Goal: Information Seeking & Learning: Learn about a topic

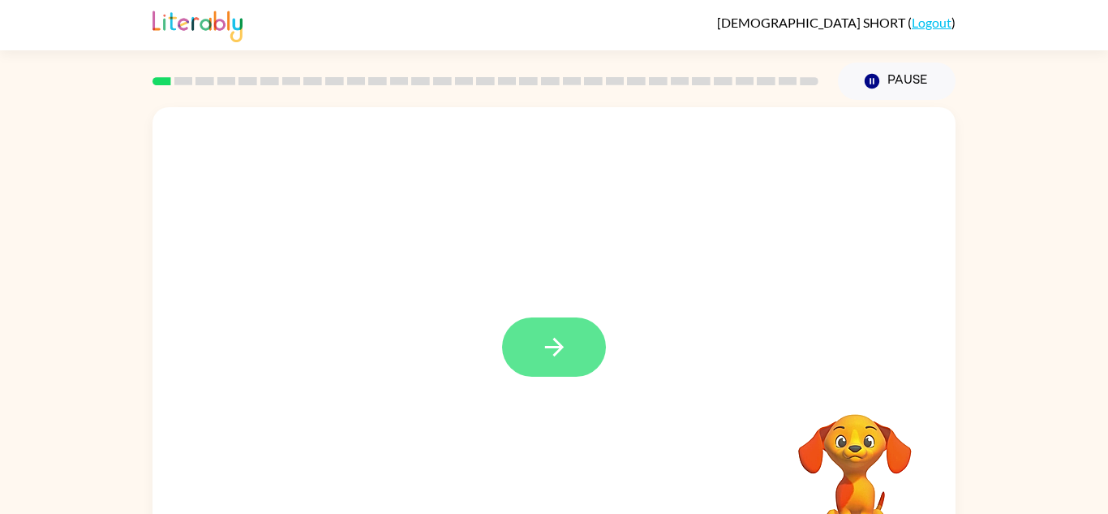
click at [558, 337] on icon "button" at bounding box center [554, 347] width 28 height 28
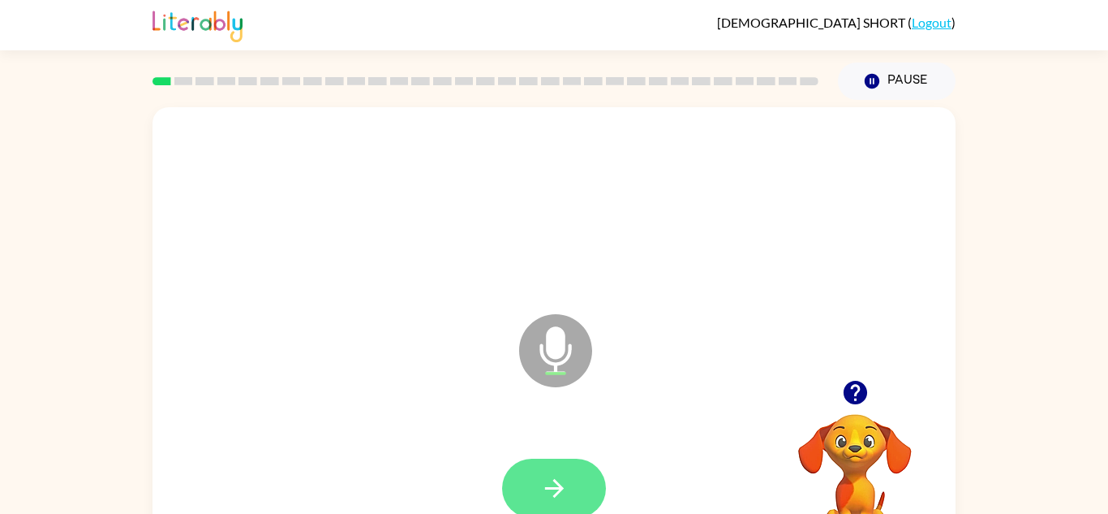
click at [568, 485] on icon "button" at bounding box center [554, 488] width 28 height 28
click at [574, 485] on button "button" at bounding box center [554, 487] width 104 height 59
click at [570, 480] on button "button" at bounding box center [554, 487] width 104 height 59
click at [565, 479] on icon "button" at bounding box center [554, 488] width 28 height 28
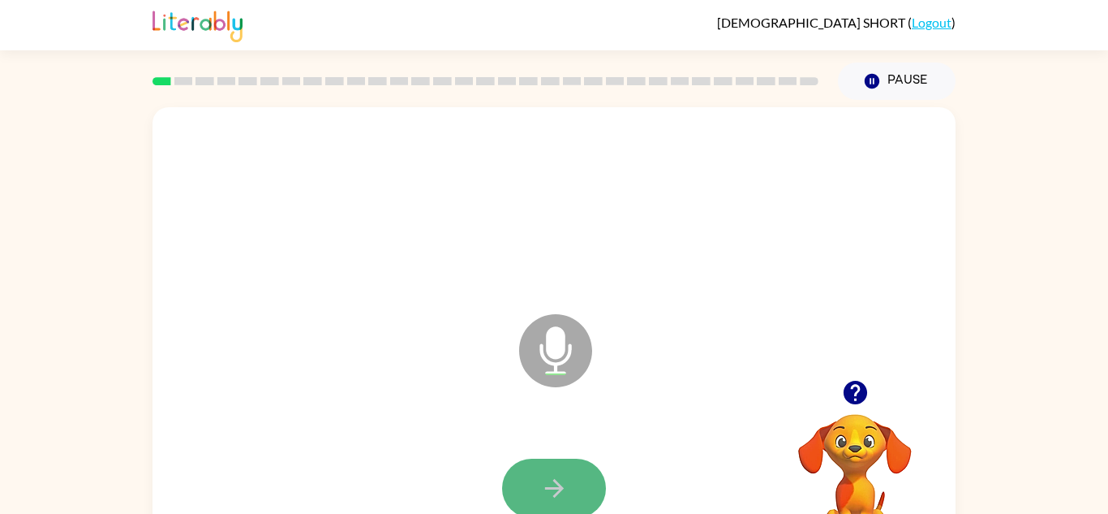
click at [565, 478] on icon "button" at bounding box center [554, 488] width 28 height 28
click at [561, 482] on icon "button" at bounding box center [554, 488] width 28 height 28
click at [562, 476] on icon "button" at bounding box center [554, 488] width 28 height 28
click at [563, 476] on icon "button" at bounding box center [554, 488] width 28 height 28
click at [561, 475] on icon "button" at bounding box center [554, 488] width 28 height 28
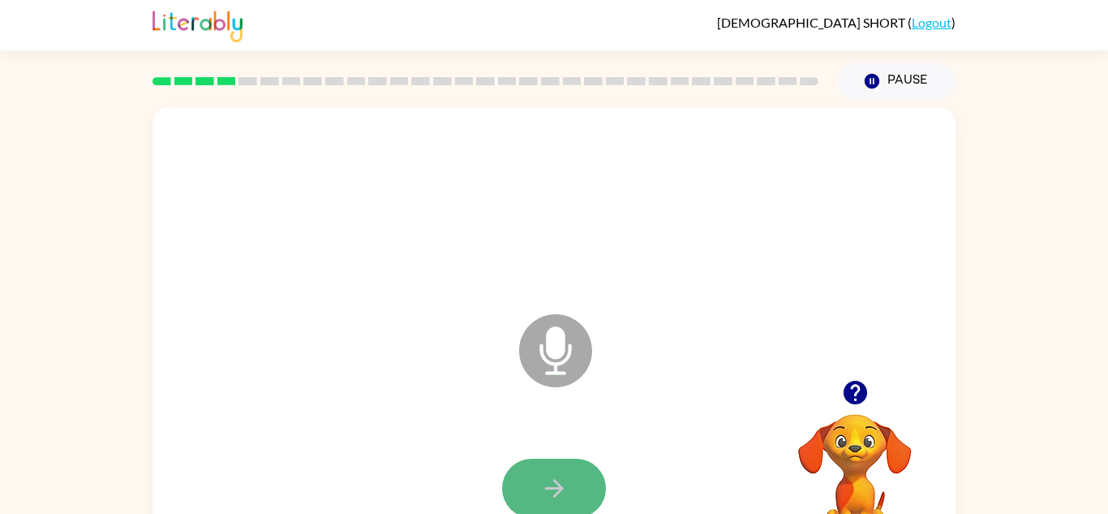
click at [556, 472] on button "button" at bounding box center [554, 487] width 104 height 59
click at [549, 471] on button "button" at bounding box center [554, 487] width 104 height 59
click at [548, 476] on icon "button" at bounding box center [554, 488] width 28 height 28
click at [548, 475] on icon "button" at bounding box center [554, 488] width 28 height 28
click at [548, 468] on button "button" at bounding box center [554, 487] width 104 height 59
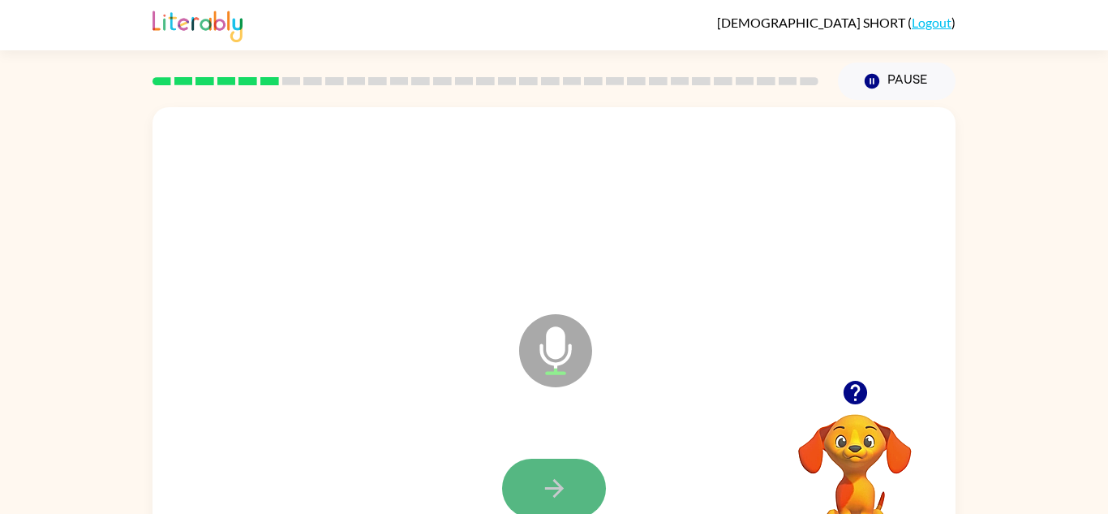
click at [546, 468] on button "button" at bounding box center [554, 487] width 104 height 59
click at [540, 469] on button "button" at bounding box center [554, 487] width 104 height 59
click at [539, 466] on button "button" at bounding box center [554, 487] width 104 height 59
click at [534, 468] on button "button" at bounding box center [554, 487] width 104 height 59
click at [536, 466] on button "button" at bounding box center [554, 487] width 104 height 59
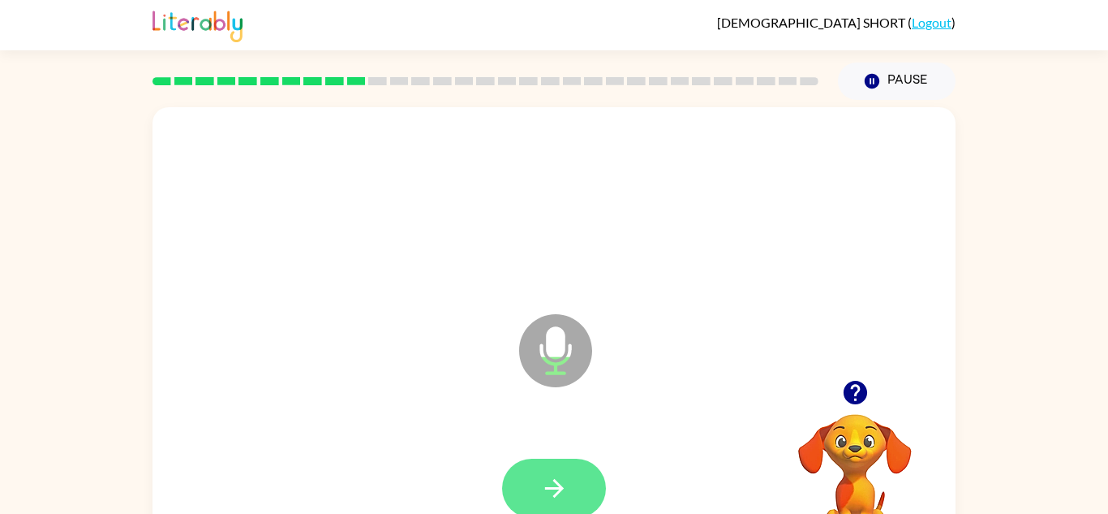
click at [531, 471] on button "button" at bounding box center [554, 487] width 104 height 59
click at [536, 470] on button "button" at bounding box center [554, 487] width 104 height 59
click at [536, 469] on button "button" at bounding box center [554, 487] width 104 height 59
click at [532, 469] on button "button" at bounding box center [554, 487] width 104 height 59
click at [529, 468] on button "button" at bounding box center [554, 487] width 104 height 59
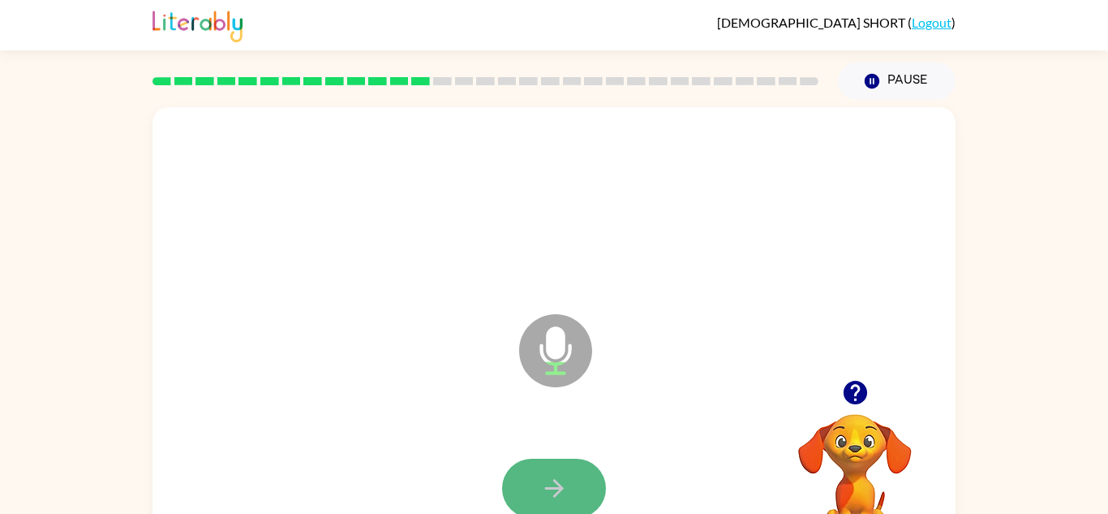
click at [535, 466] on button "button" at bounding box center [554, 487] width 104 height 59
click at [527, 468] on button "button" at bounding box center [554, 487] width 104 height 59
click at [542, 466] on button "button" at bounding box center [554, 487] width 104 height 59
click at [545, 466] on button "button" at bounding box center [554, 487] width 104 height 59
click at [544, 462] on button "button" at bounding box center [554, 487] width 104 height 59
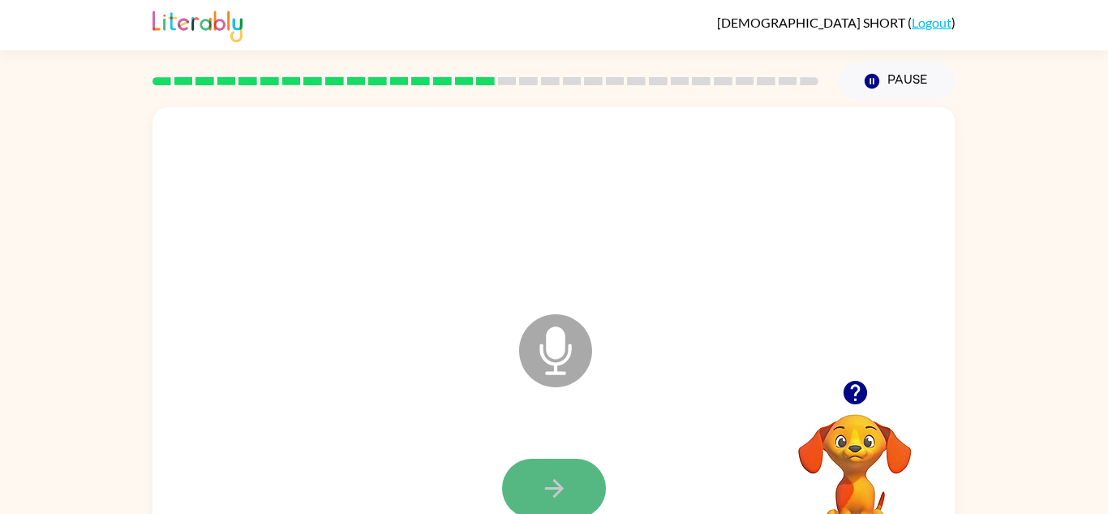
click at [538, 461] on button "button" at bounding box center [554, 487] width 104 height 59
click at [534, 461] on button "button" at bounding box center [554, 487] width 104 height 59
click at [535, 461] on button "button" at bounding box center [554, 487] width 104 height 59
click at [535, 460] on button "button" at bounding box center [554, 487] width 104 height 59
click at [534, 459] on button "button" at bounding box center [554, 487] width 104 height 59
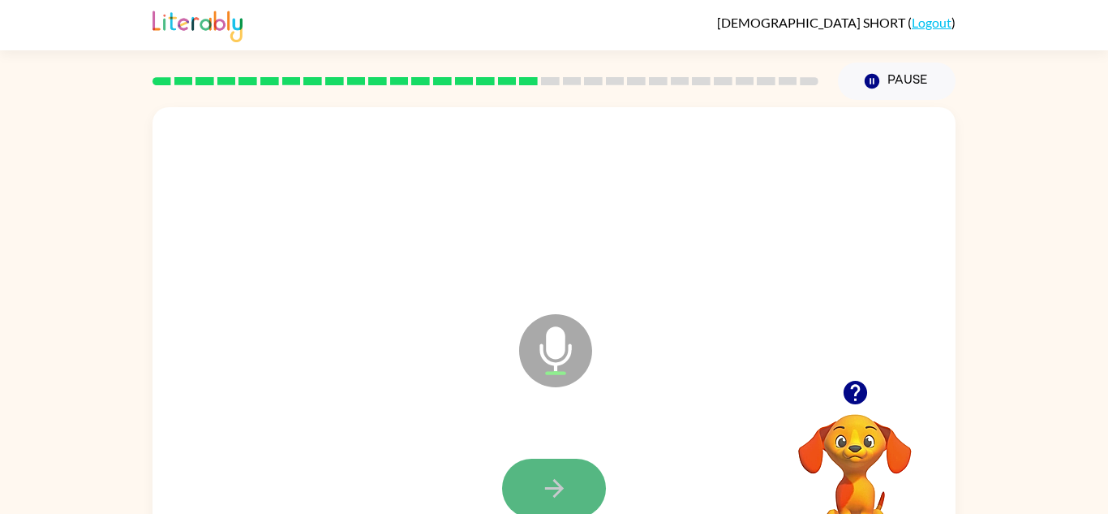
click at [531, 459] on button "button" at bounding box center [554, 487] width 104 height 59
click at [531, 457] on div at bounding box center [554, 488] width 771 height 133
click at [527, 461] on button "button" at bounding box center [554, 487] width 104 height 59
click at [514, 465] on button "button" at bounding box center [554, 487] width 104 height 59
click at [563, 479] on icon "button" at bounding box center [554, 488] width 28 height 28
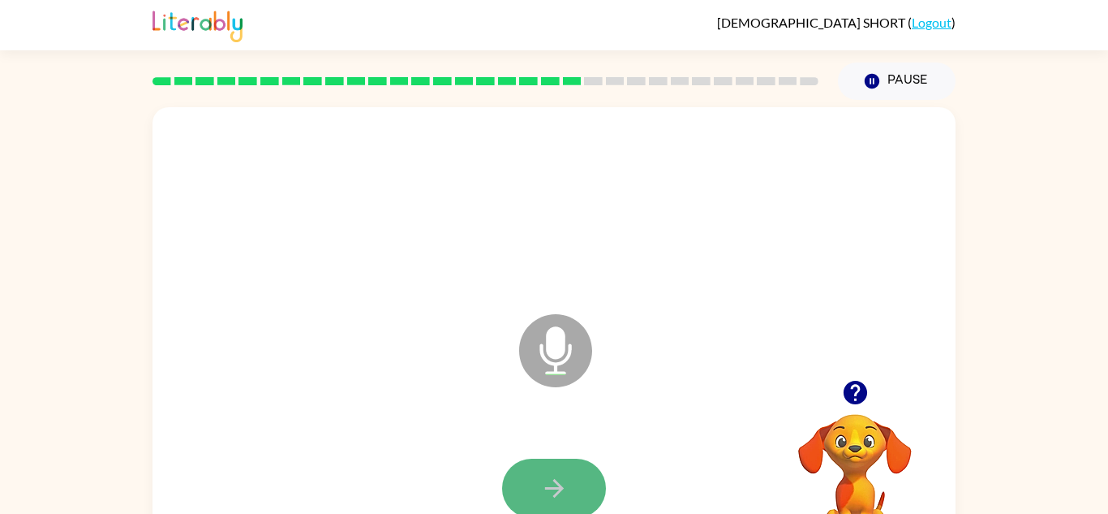
click at [570, 479] on button "button" at bounding box center [554, 487] width 104 height 59
click at [574, 477] on button "button" at bounding box center [554, 487] width 104 height 59
click at [573, 477] on button "button" at bounding box center [554, 487] width 104 height 59
click at [577, 476] on button "button" at bounding box center [554, 487] width 104 height 59
click at [572, 475] on button "button" at bounding box center [554, 487] width 104 height 59
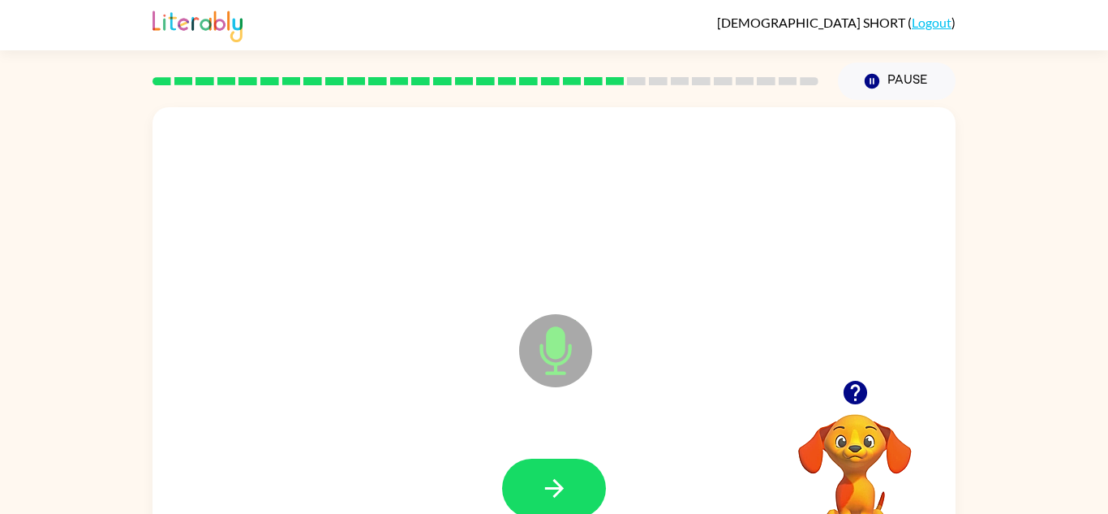
click at [567, 475] on icon "button" at bounding box center [554, 488] width 28 height 28
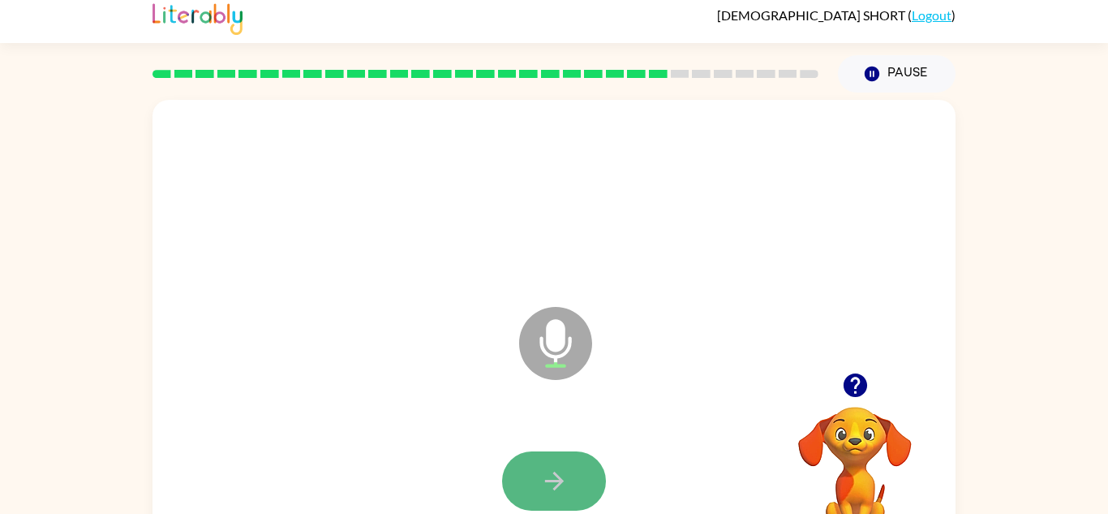
click at [567, 475] on icon "button" at bounding box center [554, 480] width 28 height 28
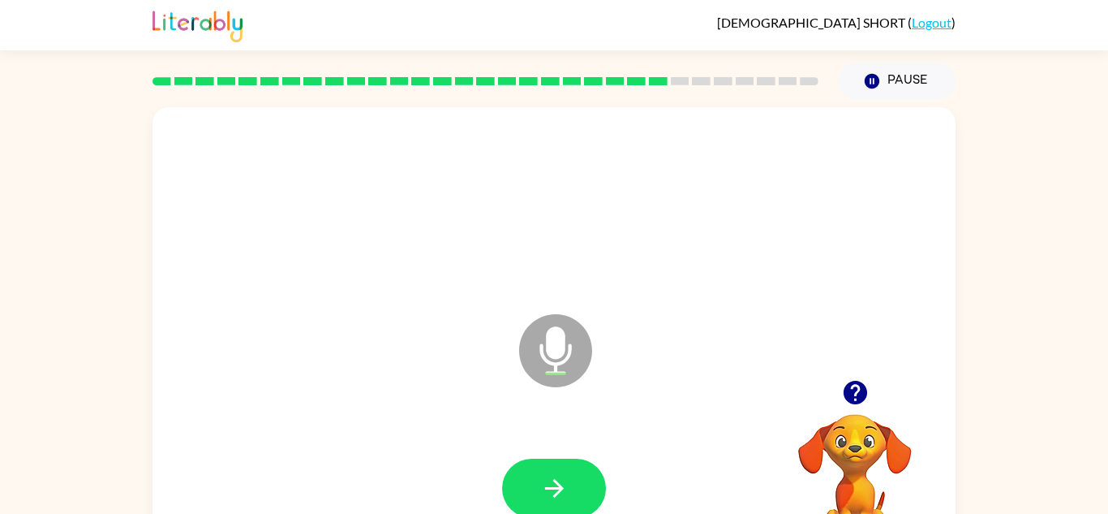
click at [567, 475] on icon "button" at bounding box center [554, 488] width 28 height 28
click at [566, 476] on icon "button" at bounding box center [554, 488] width 28 height 28
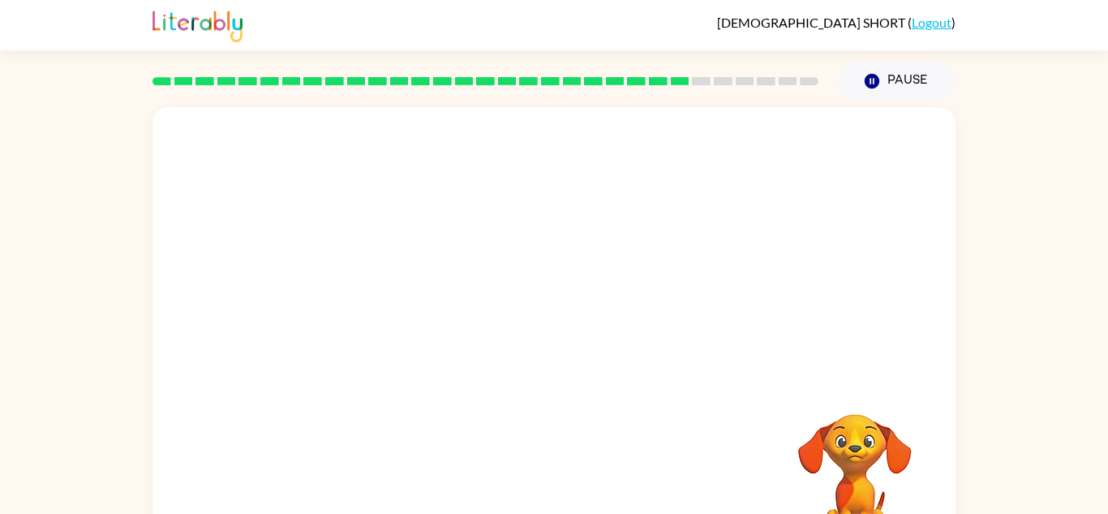
click at [566, 476] on div "Your browser must support playing .mp4 files to use Literably. Please try using…" at bounding box center [554, 338] width 803 height 463
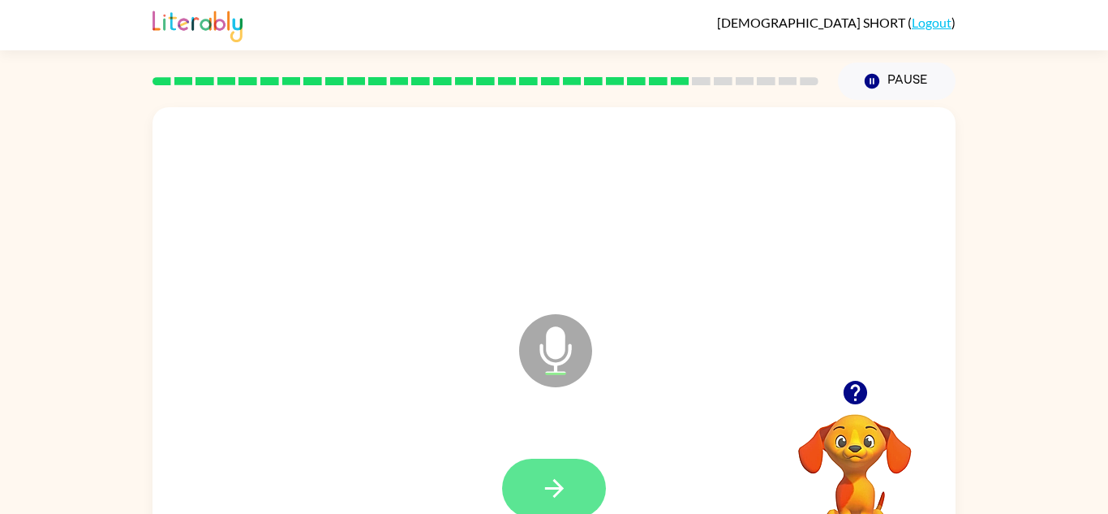
click at [562, 479] on icon "button" at bounding box center [554, 488] width 28 height 28
click at [563, 479] on icon "button" at bounding box center [554, 488] width 28 height 28
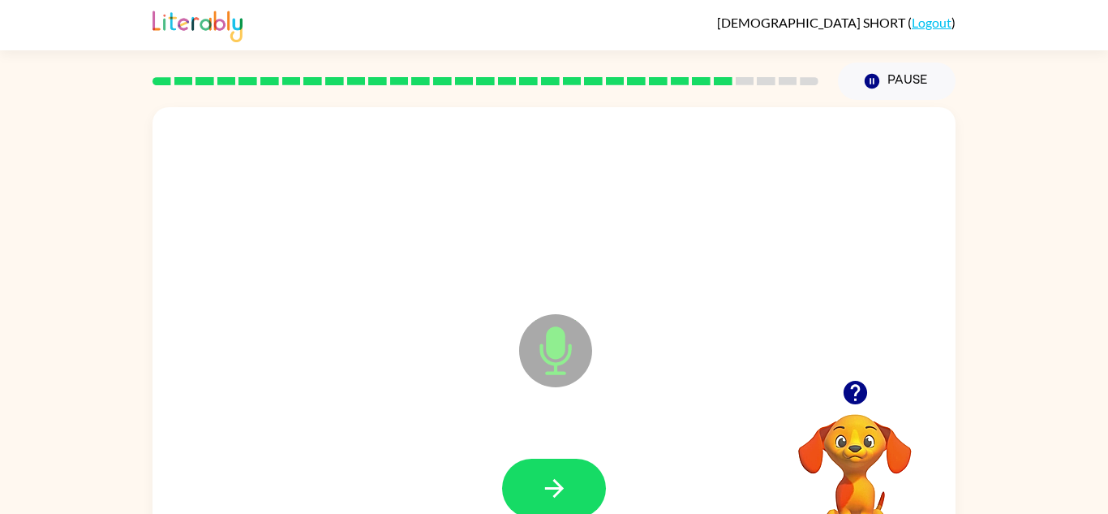
click at [563, 479] on icon "button" at bounding box center [554, 488] width 28 height 28
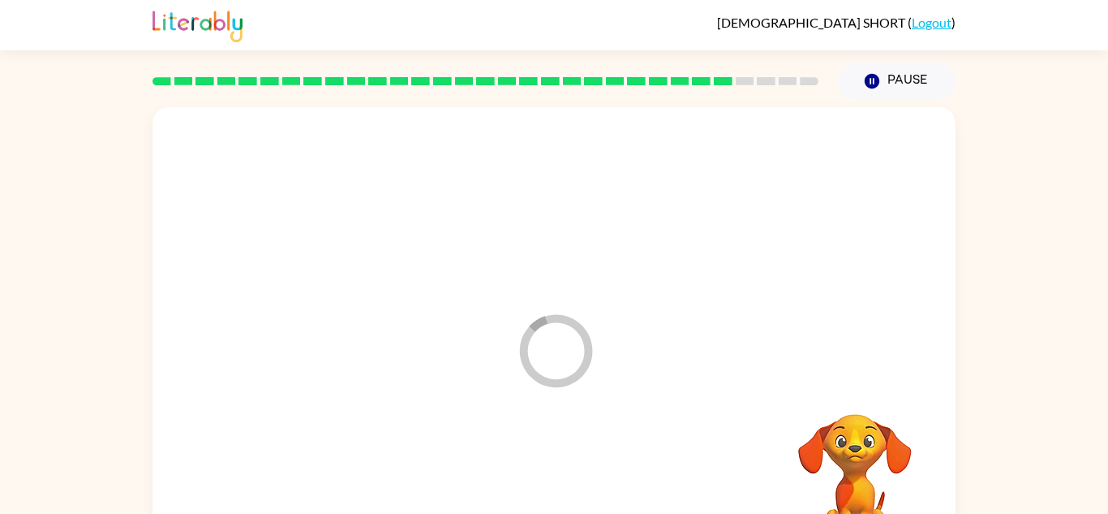
click at [563, 479] on div at bounding box center [554, 488] width 771 height 133
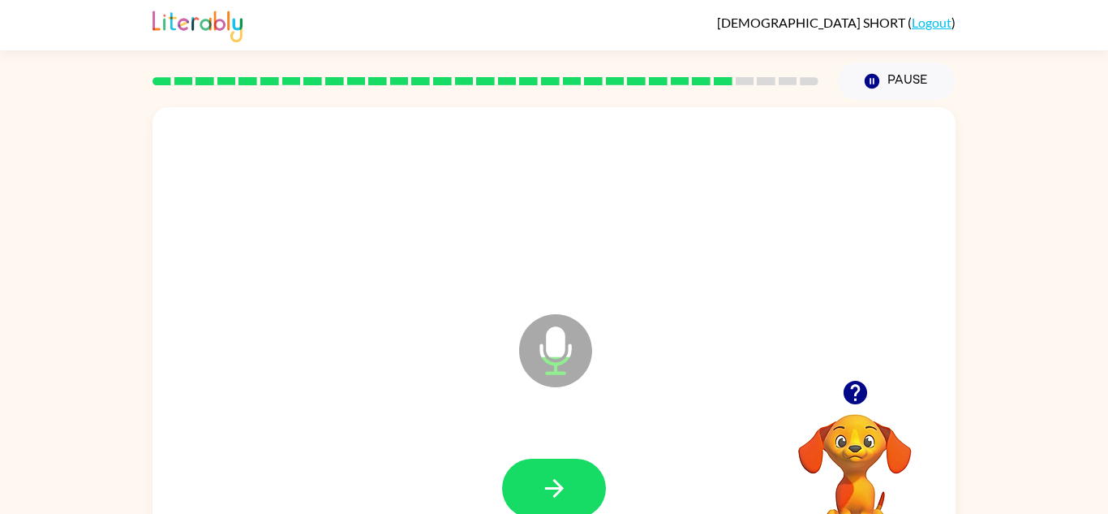
click at [545, 482] on icon "button" at bounding box center [554, 488] width 28 height 28
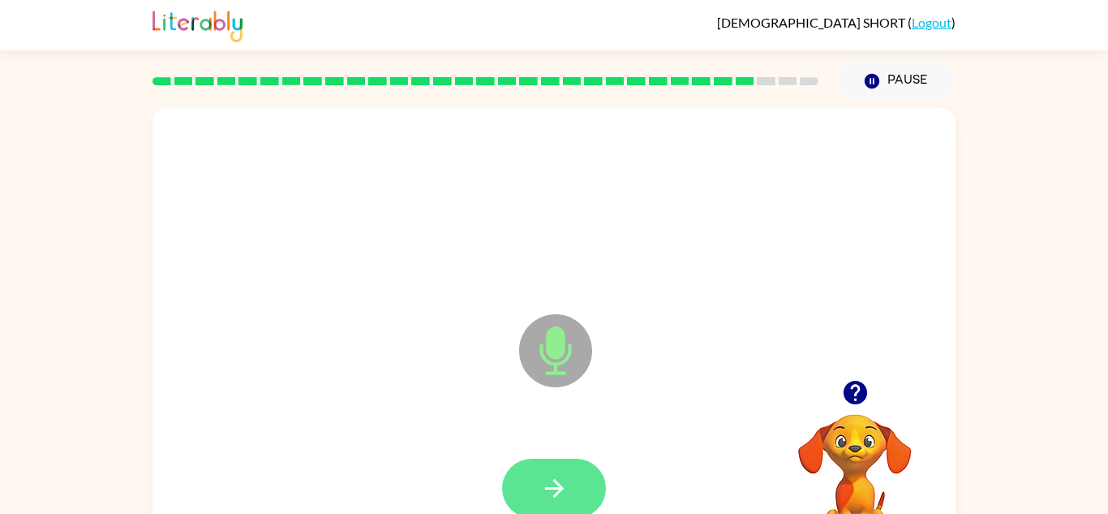
click at [546, 483] on icon "button" at bounding box center [554, 488] width 28 height 28
click at [547, 483] on icon "button" at bounding box center [554, 488] width 28 height 28
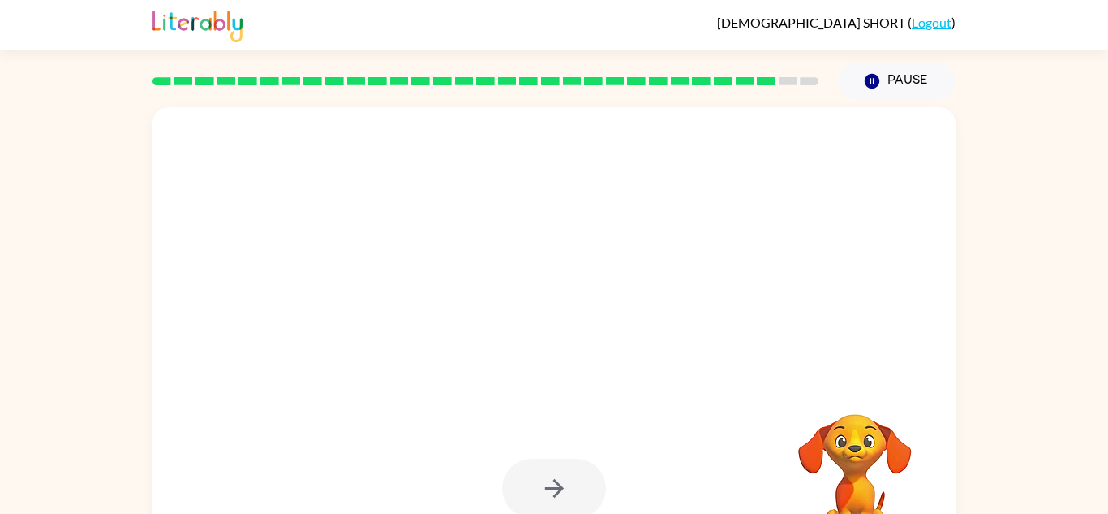
click at [547, 483] on div at bounding box center [554, 487] width 104 height 59
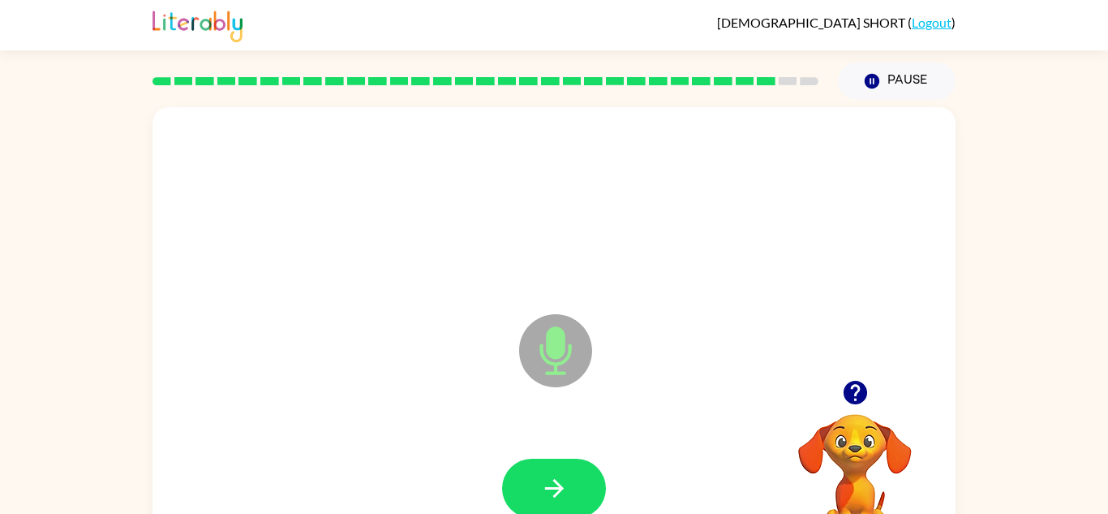
click at [547, 483] on icon "button" at bounding box center [554, 488] width 28 height 28
click at [547, 483] on div at bounding box center [554, 487] width 104 height 59
click at [547, 483] on icon "button" at bounding box center [554, 488] width 28 height 28
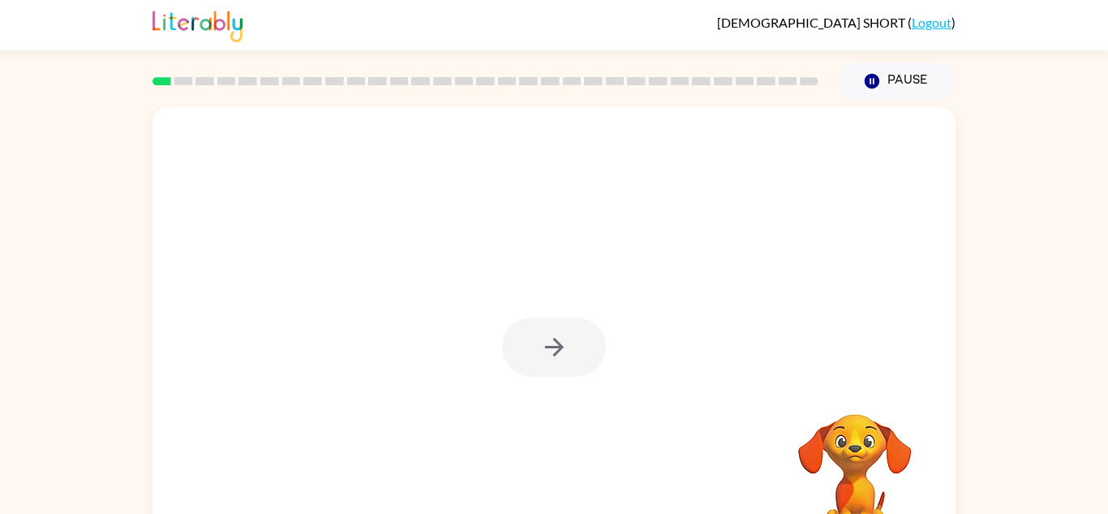
click at [538, 356] on div at bounding box center [554, 346] width 104 height 59
click at [538, 356] on button "button" at bounding box center [554, 346] width 104 height 59
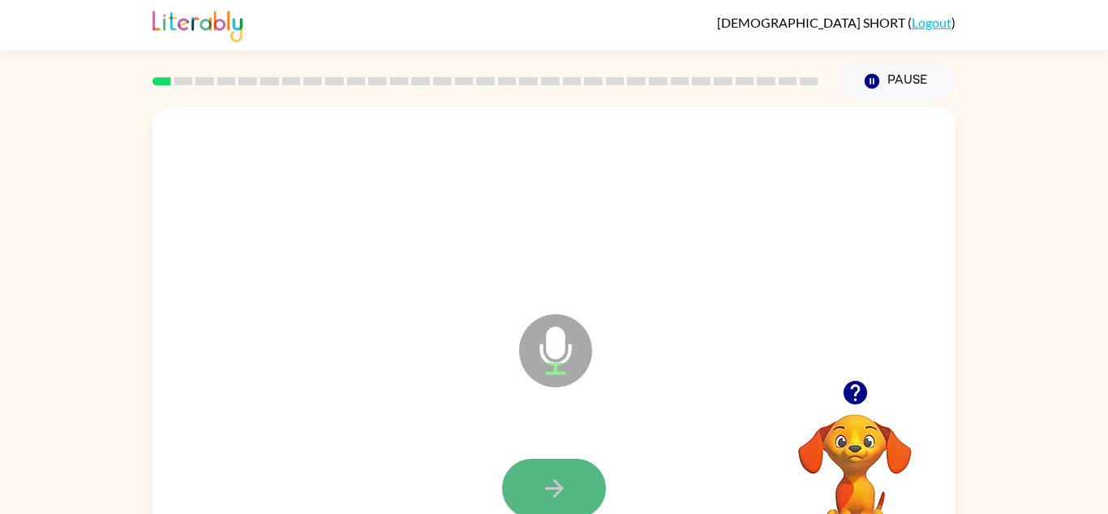
click at [574, 501] on button "button" at bounding box center [554, 487] width 104 height 59
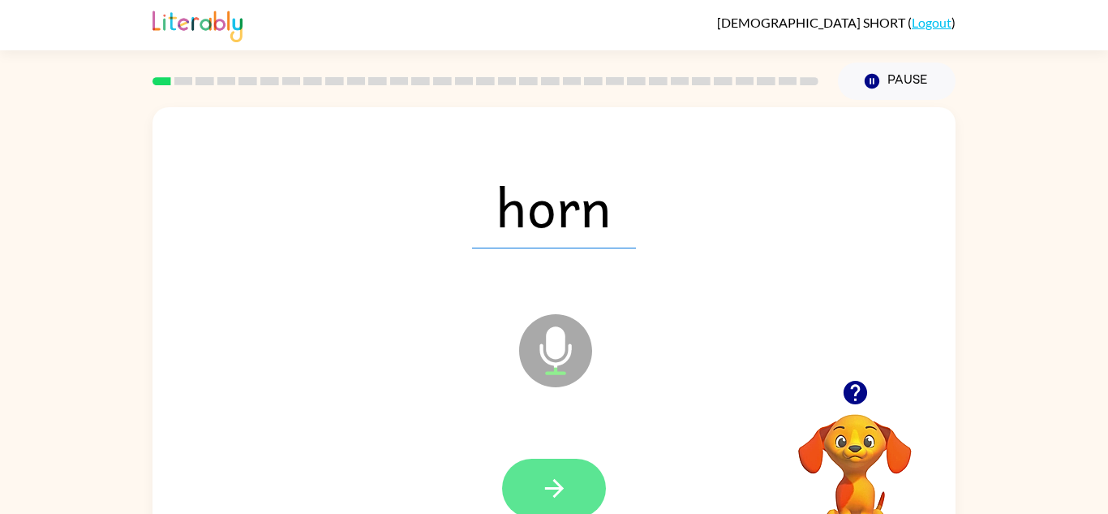
click at [540, 481] on icon "button" at bounding box center [554, 488] width 28 height 28
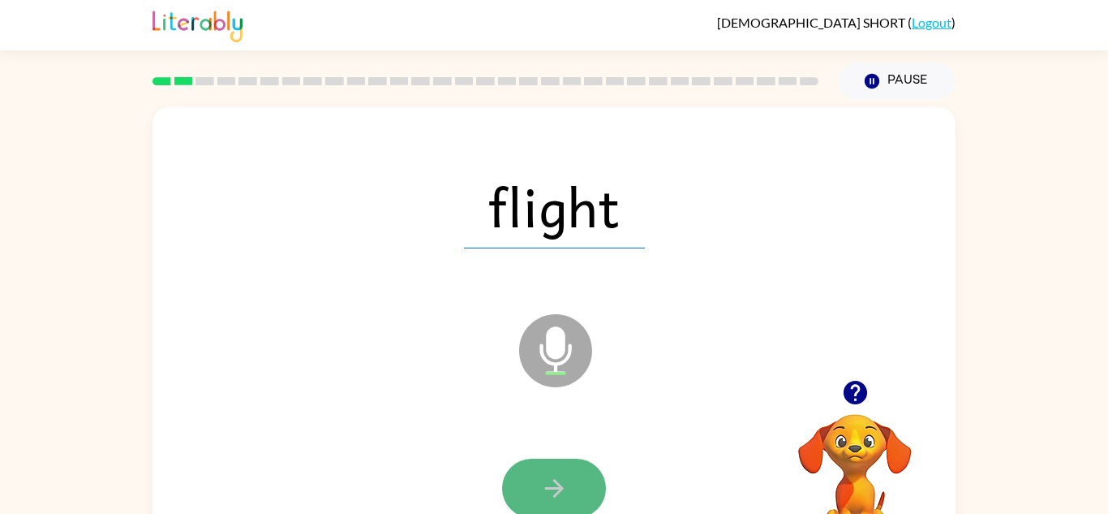
click at [541, 481] on icon "button" at bounding box center [554, 488] width 28 height 28
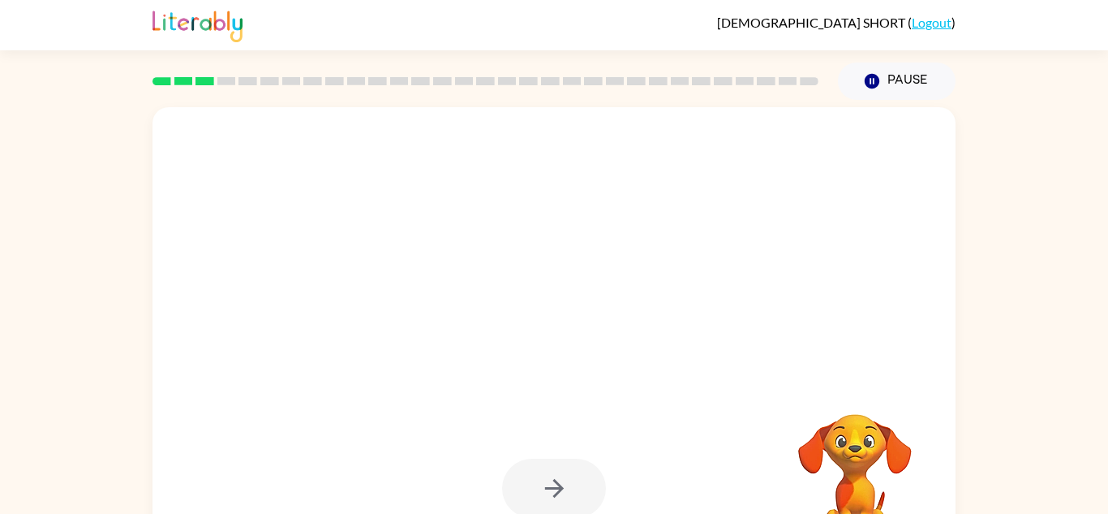
click at [540, 480] on div at bounding box center [554, 487] width 104 height 59
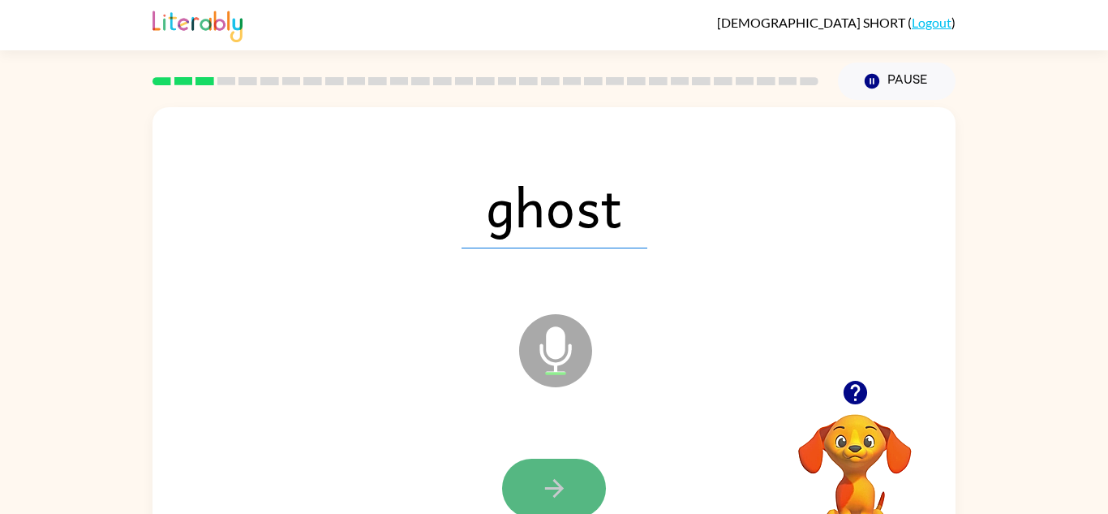
click at [540, 482] on icon "button" at bounding box center [554, 488] width 28 height 28
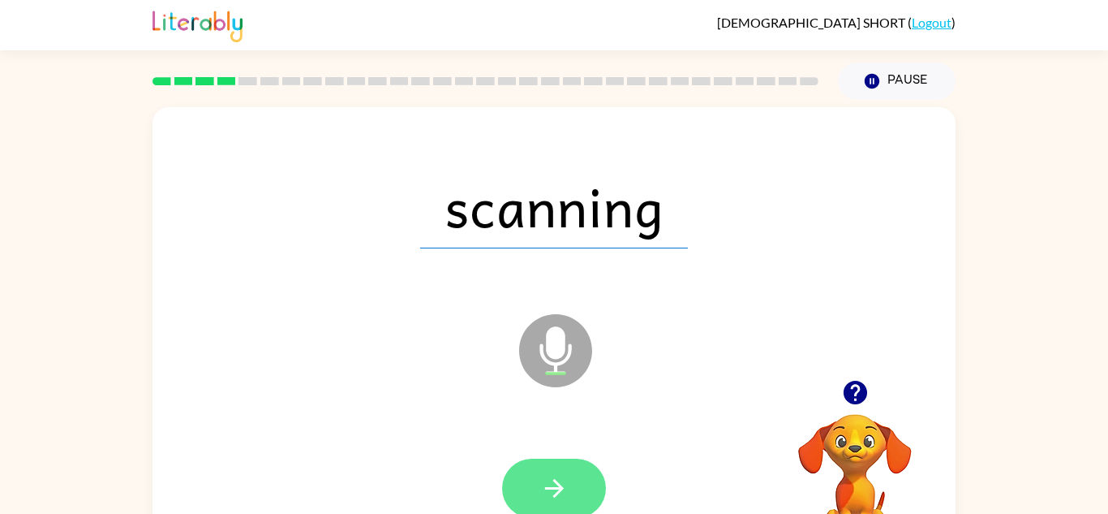
click at [541, 479] on icon "button" at bounding box center [554, 488] width 28 height 28
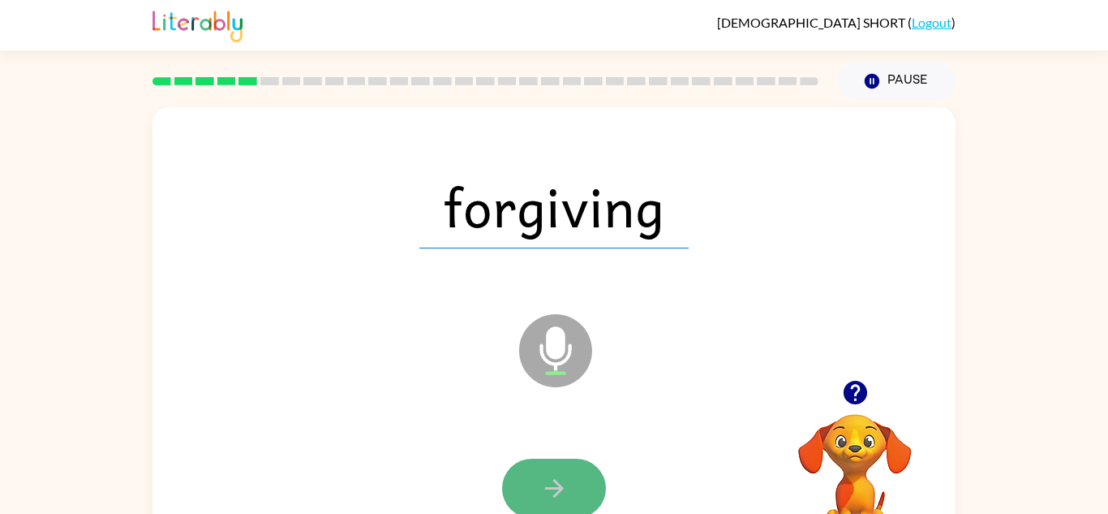
click at [541, 479] on icon "button" at bounding box center [554, 488] width 28 height 28
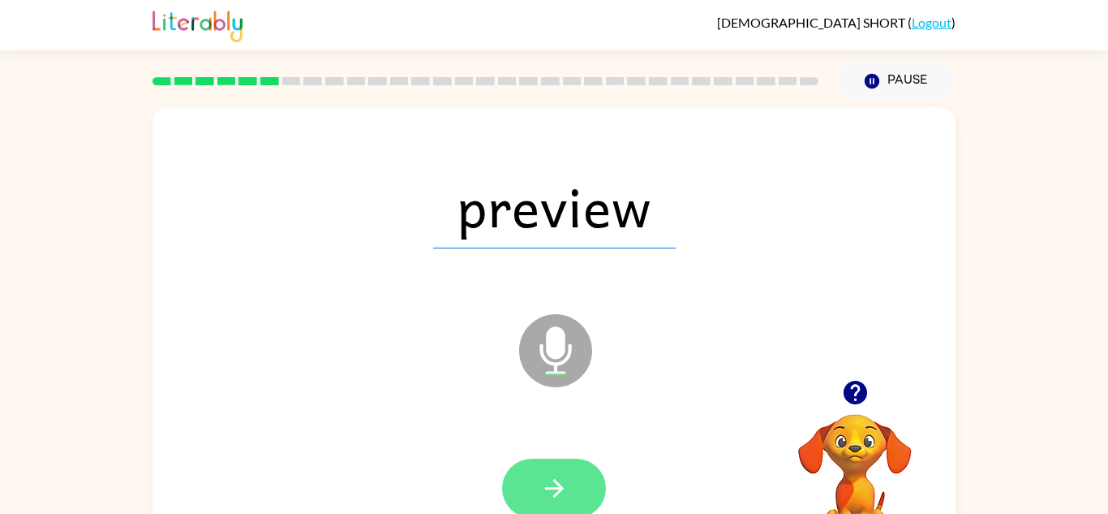
click at [543, 486] on icon "button" at bounding box center [554, 488] width 28 height 28
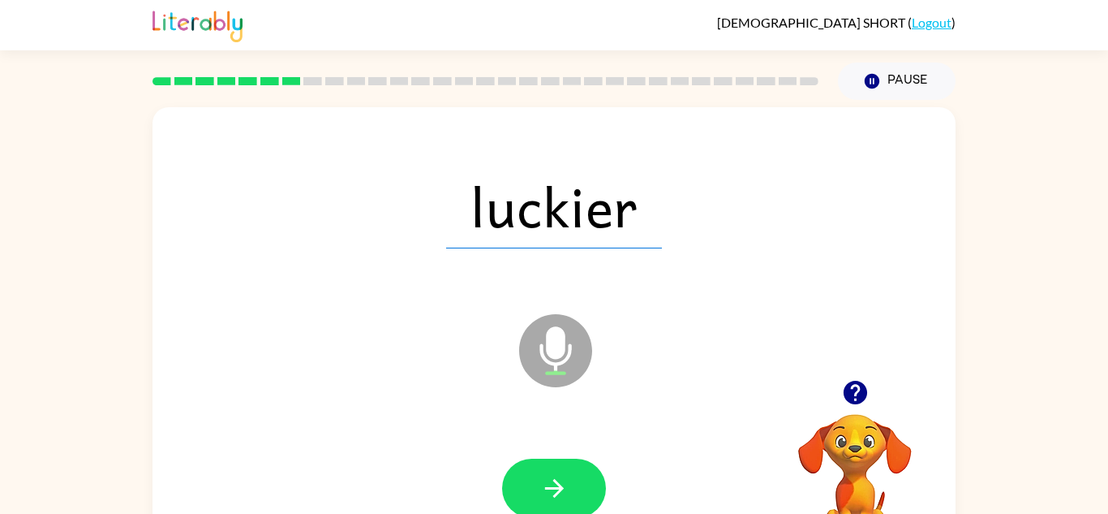
click at [543, 486] on icon "button" at bounding box center [554, 488] width 28 height 28
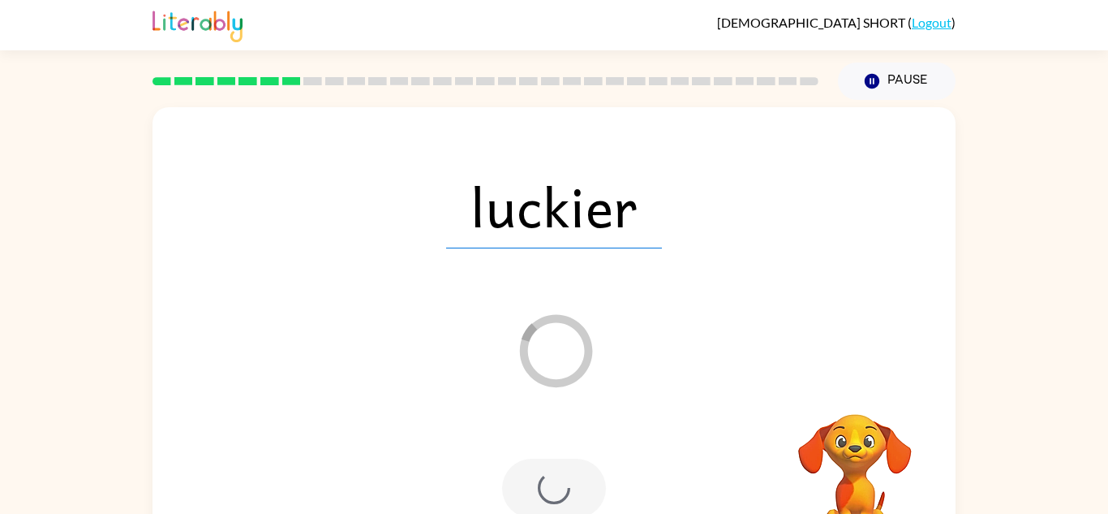
click at [543, 486] on div at bounding box center [554, 487] width 104 height 59
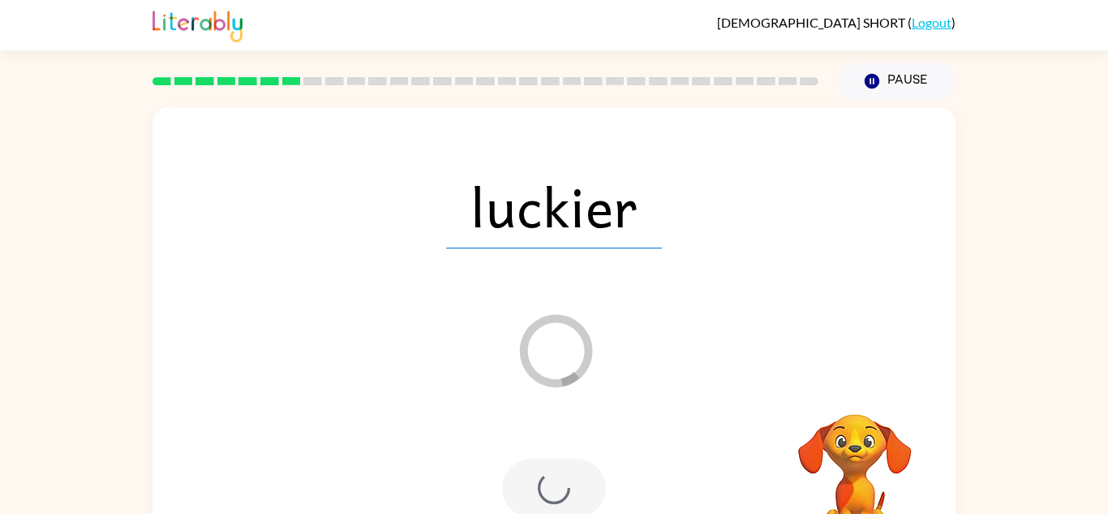
click at [543, 486] on div at bounding box center [554, 487] width 104 height 59
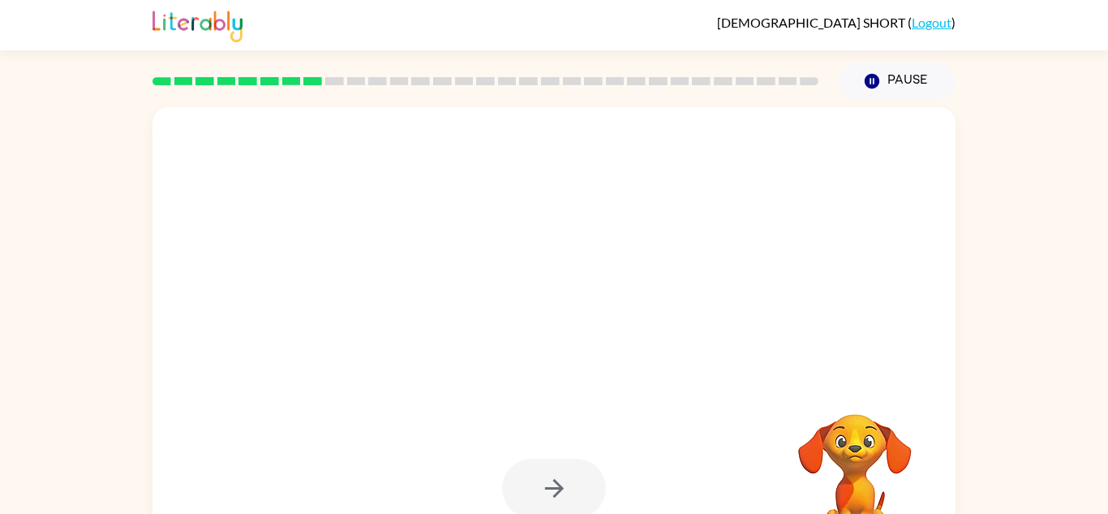
click at [543, 486] on div at bounding box center [554, 487] width 104 height 59
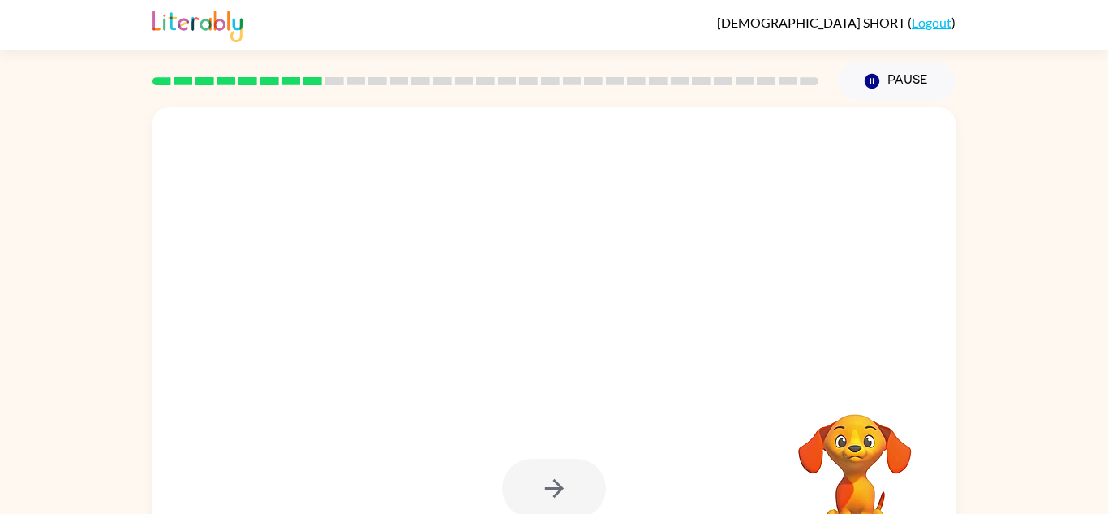
click at [543, 486] on div at bounding box center [554, 487] width 104 height 59
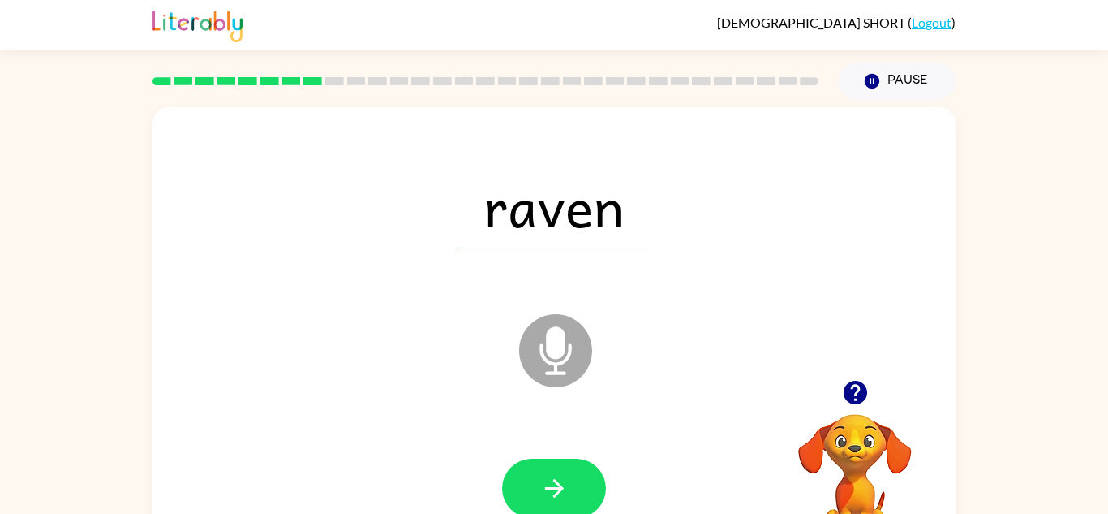
click at [543, 486] on icon "button" at bounding box center [554, 488] width 28 height 28
click at [543, 486] on div at bounding box center [554, 487] width 104 height 59
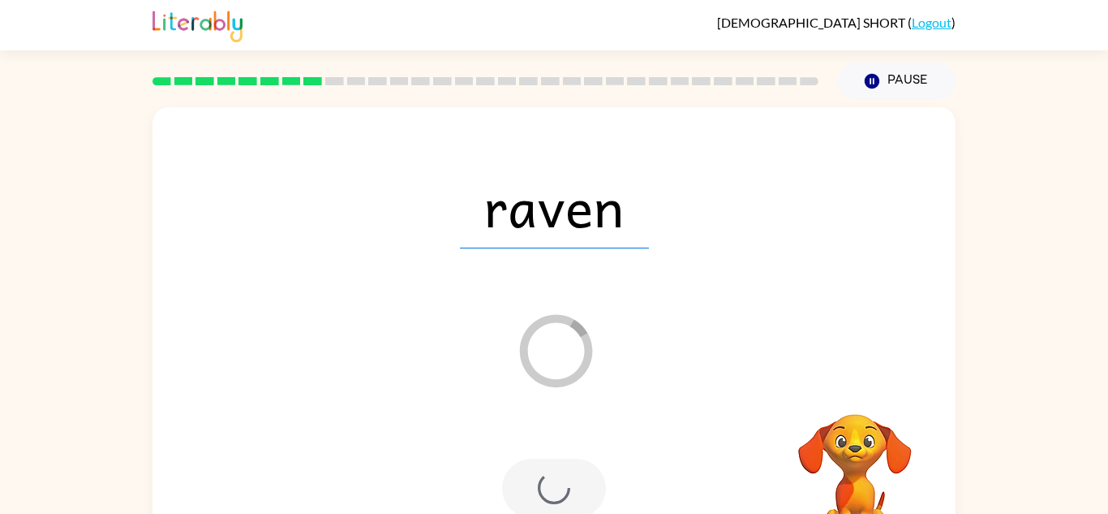
click at [543, 486] on div at bounding box center [554, 487] width 104 height 59
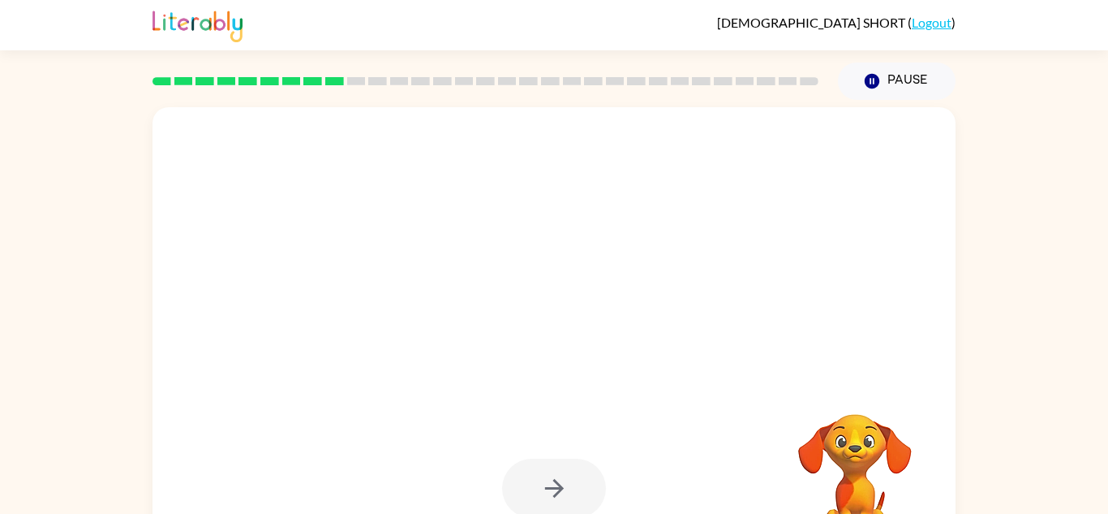
click at [543, 486] on div at bounding box center [554, 487] width 104 height 59
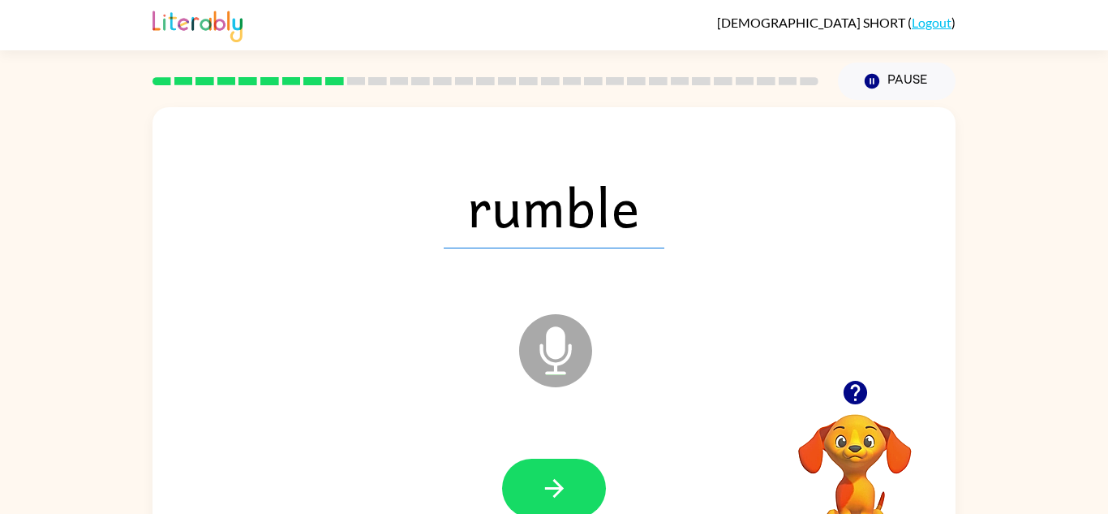
click at [543, 486] on icon "button" at bounding box center [554, 488] width 28 height 28
click at [543, 486] on div at bounding box center [554, 487] width 104 height 59
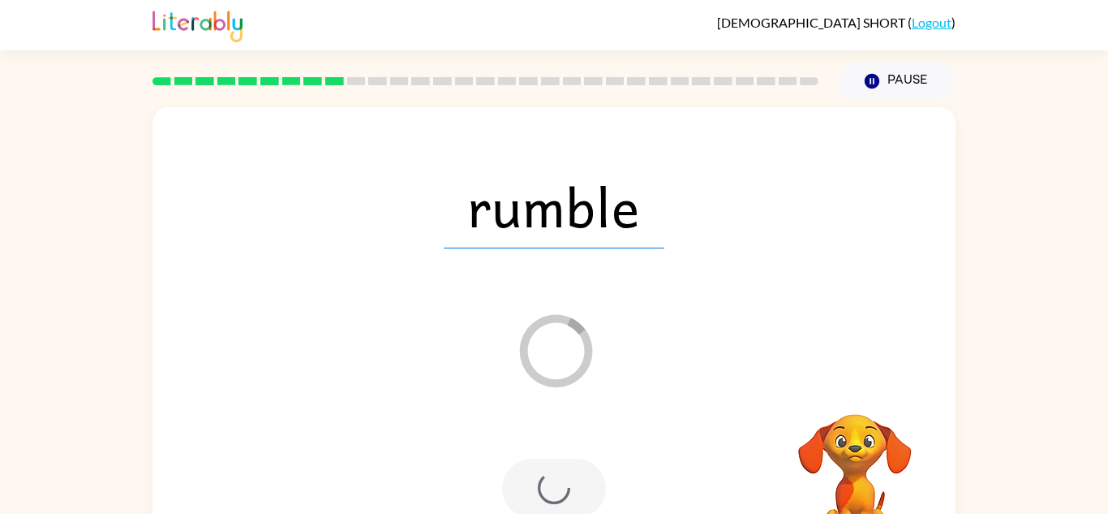
click at [543, 486] on div at bounding box center [554, 487] width 104 height 59
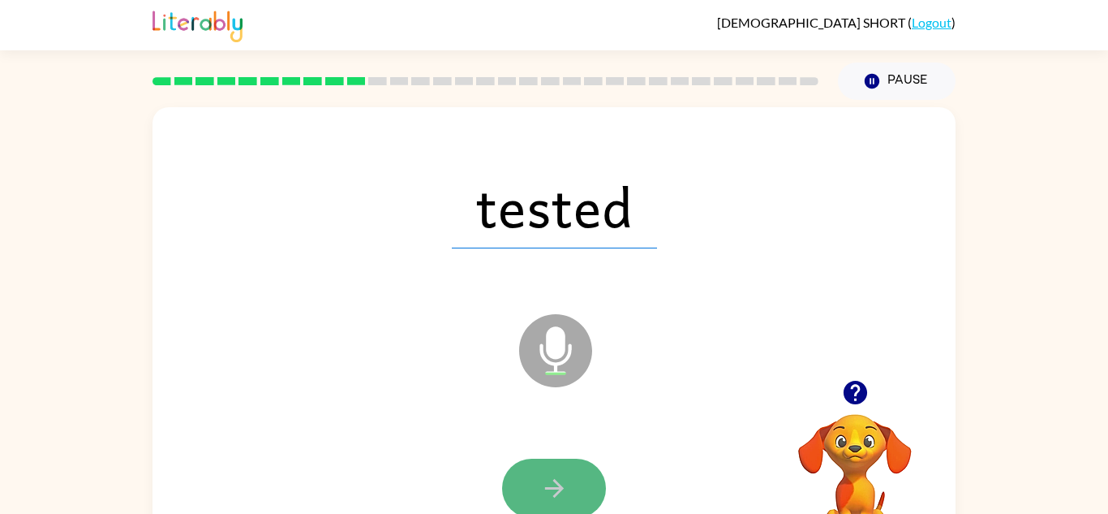
click at [546, 494] on icon "button" at bounding box center [554, 488] width 28 height 28
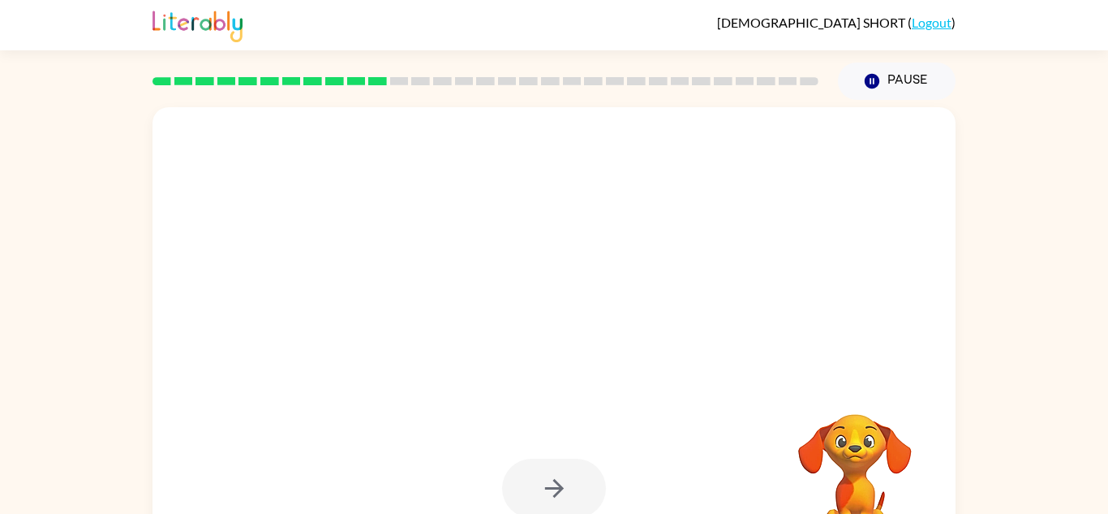
click at [552, 494] on div at bounding box center [554, 487] width 104 height 59
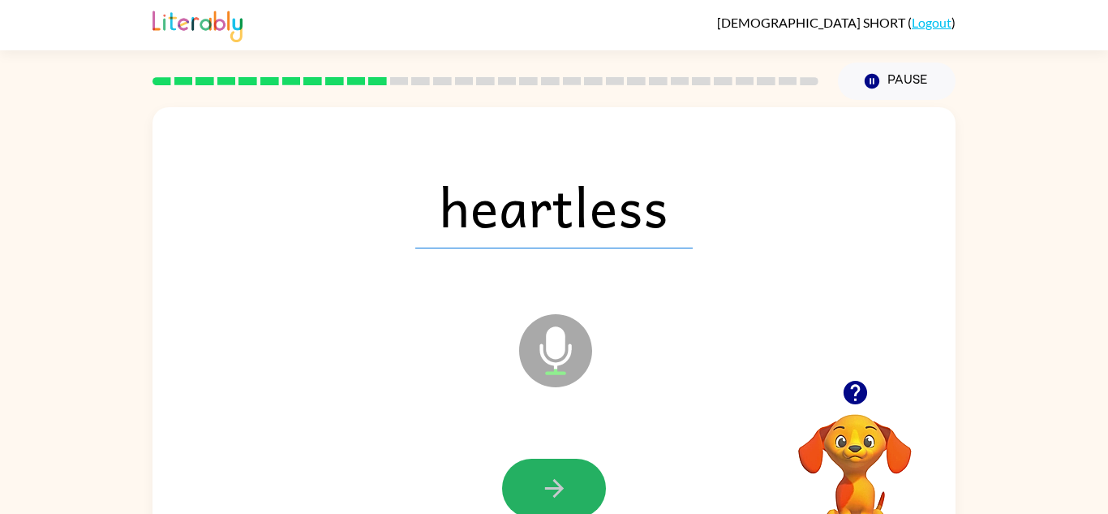
click at [552, 494] on icon "button" at bounding box center [554, 488] width 28 height 28
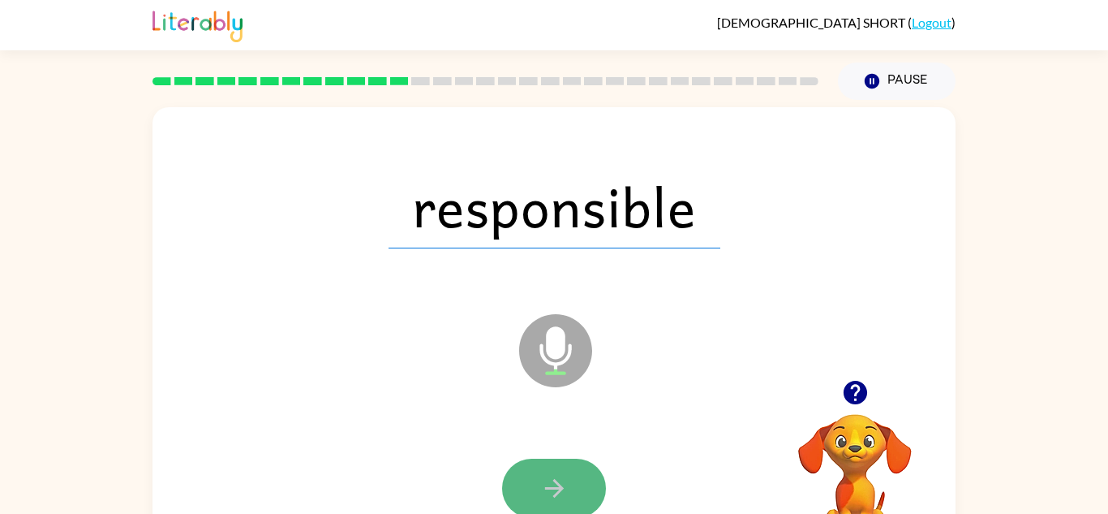
click at [550, 476] on icon "button" at bounding box center [554, 488] width 28 height 28
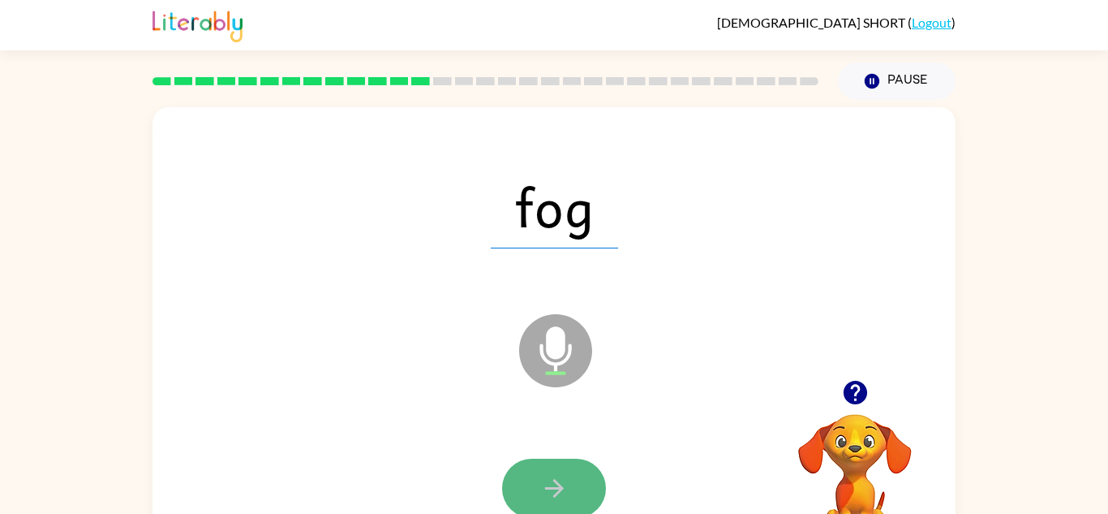
click at [548, 479] on icon "button" at bounding box center [554, 488] width 28 height 28
click at [548, 479] on div at bounding box center [554, 487] width 104 height 59
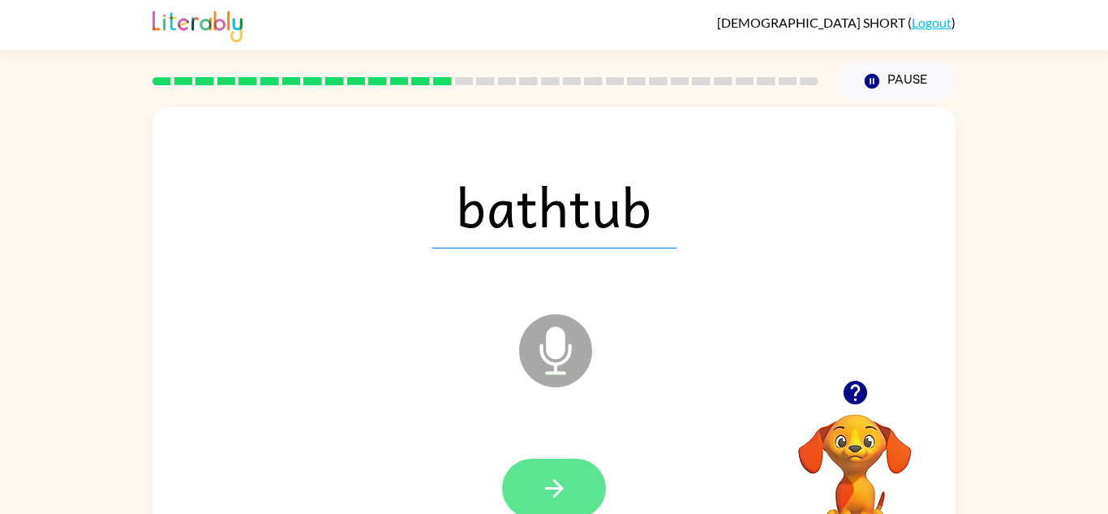
click at [547, 478] on icon "button" at bounding box center [554, 488] width 28 height 28
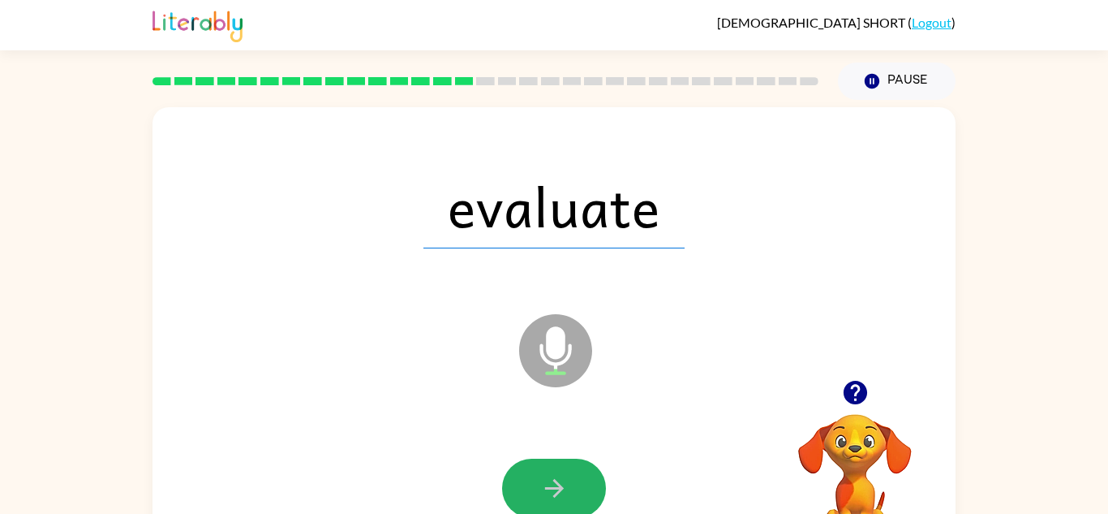
click at [548, 479] on icon "button" at bounding box center [554, 488] width 28 height 28
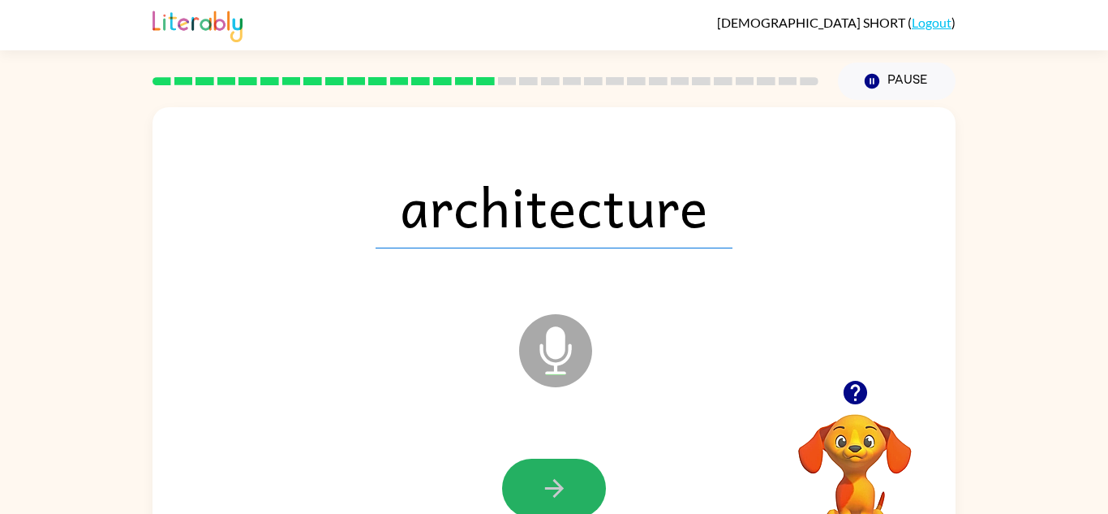
click at [548, 479] on icon "button" at bounding box center [554, 488] width 28 height 28
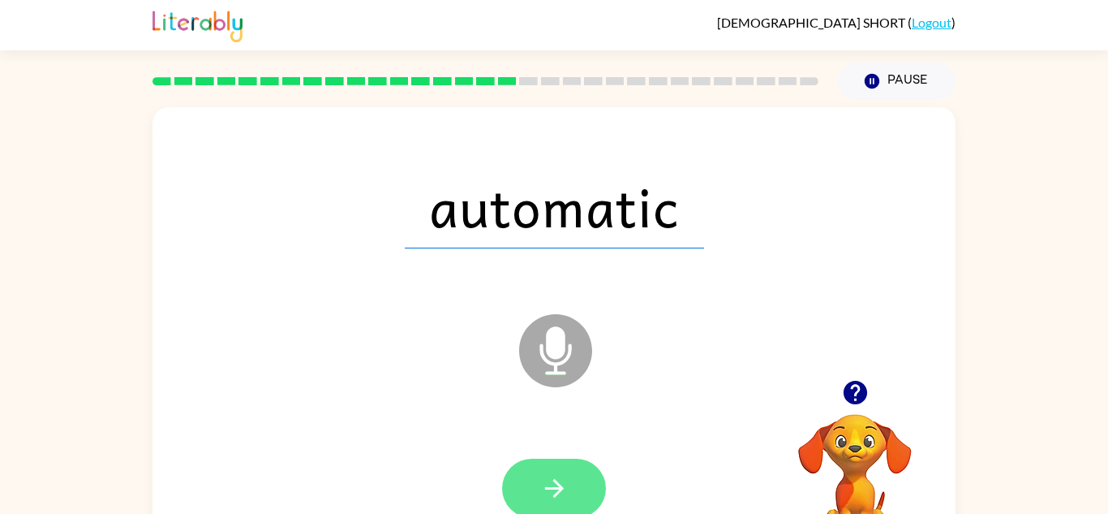
click at [548, 479] on icon "button" at bounding box center [554, 488] width 28 height 28
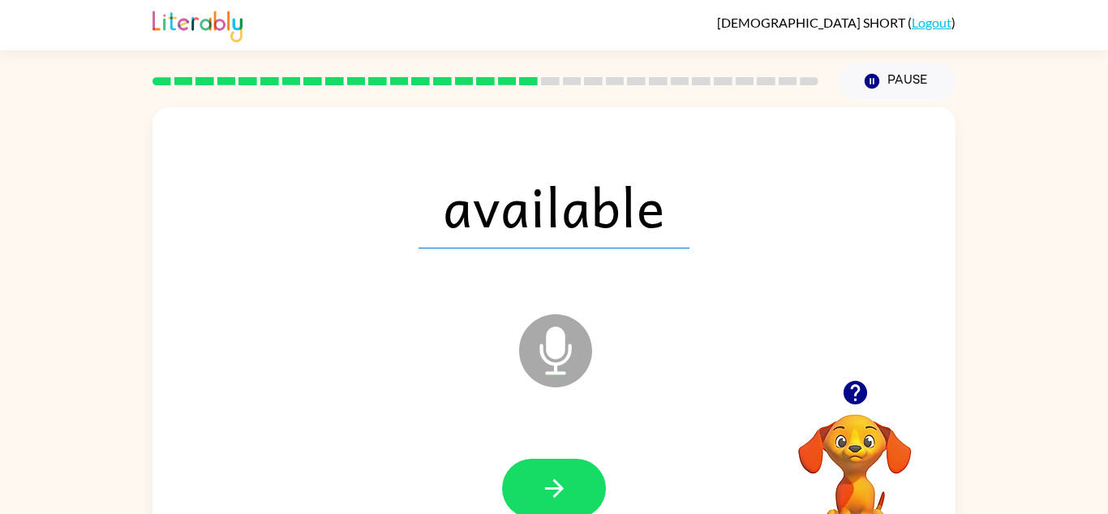
click at [543, 479] on icon "button" at bounding box center [554, 488] width 28 height 28
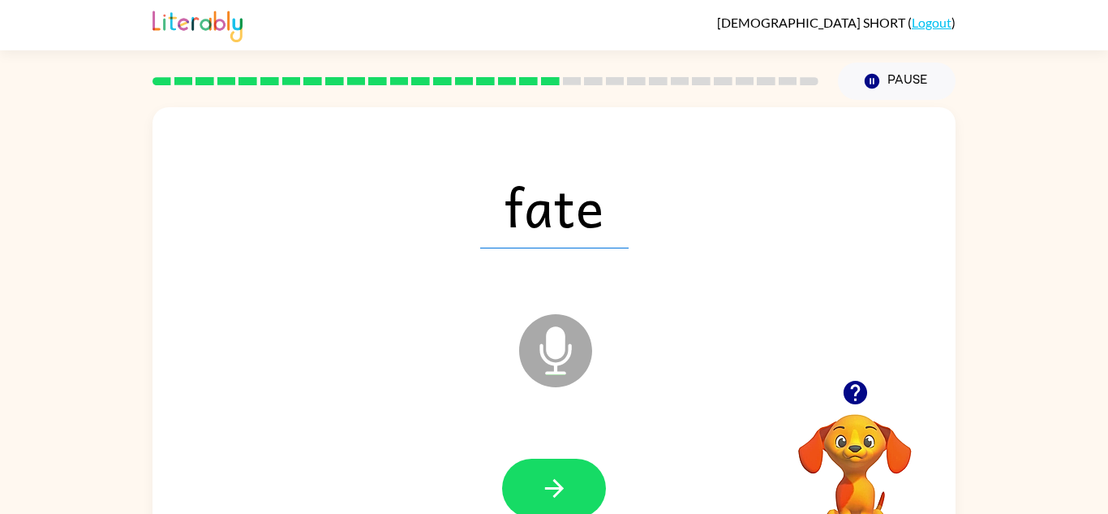
click at [543, 479] on icon "button" at bounding box center [554, 488] width 28 height 28
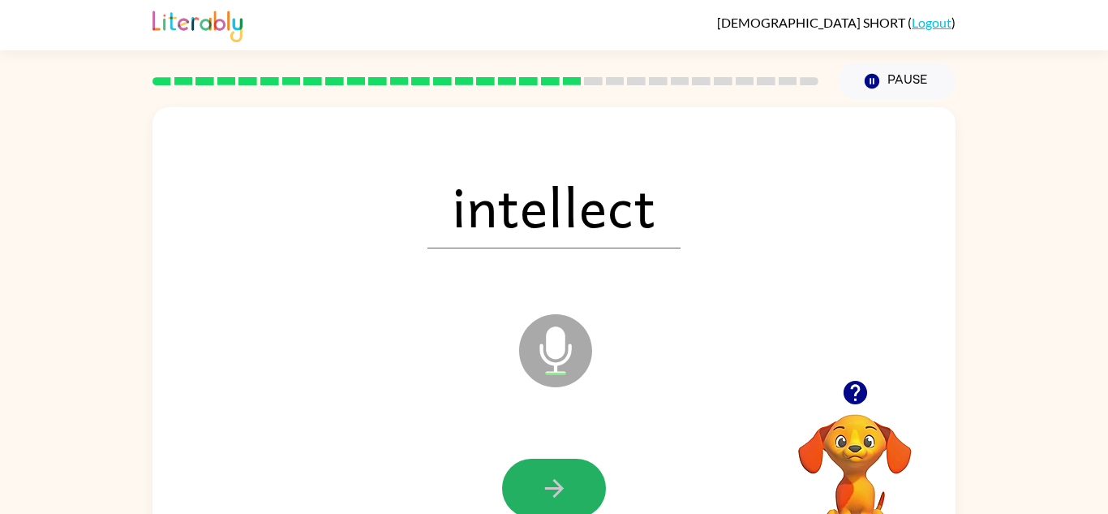
click at [543, 479] on icon "button" at bounding box center [554, 488] width 28 height 28
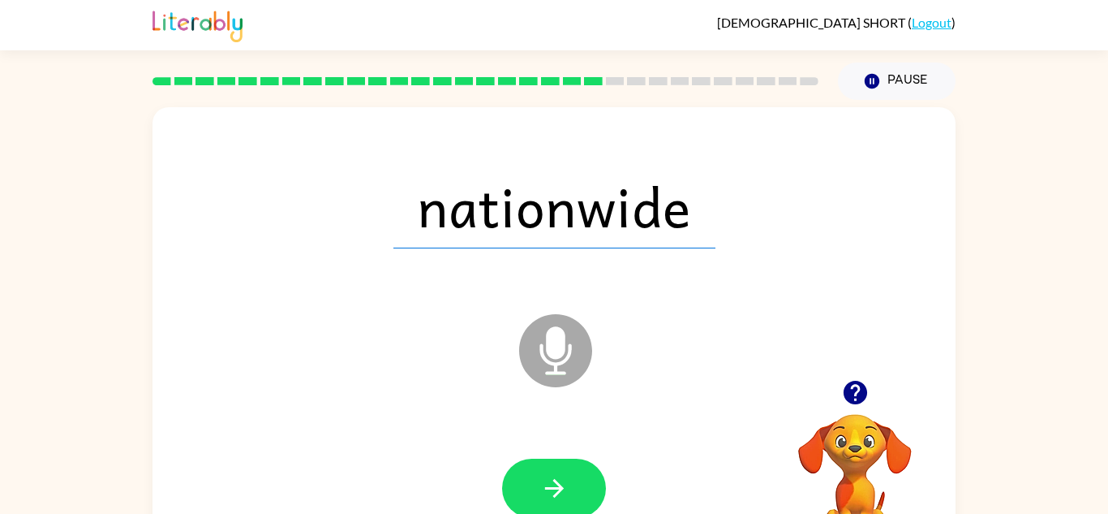
click at [543, 479] on icon "button" at bounding box center [554, 488] width 28 height 28
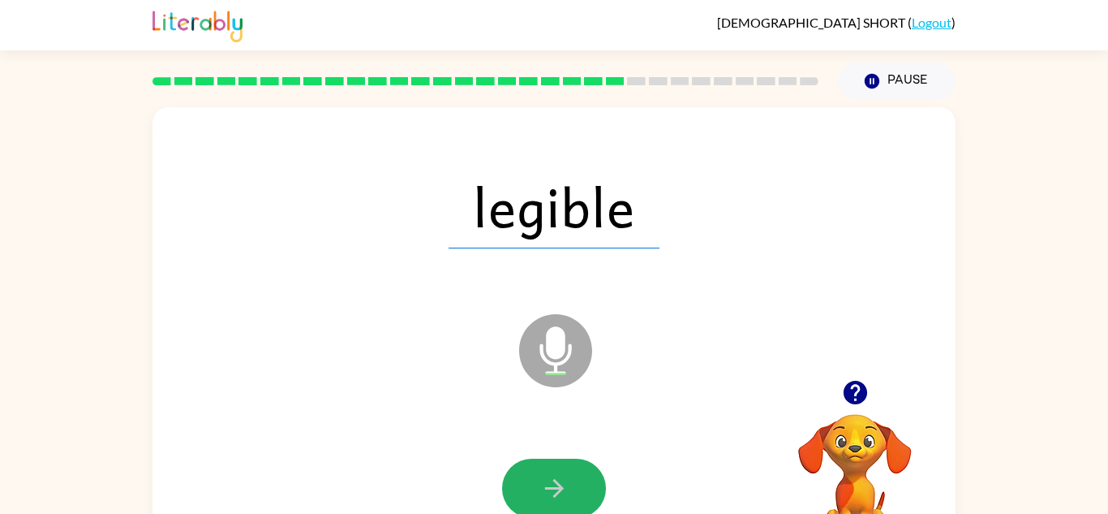
click at [543, 479] on icon "button" at bounding box center [554, 488] width 28 height 28
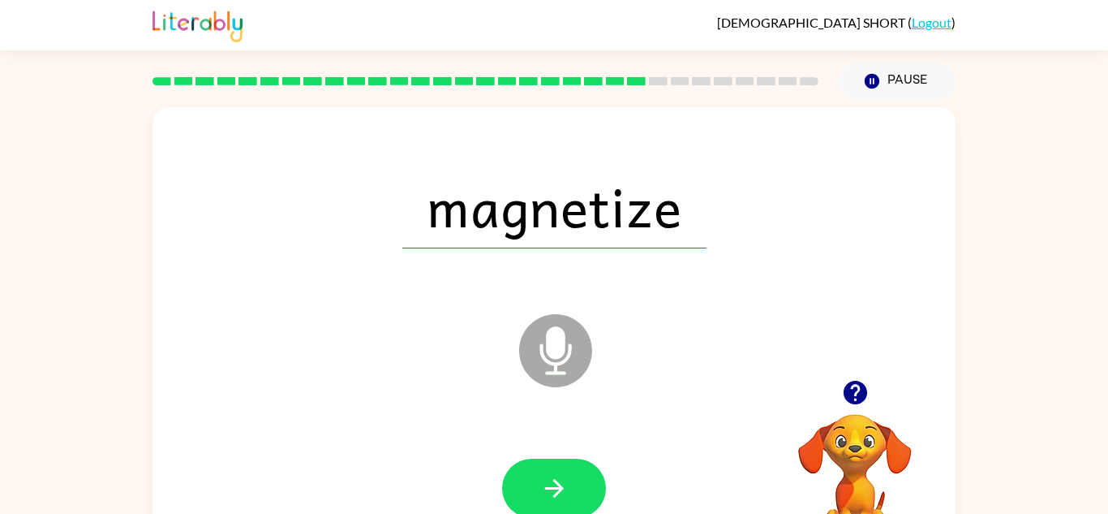
click at [543, 479] on icon "button" at bounding box center [554, 488] width 28 height 28
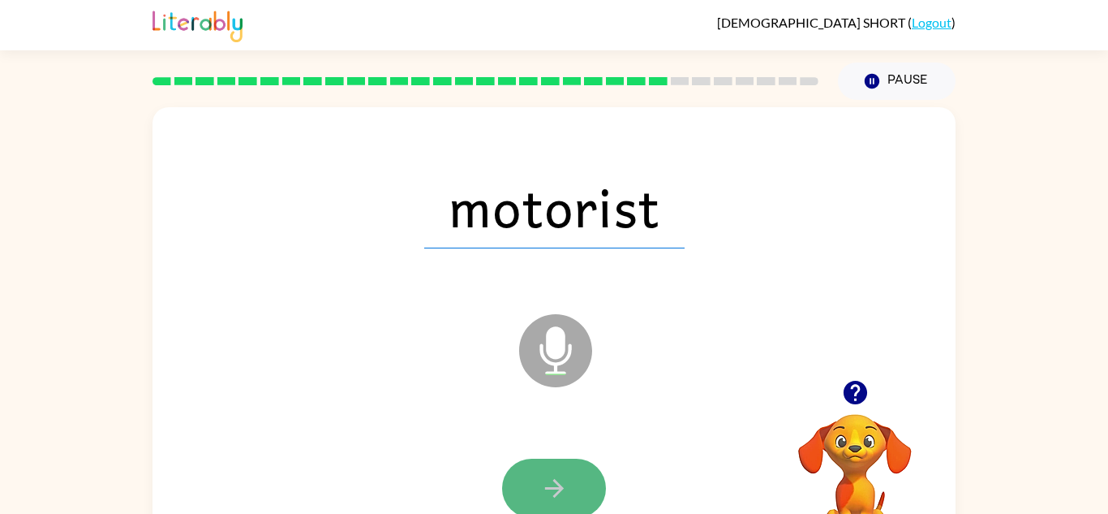
click at [544, 482] on icon "button" at bounding box center [554, 488] width 28 height 28
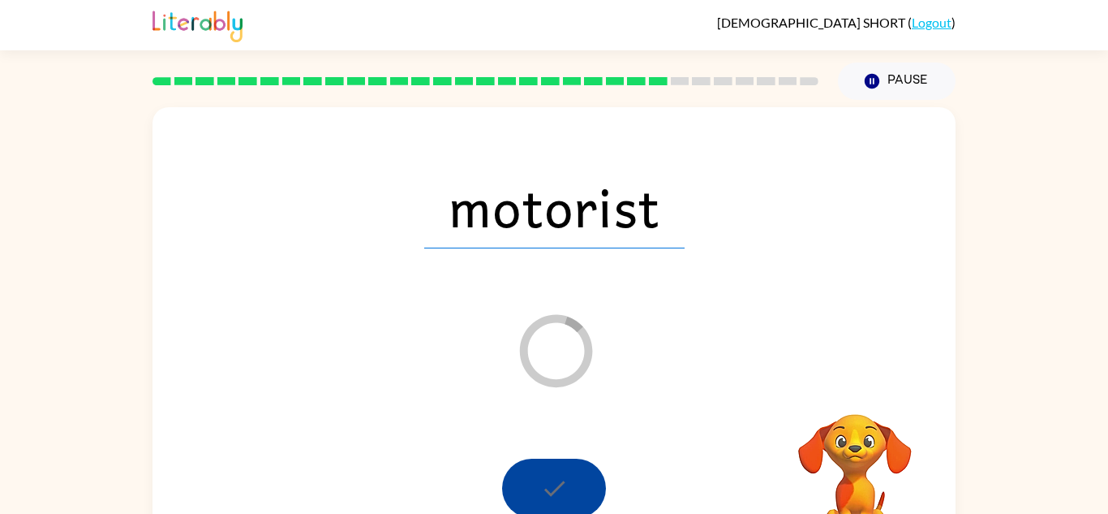
click at [544, 482] on div at bounding box center [554, 487] width 104 height 59
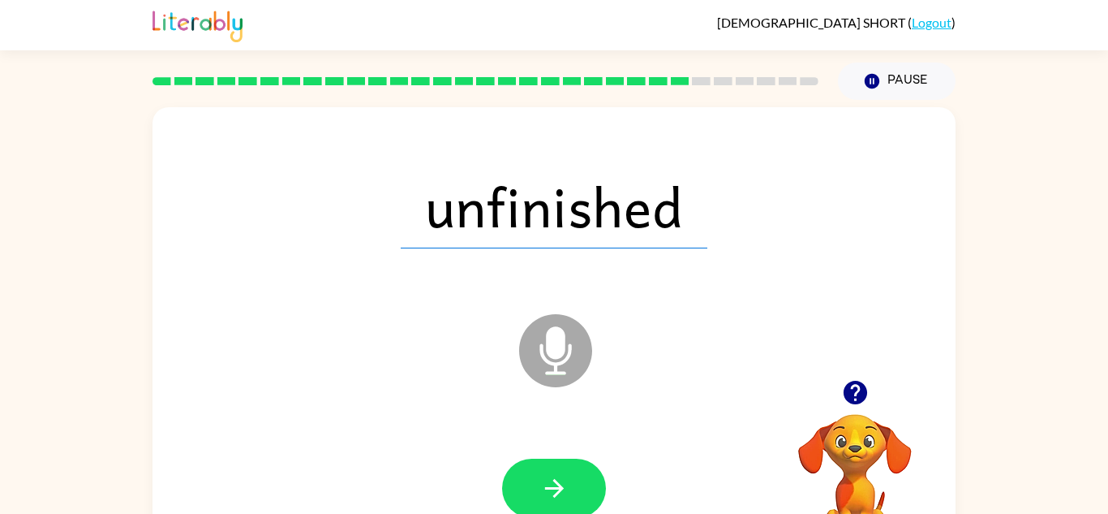
click at [544, 482] on icon "button" at bounding box center [554, 488] width 28 height 28
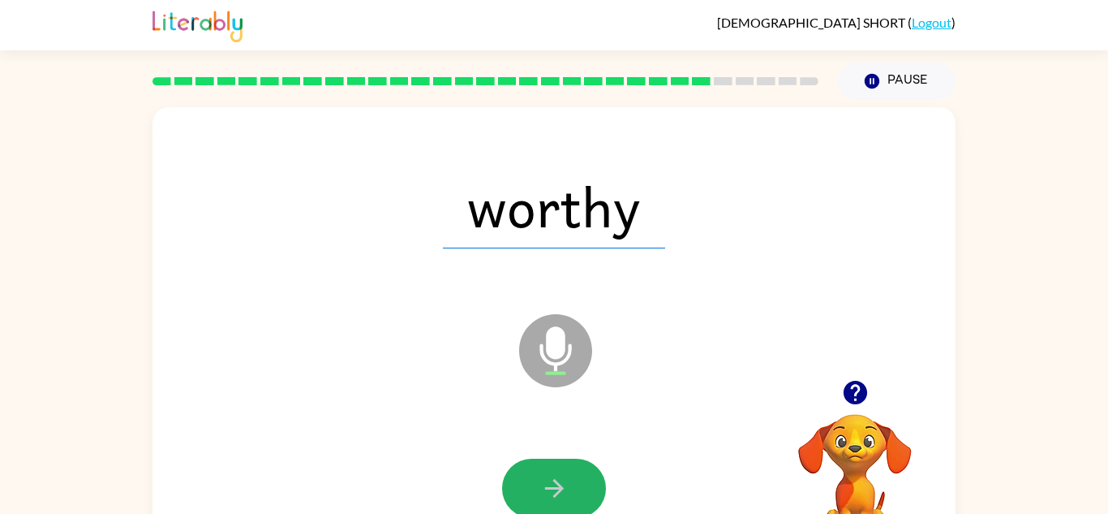
click at [544, 482] on icon "button" at bounding box center [554, 488] width 28 height 28
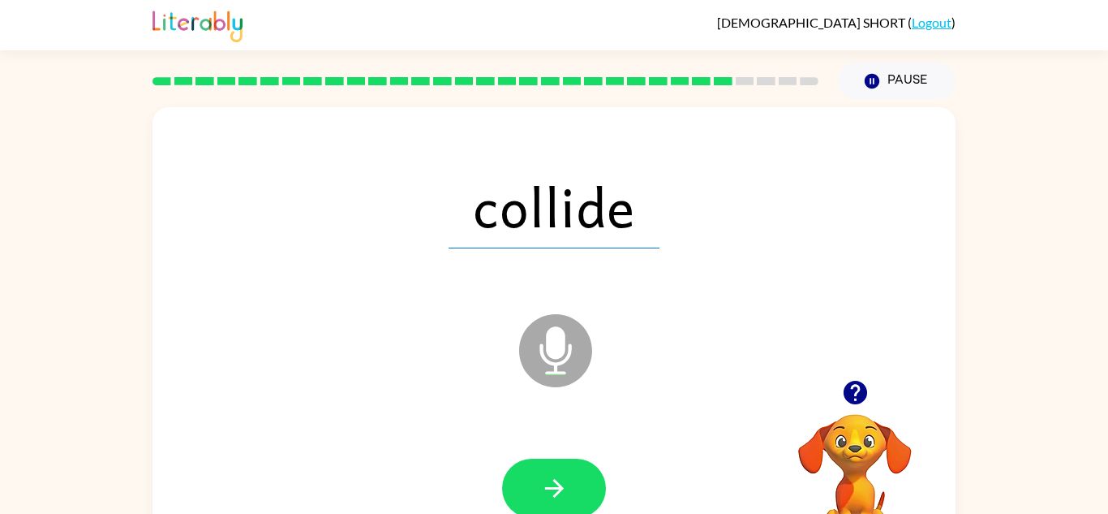
click at [544, 482] on icon "button" at bounding box center [554, 488] width 28 height 28
click at [544, 482] on div at bounding box center [554, 487] width 104 height 59
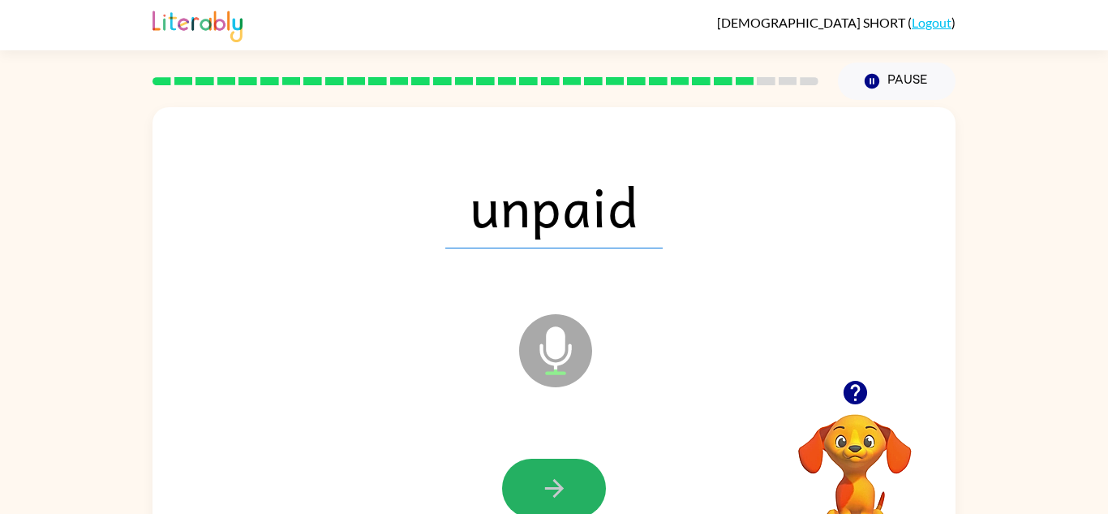
click at [544, 482] on icon "button" at bounding box center [554, 488] width 28 height 28
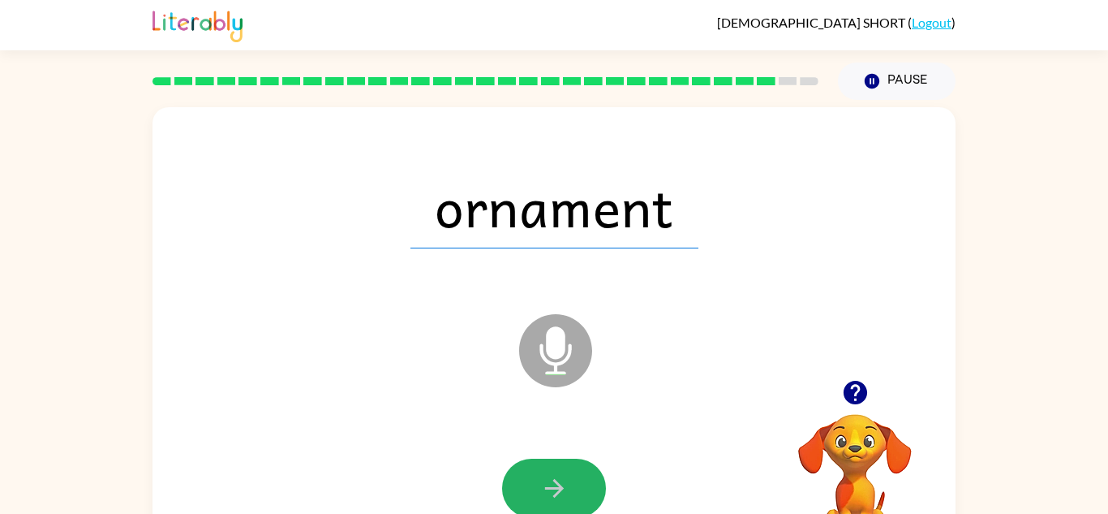
click at [544, 482] on icon "button" at bounding box center [554, 488] width 28 height 28
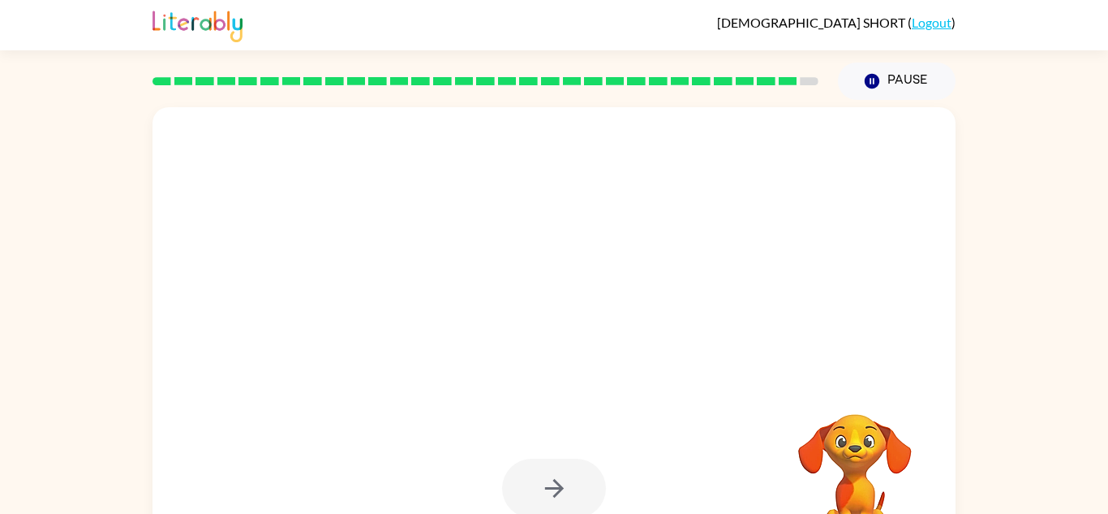
click at [544, 482] on div at bounding box center [554, 487] width 104 height 59
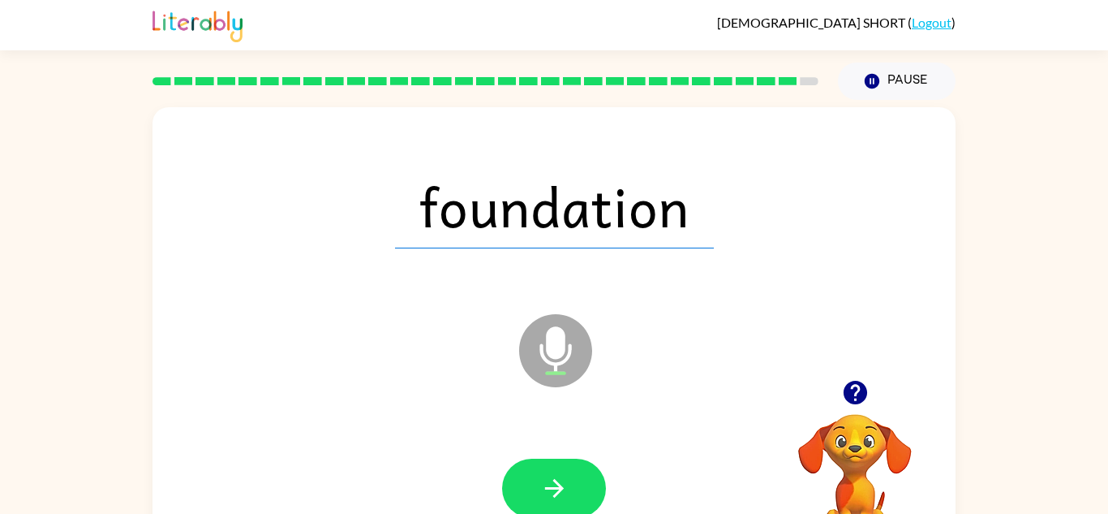
click at [544, 482] on icon "button" at bounding box center [554, 488] width 28 height 28
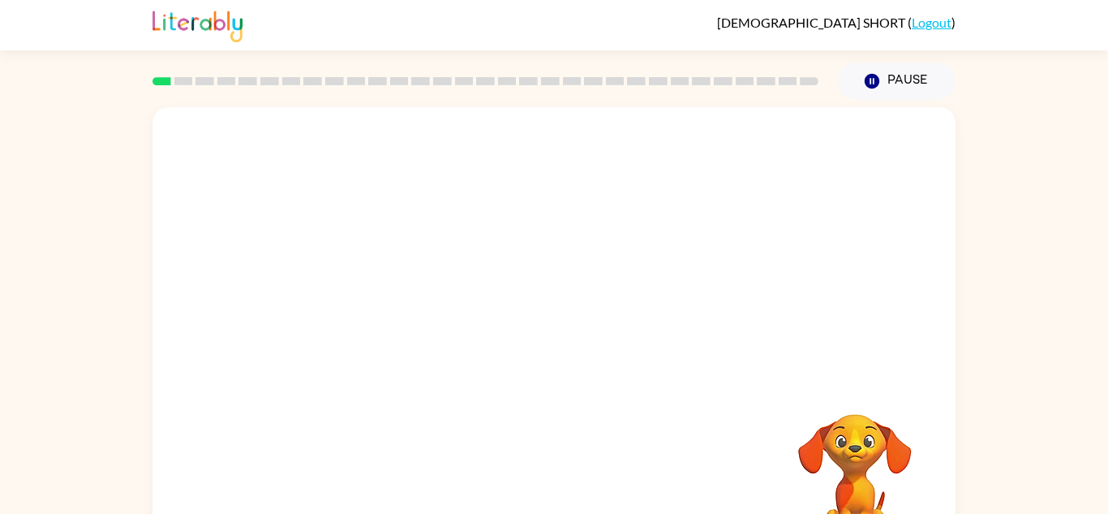
click at [509, 449] on div "Your browser must support playing .mp4 files to use Literably. Please try using…" at bounding box center [554, 338] width 803 height 463
click at [502, 468] on div "Your browser must support playing .mp4 files to use Literably. Please try using…" at bounding box center [554, 338] width 803 height 463
click at [540, 356] on icon "button" at bounding box center [554, 347] width 28 height 28
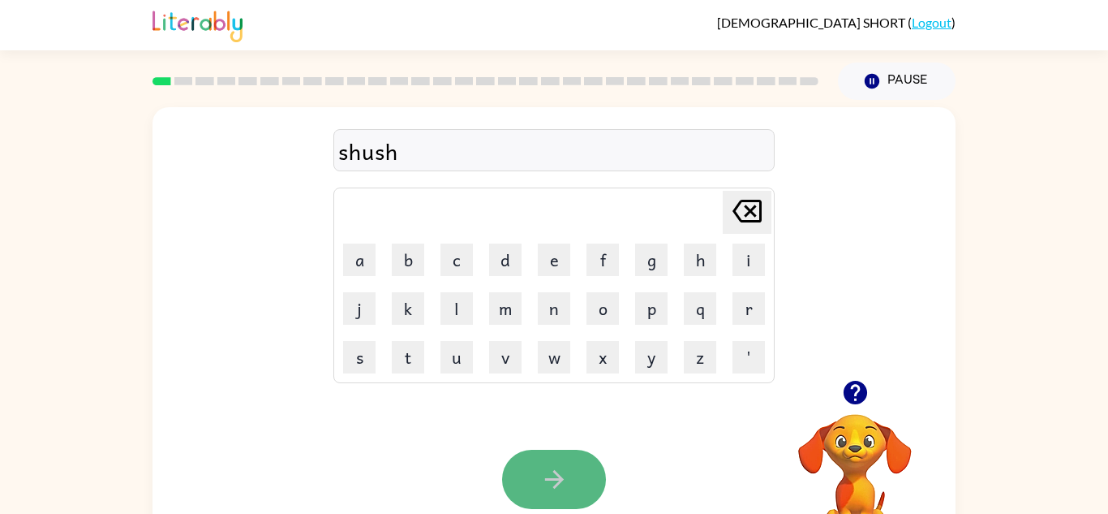
click at [523, 458] on button "button" at bounding box center [554, 478] width 104 height 59
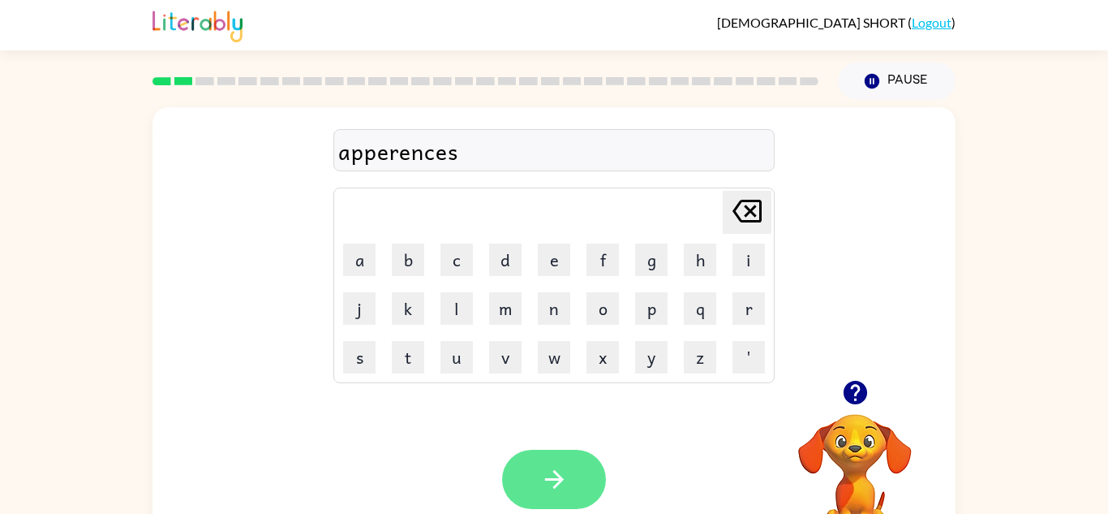
click at [572, 486] on button "button" at bounding box center [554, 478] width 104 height 59
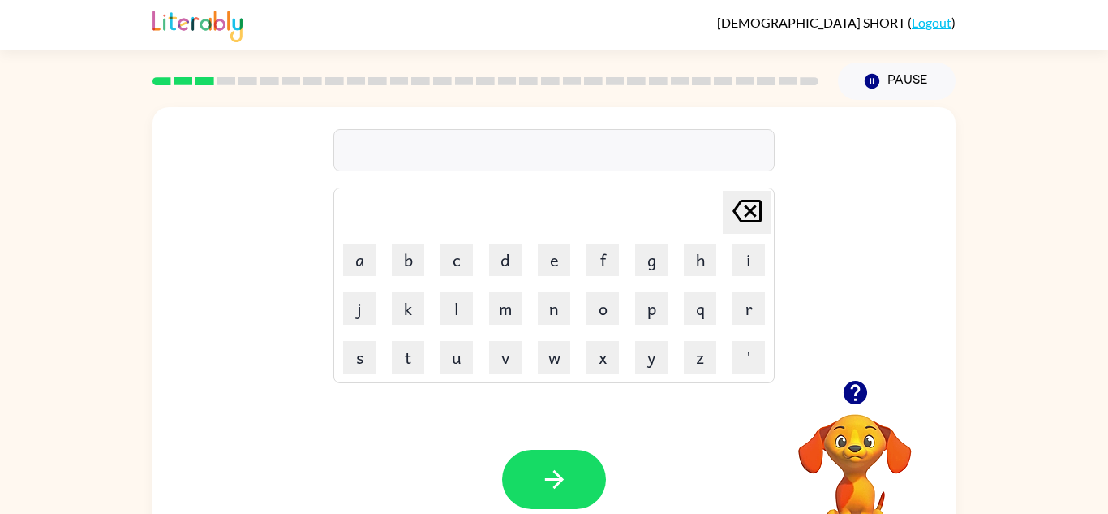
click at [548, 411] on div "Your browser must support playing .mp4 files to use Literably. Please try using…" at bounding box center [554, 479] width 803 height 183
click at [543, 449] on div "Your browser must support playing .mp4 files to use Literably. Please try using…" at bounding box center [554, 479] width 803 height 183
click at [535, 502] on button "button" at bounding box center [554, 478] width 104 height 59
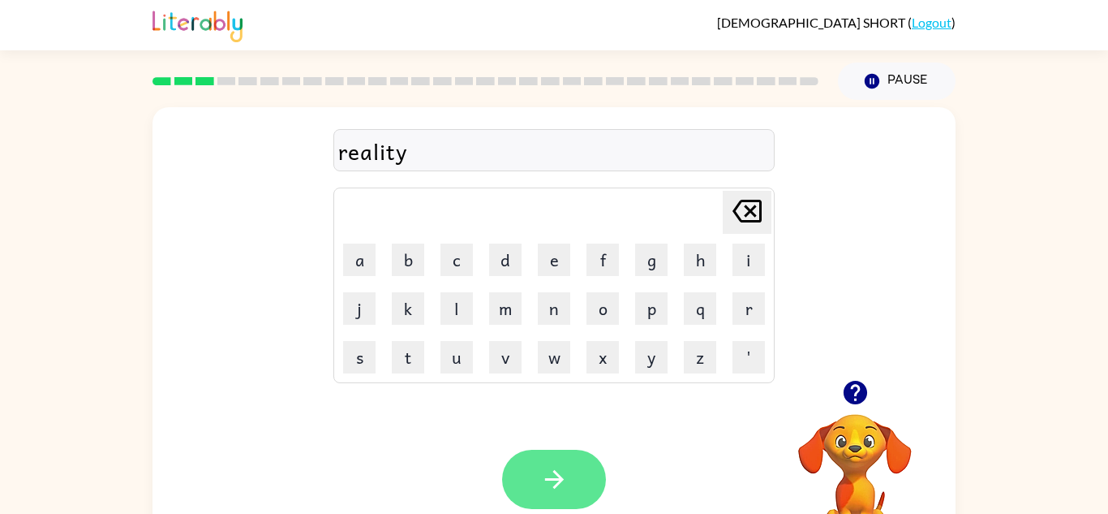
click at [525, 464] on button "button" at bounding box center [554, 478] width 104 height 59
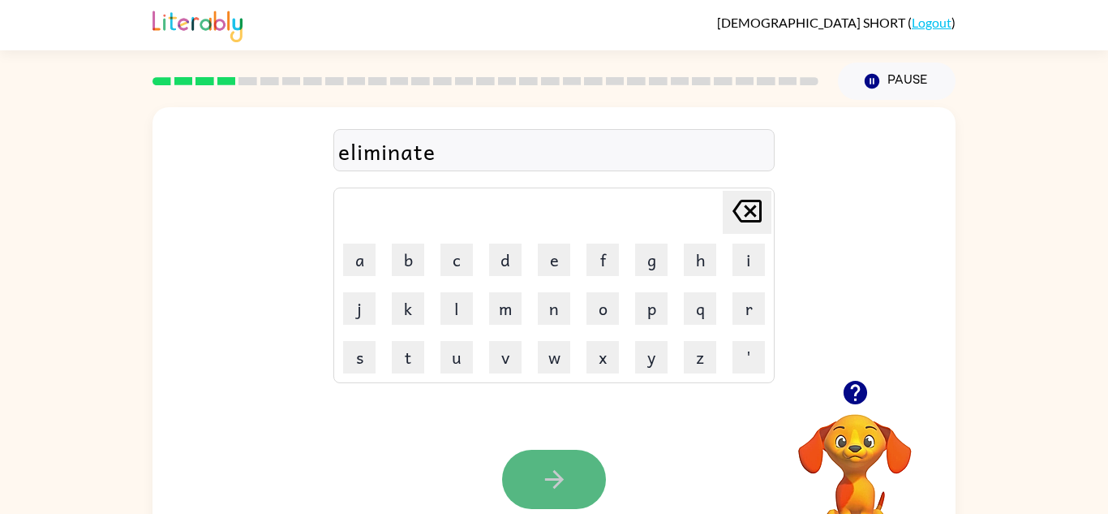
click at [518, 477] on button "button" at bounding box center [554, 478] width 104 height 59
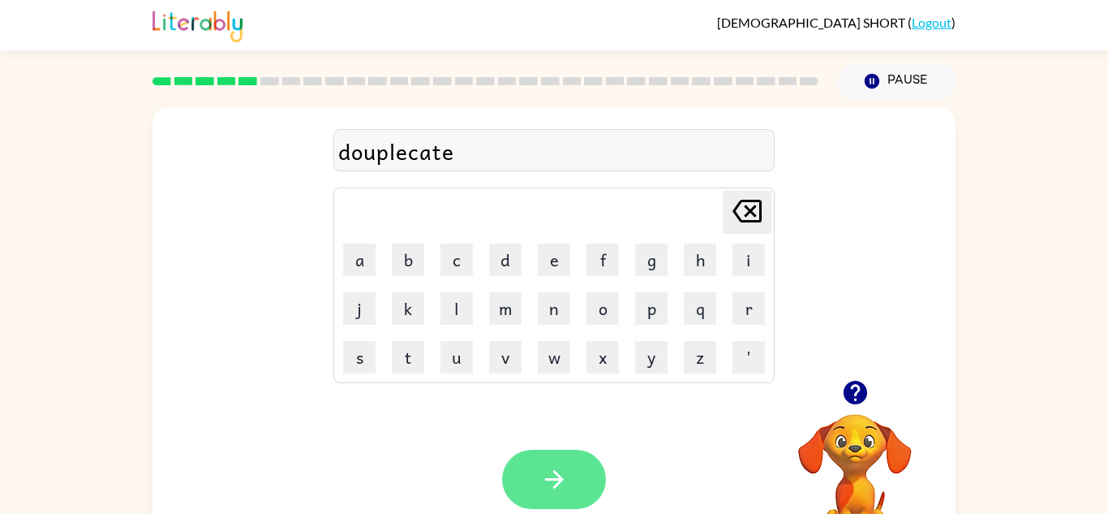
click at [557, 504] on button "button" at bounding box center [554, 478] width 104 height 59
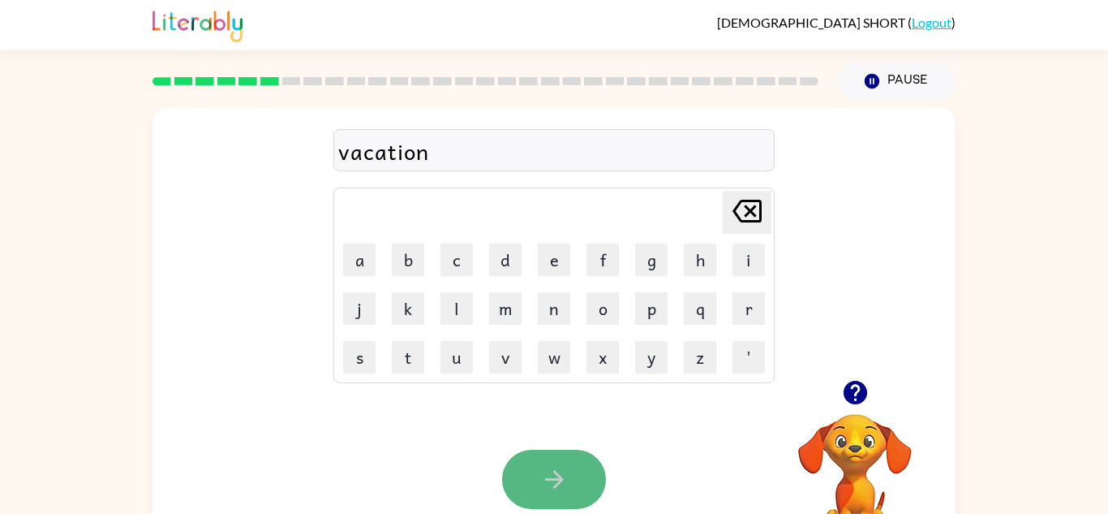
click at [544, 478] on icon "button" at bounding box center [554, 479] width 28 height 28
click at [526, 466] on button "button" at bounding box center [554, 478] width 104 height 59
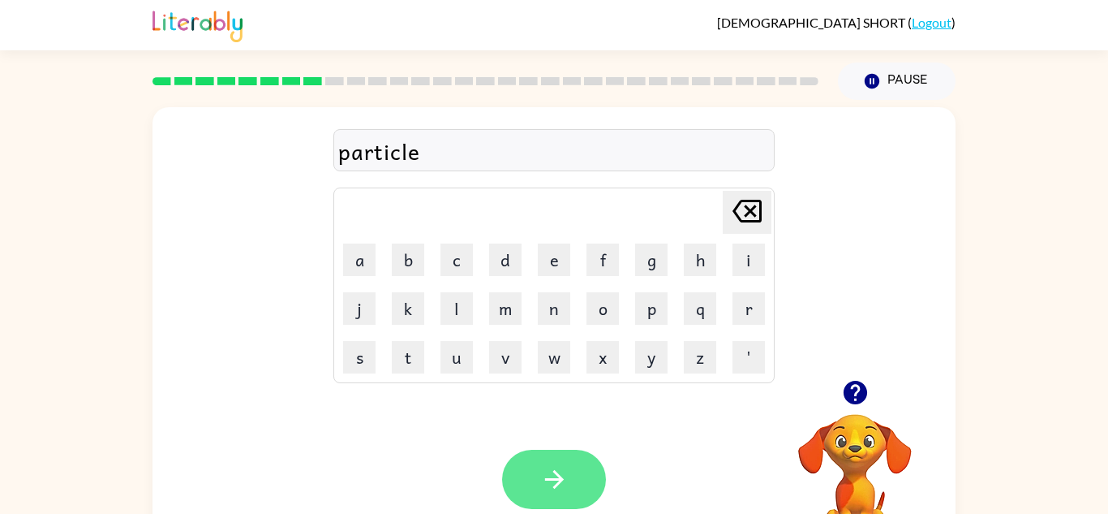
click at [521, 483] on button "button" at bounding box center [554, 478] width 104 height 59
click at [574, 464] on button "button" at bounding box center [554, 478] width 104 height 59
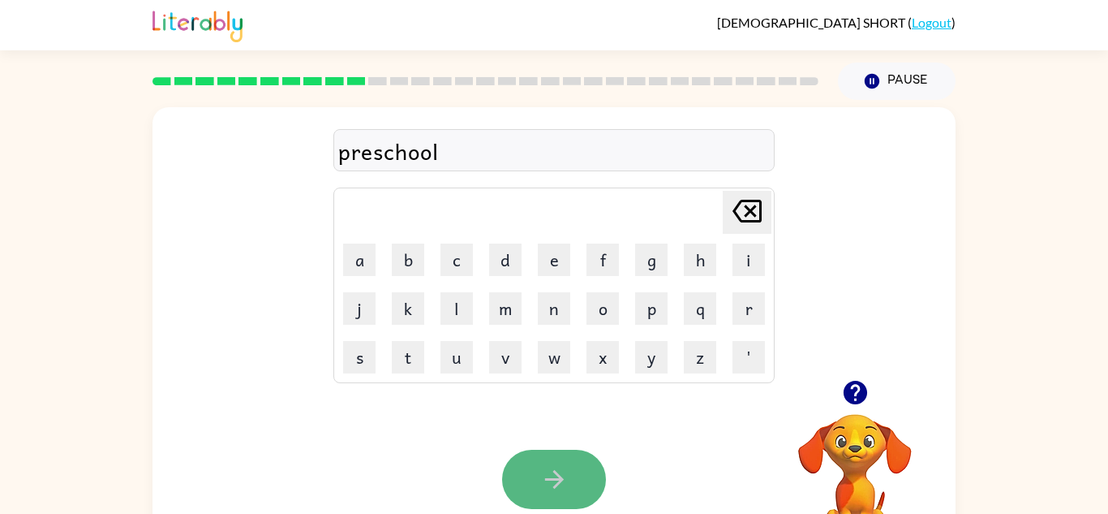
click at [568, 471] on icon "button" at bounding box center [554, 479] width 28 height 28
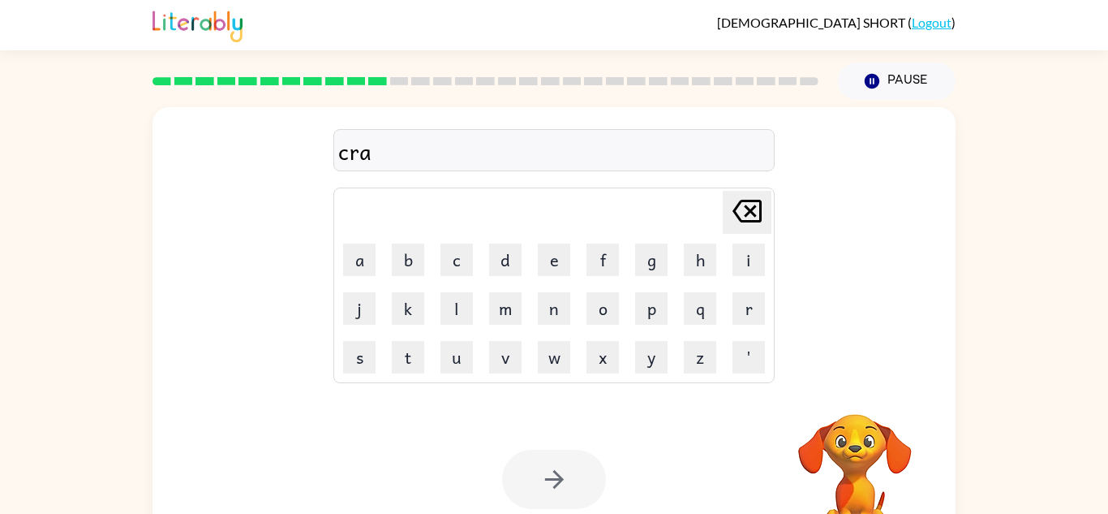
scroll to position [57, 0]
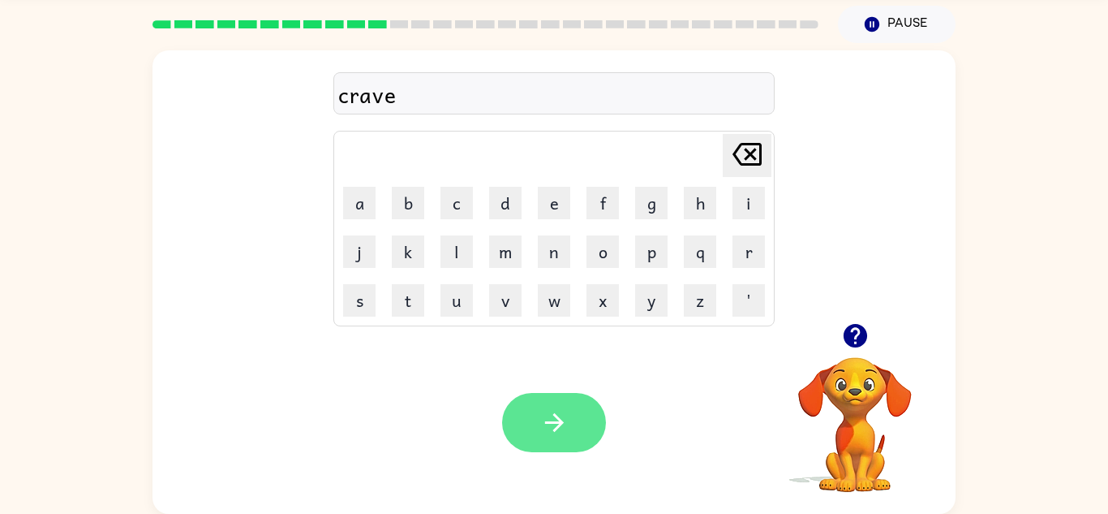
click at [557, 415] on icon "button" at bounding box center [554, 422] width 28 height 28
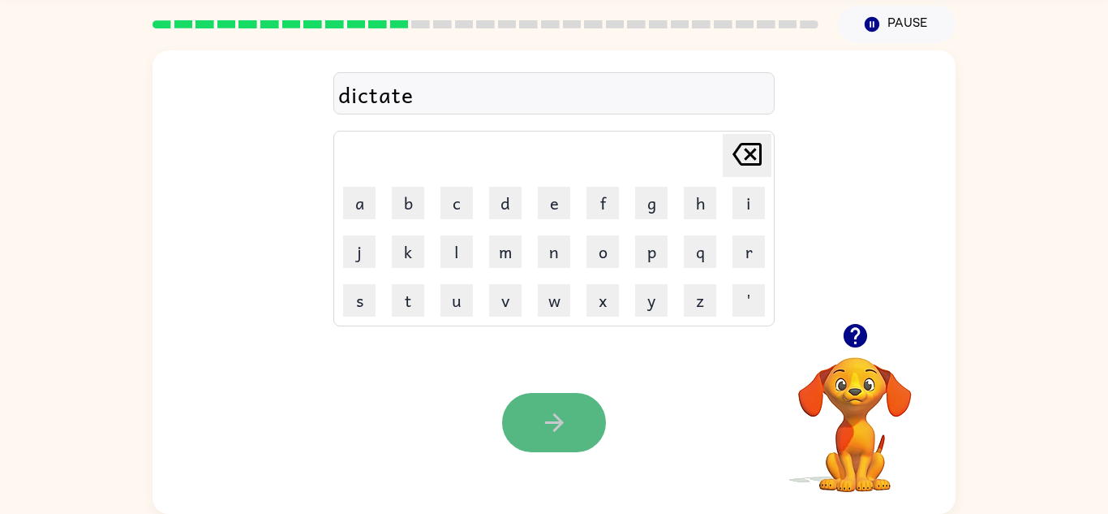
click at [535, 440] on button "button" at bounding box center [554, 422] width 104 height 59
click at [538, 436] on button "button" at bounding box center [554, 422] width 104 height 59
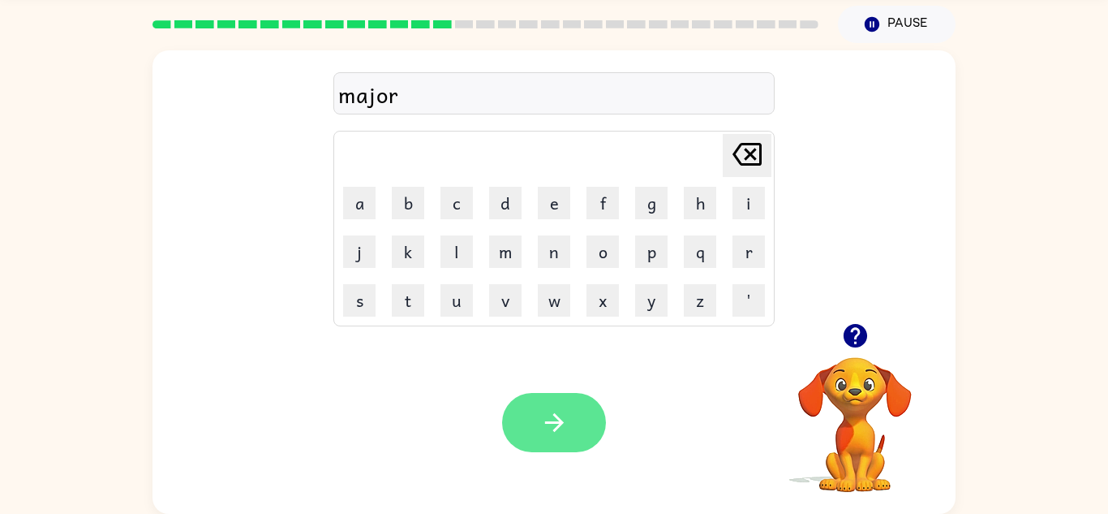
click at [551, 415] on icon "button" at bounding box center [554, 422] width 28 height 28
click at [540, 438] on button "button" at bounding box center [554, 422] width 104 height 59
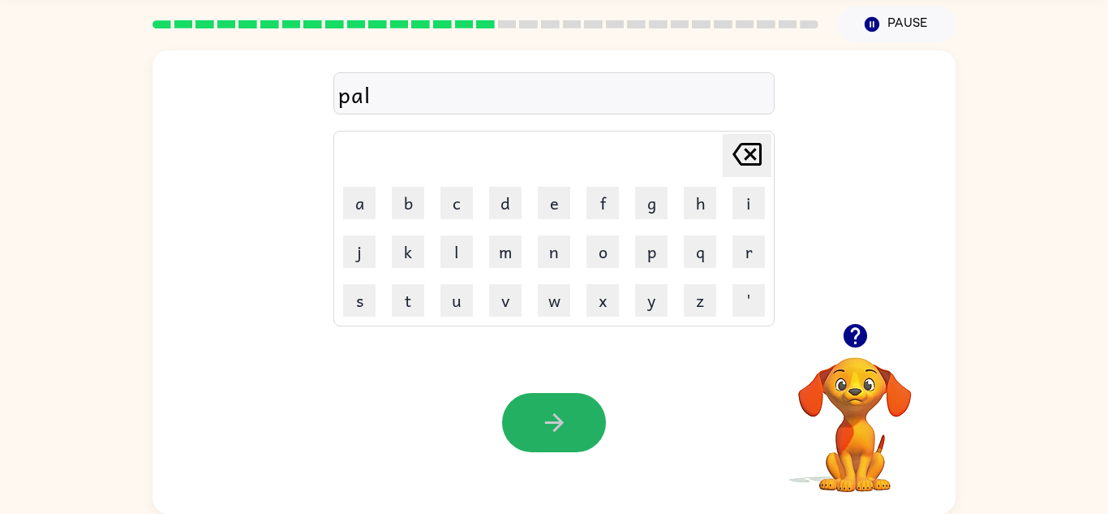
click at [536, 419] on button "button" at bounding box center [554, 422] width 104 height 59
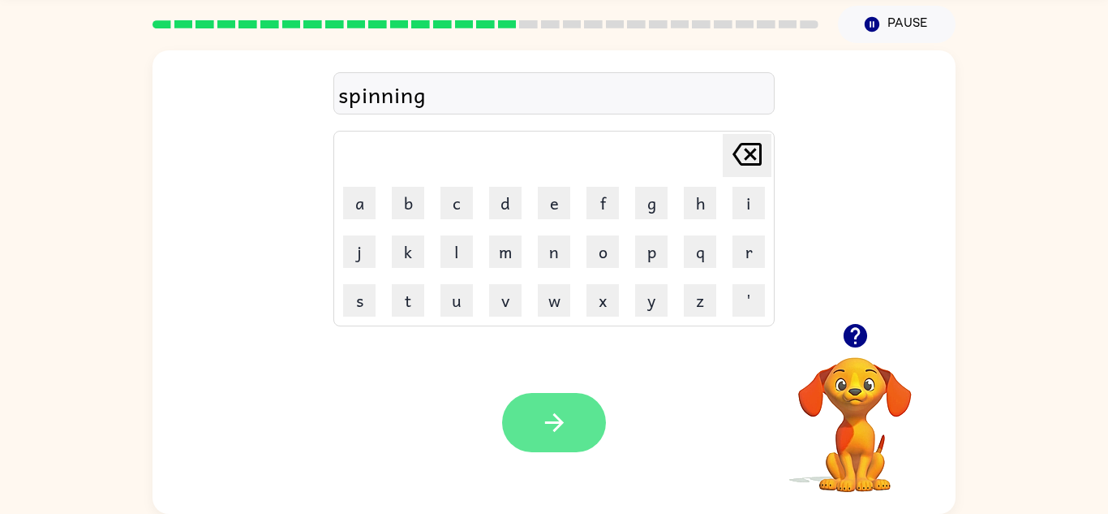
click at [547, 441] on button "button" at bounding box center [554, 422] width 104 height 59
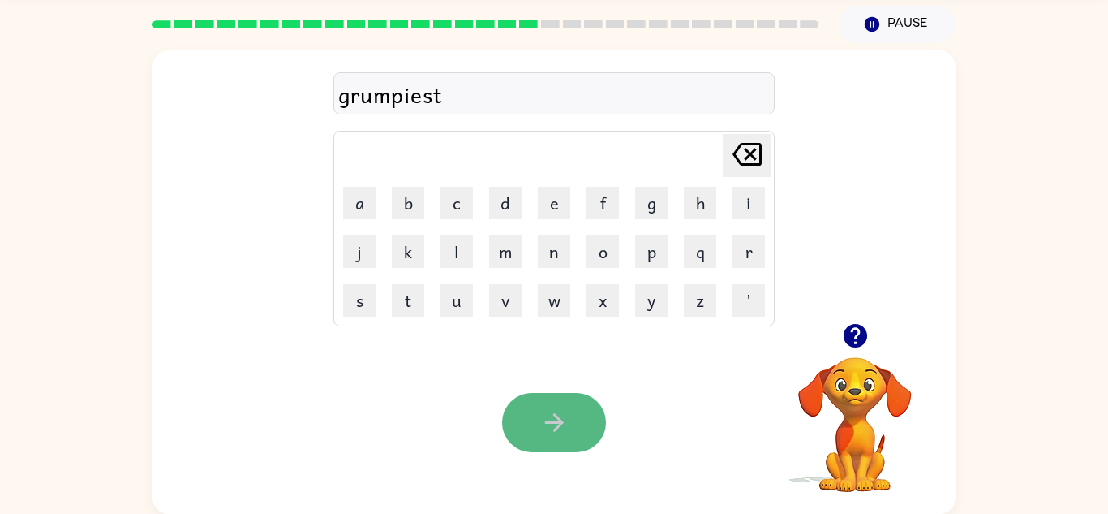
click at [531, 439] on button "button" at bounding box center [554, 422] width 104 height 59
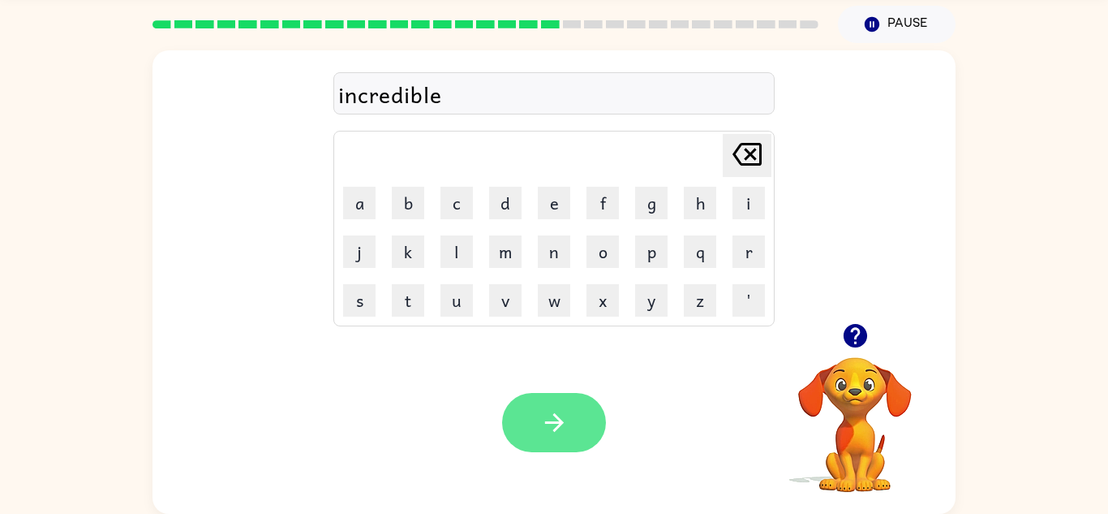
click at [521, 435] on button "button" at bounding box center [554, 422] width 104 height 59
click at [521, 435] on div at bounding box center [554, 422] width 104 height 59
click at [518, 436] on button "button" at bounding box center [554, 422] width 104 height 59
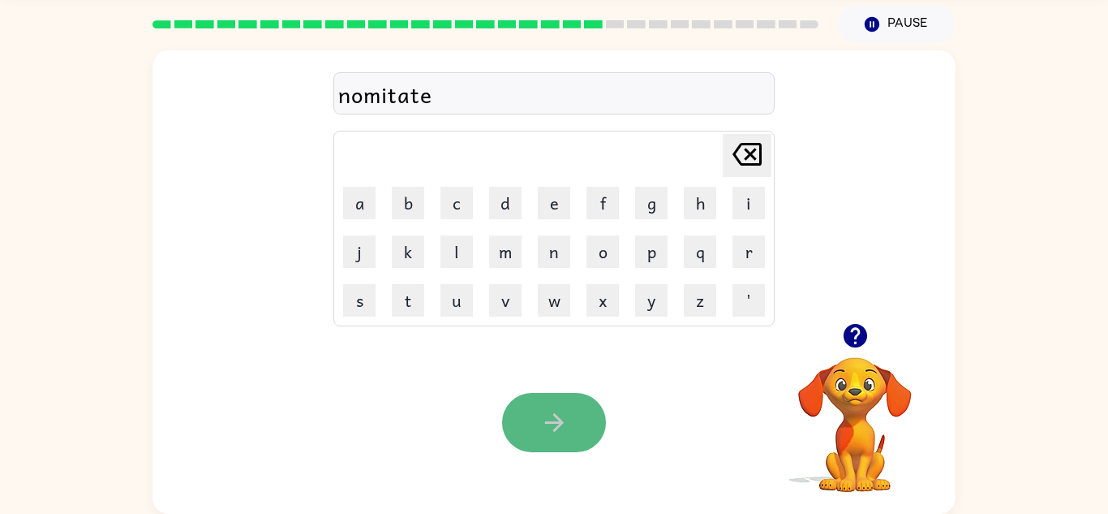
click at [519, 440] on button "button" at bounding box center [554, 422] width 104 height 59
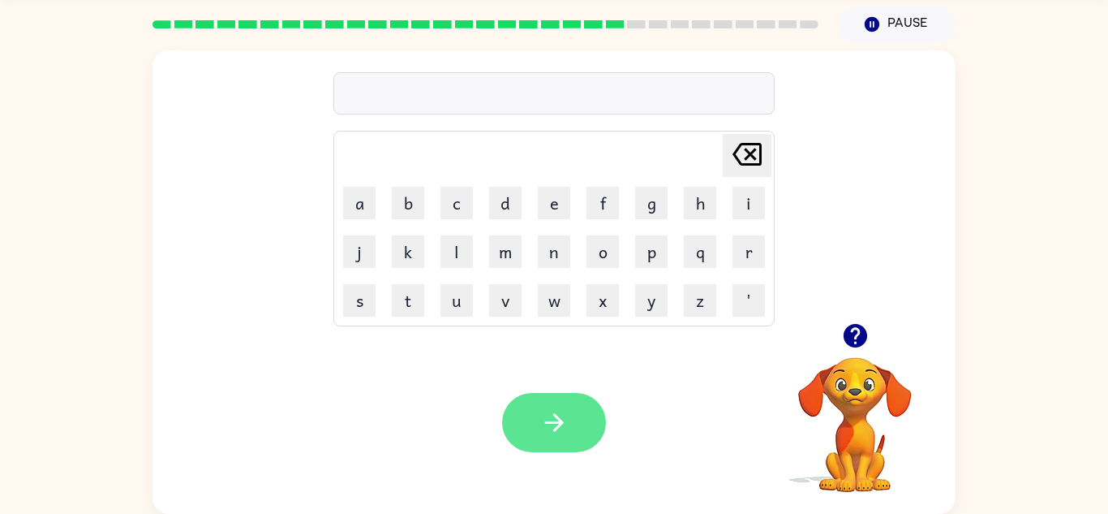
click at [526, 407] on button "button" at bounding box center [554, 422] width 104 height 59
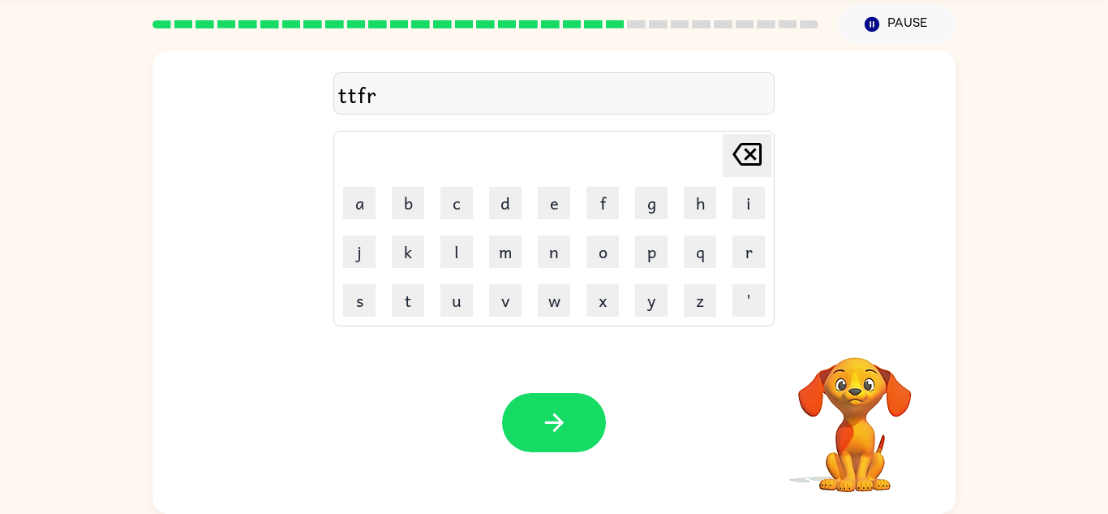
click at [524, 406] on button "button" at bounding box center [554, 422] width 104 height 59
click at [524, 406] on div at bounding box center [554, 422] width 104 height 59
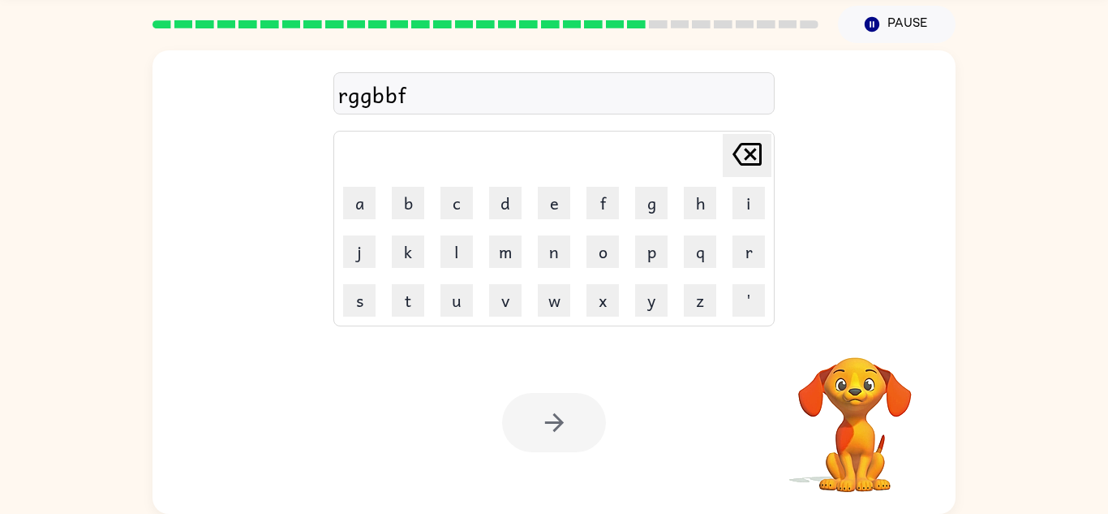
click at [526, 406] on div at bounding box center [554, 422] width 104 height 59
click at [524, 407] on div at bounding box center [554, 422] width 104 height 59
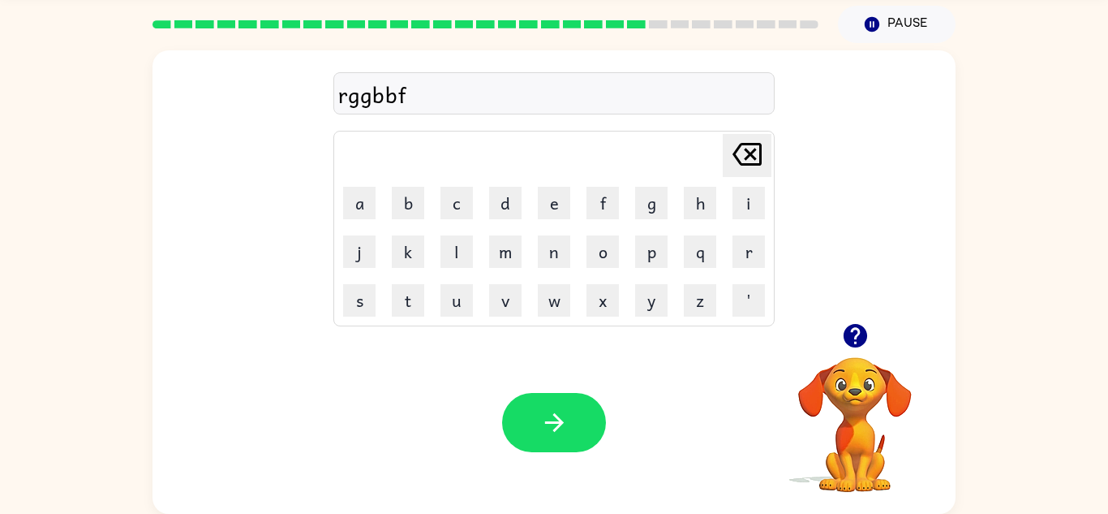
click at [524, 407] on button "button" at bounding box center [554, 422] width 104 height 59
click at [523, 402] on button "button" at bounding box center [554, 422] width 104 height 59
click at [523, 396] on button "button" at bounding box center [554, 422] width 104 height 59
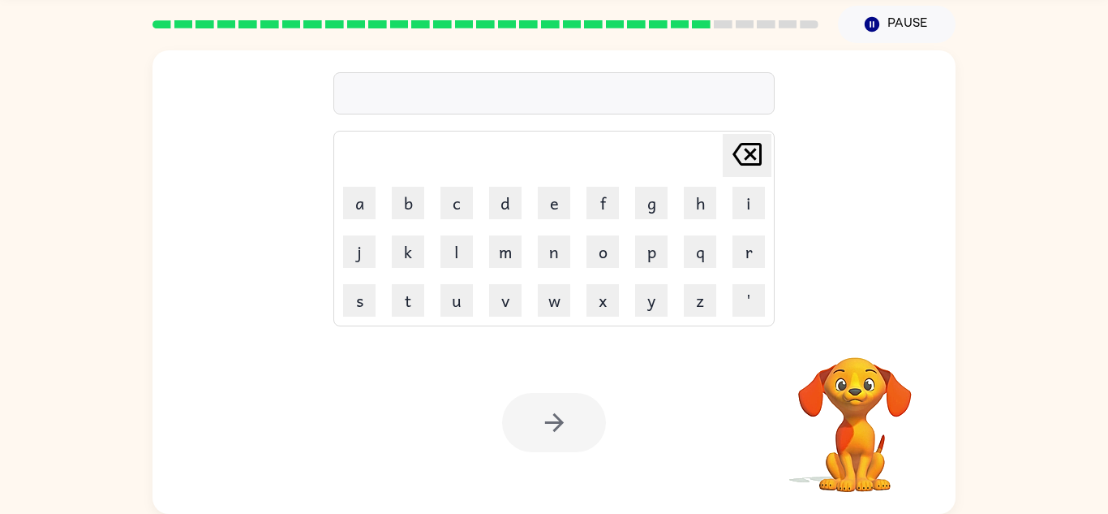
click at [523, 396] on div at bounding box center [554, 422] width 104 height 59
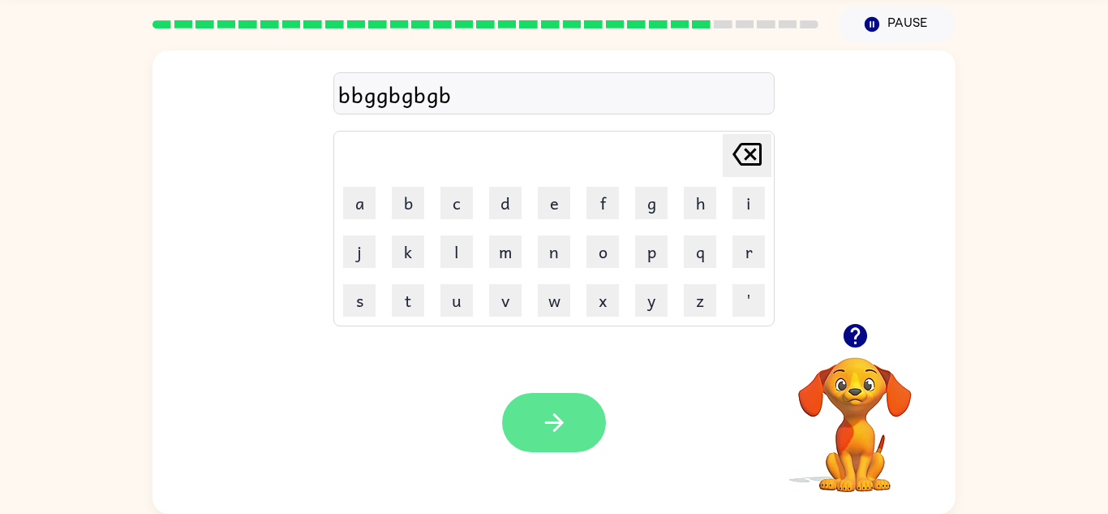
click at [520, 401] on button "button" at bounding box center [554, 422] width 104 height 59
click at [522, 412] on button "button" at bounding box center [554, 422] width 104 height 59
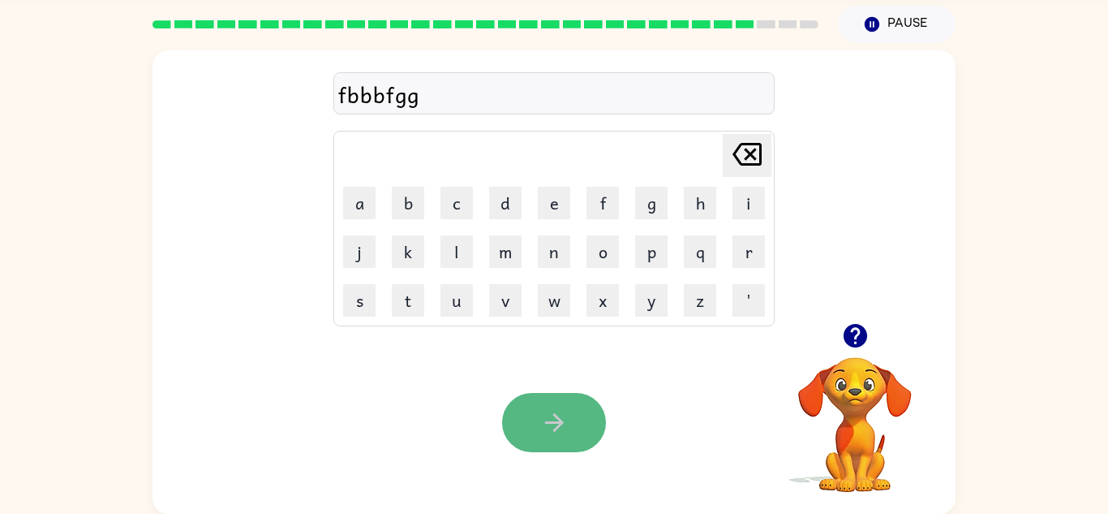
click at [518, 406] on button "button" at bounding box center [554, 422] width 104 height 59
click at [518, 406] on div at bounding box center [554, 422] width 104 height 59
click at [544, 409] on icon "button" at bounding box center [554, 422] width 28 height 28
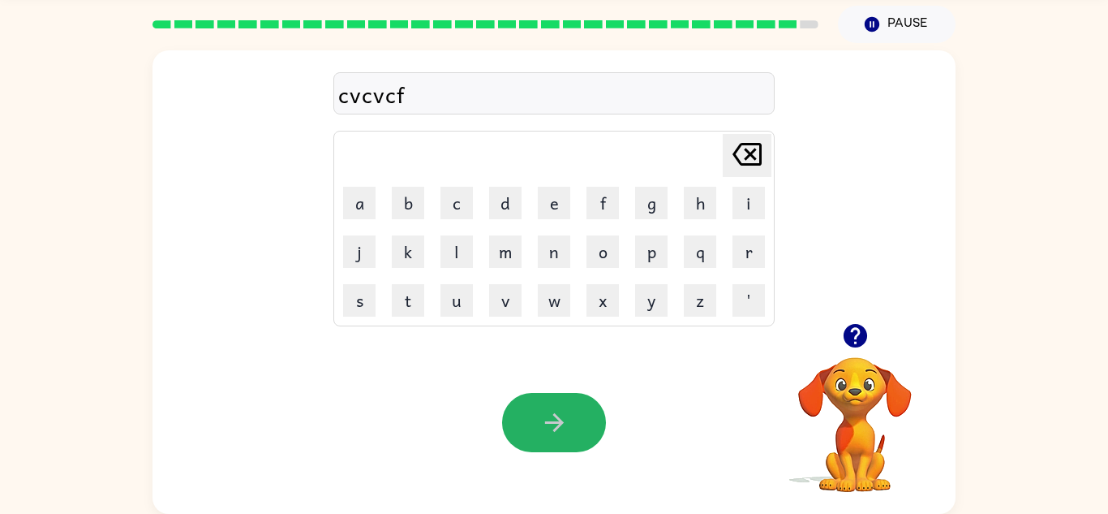
click at [543, 406] on button "button" at bounding box center [554, 422] width 104 height 59
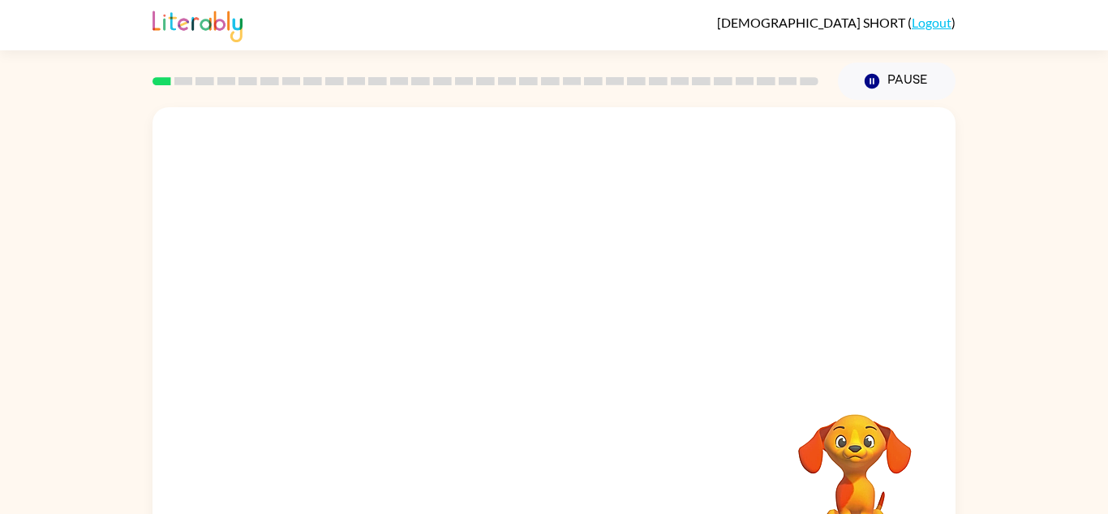
click at [376, 308] on video "Your browser must support playing .mp4 files to use Literably. Please try using…" at bounding box center [554, 243] width 803 height 273
click at [368, 298] on video "Your browser must support playing .mp4 files to use Literably. Please try using…" at bounding box center [554, 243] width 803 height 273
click at [768, 152] on video "Your browser must support playing .mp4 files to use Literably. Please try using…" at bounding box center [554, 243] width 803 height 273
click at [558, 350] on icon "button" at bounding box center [553, 346] width 19 height 19
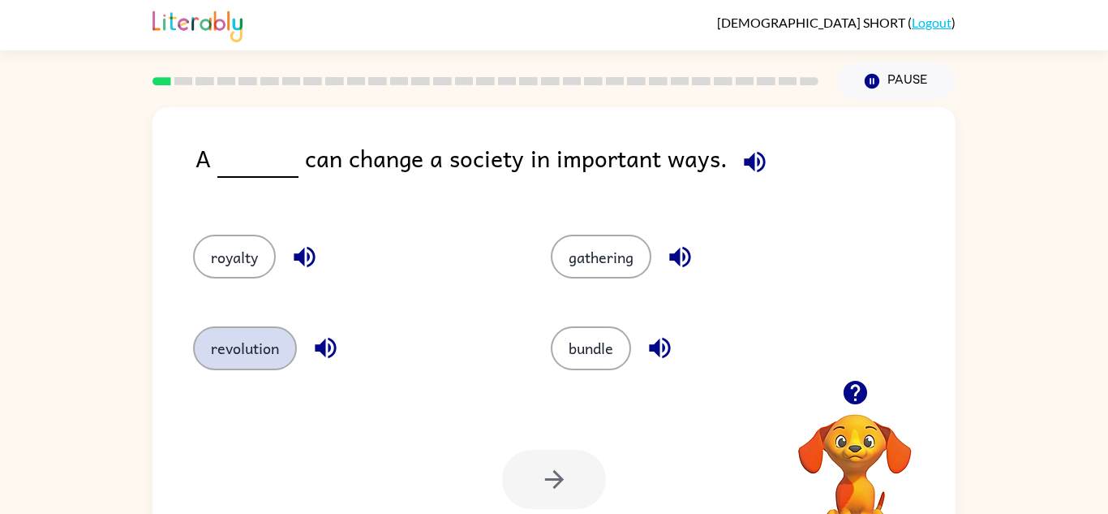
click at [270, 337] on button "revolution" at bounding box center [245, 348] width 104 height 44
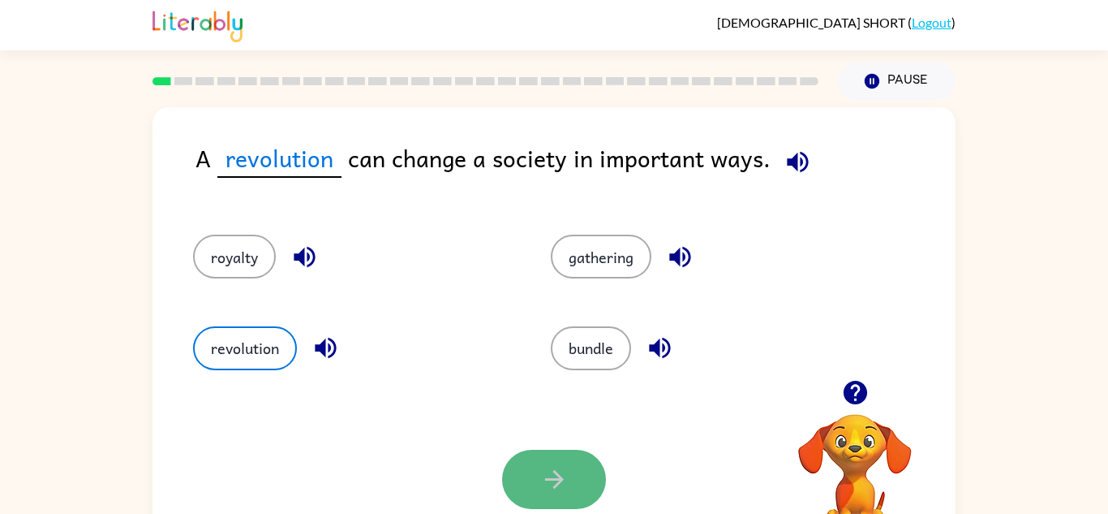
click at [552, 491] on icon "button" at bounding box center [554, 479] width 28 height 28
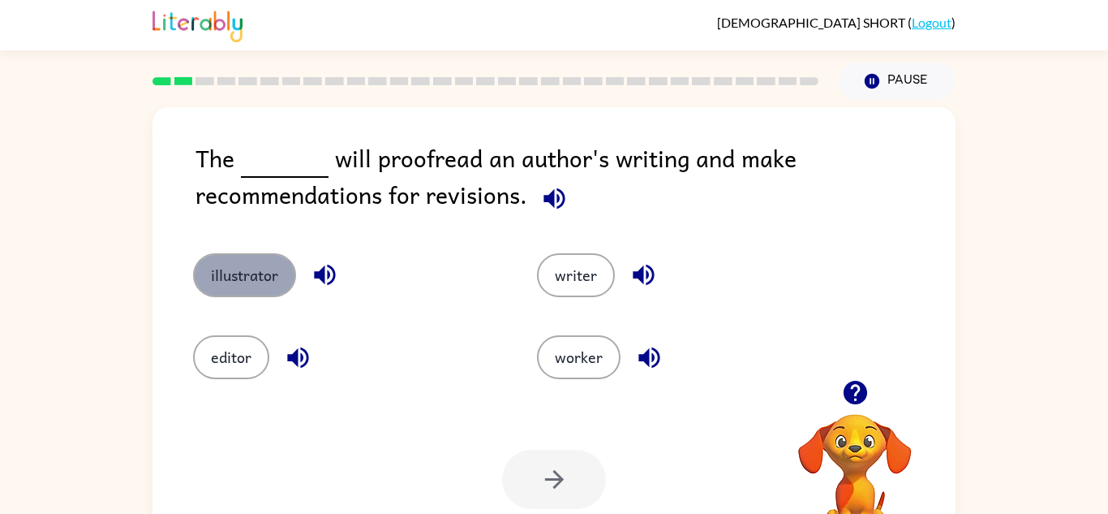
click at [238, 270] on button "illustrator" at bounding box center [244, 275] width 103 height 44
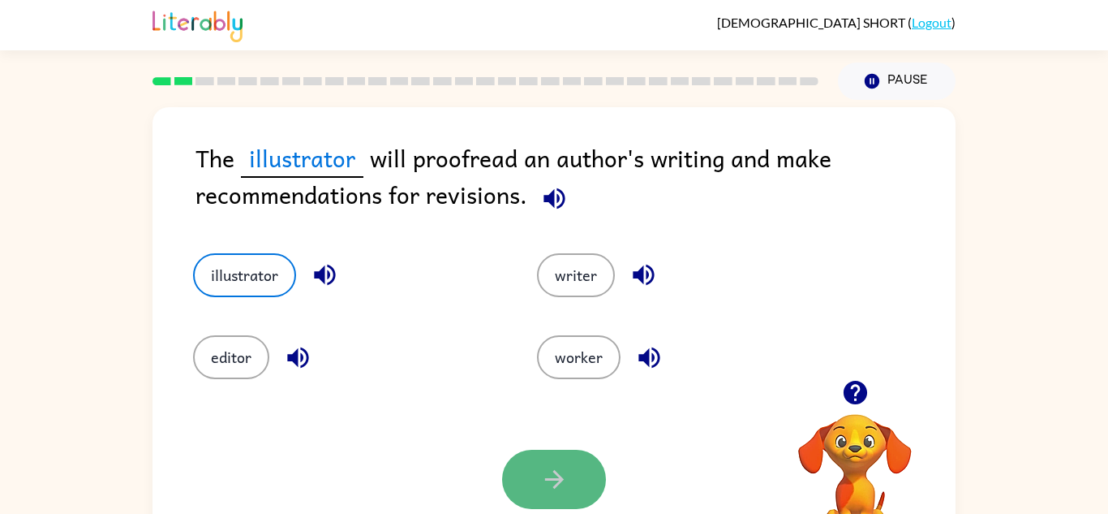
click at [570, 454] on button "button" at bounding box center [554, 478] width 104 height 59
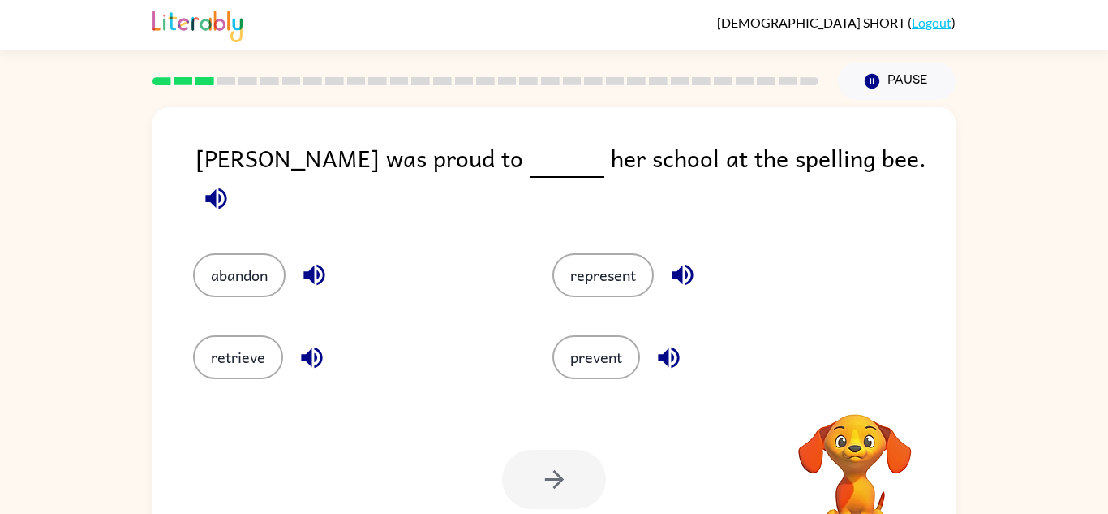
click at [637, 286] on div "represent" at bounding box center [701, 263] width 359 height 82
click at [208, 347] on button "retrieve" at bounding box center [238, 357] width 90 height 44
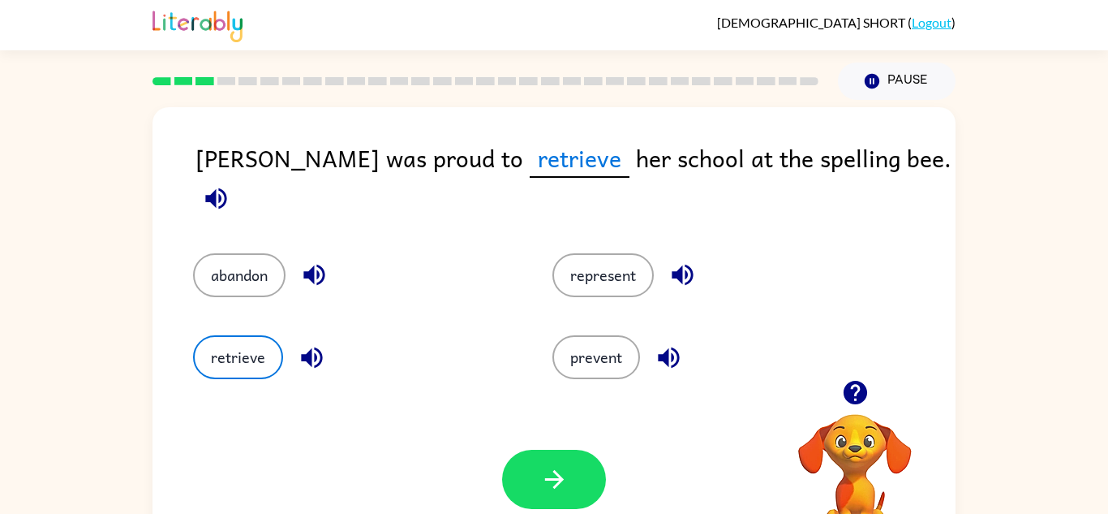
click at [220, 232] on div "abandon" at bounding box center [341, 263] width 359 height 82
click at [228, 253] on button "abandon" at bounding box center [239, 275] width 92 height 44
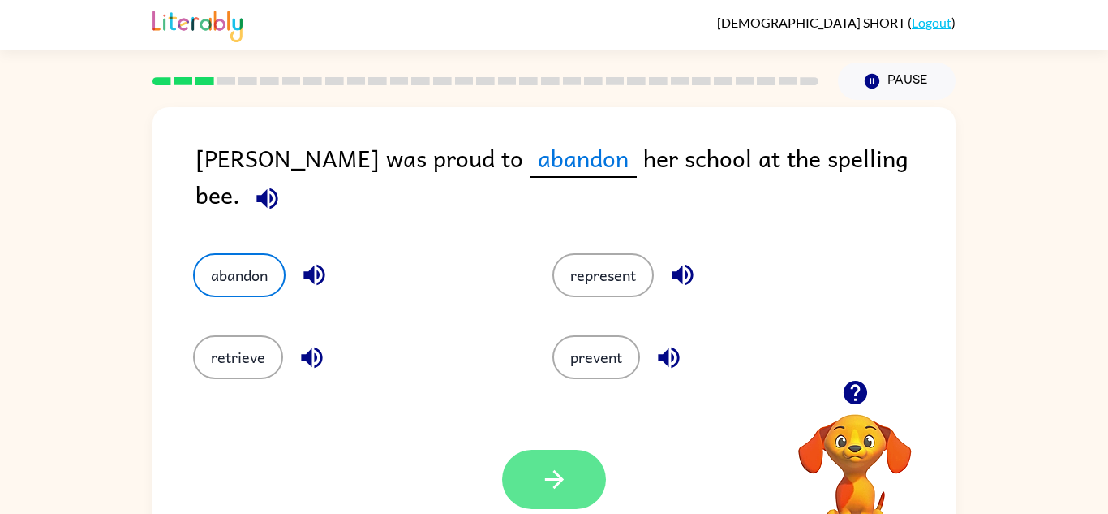
click at [578, 464] on button "button" at bounding box center [554, 478] width 104 height 59
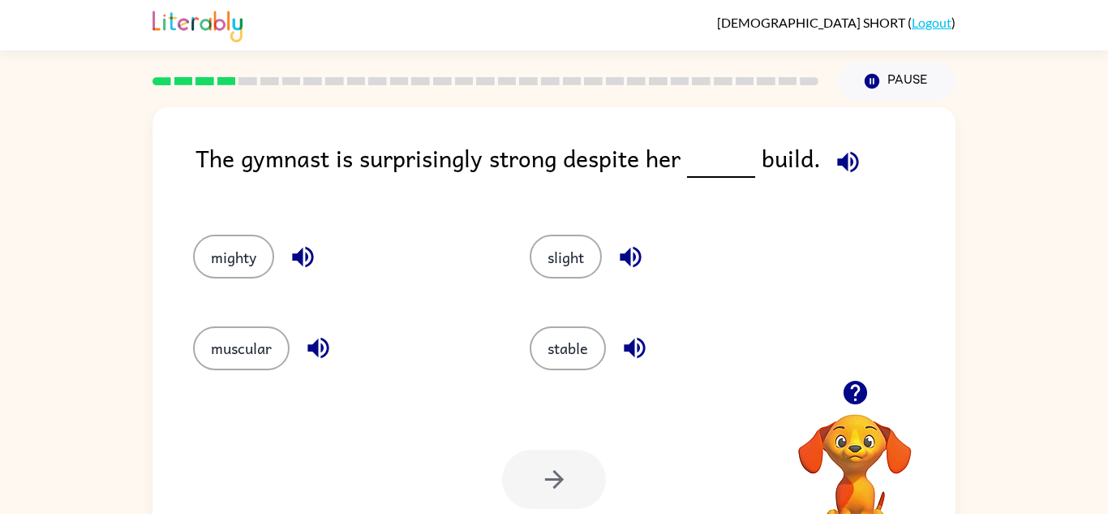
click at [578, 464] on div at bounding box center [554, 478] width 104 height 59
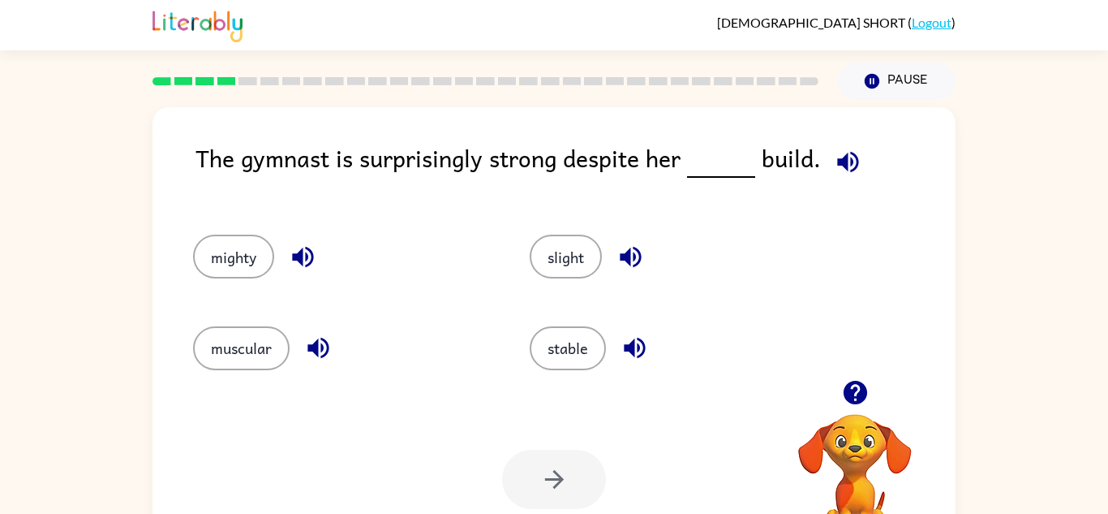
click at [578, 464] on div at bounding box center [554, 478] width 104 height 59
click at [576, 302] on div "stable" at bounding box center [667, 340] width 337 height 91
click at [575, 331] on button "stable" at bounding box center [568, 348] width 76 height 44
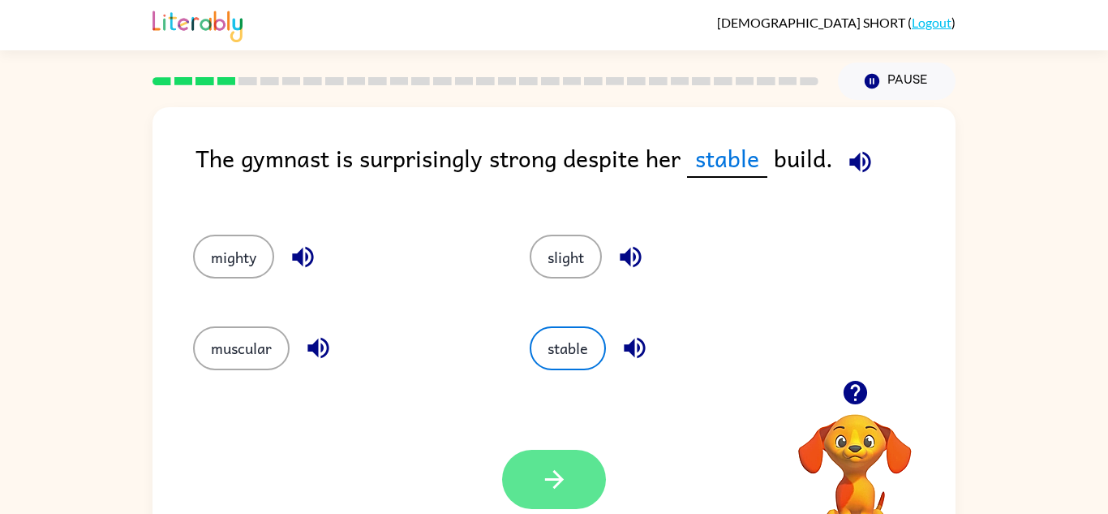
click at [557, 468] on icon "button" at bounding box center [554, 479] width 28 height 28
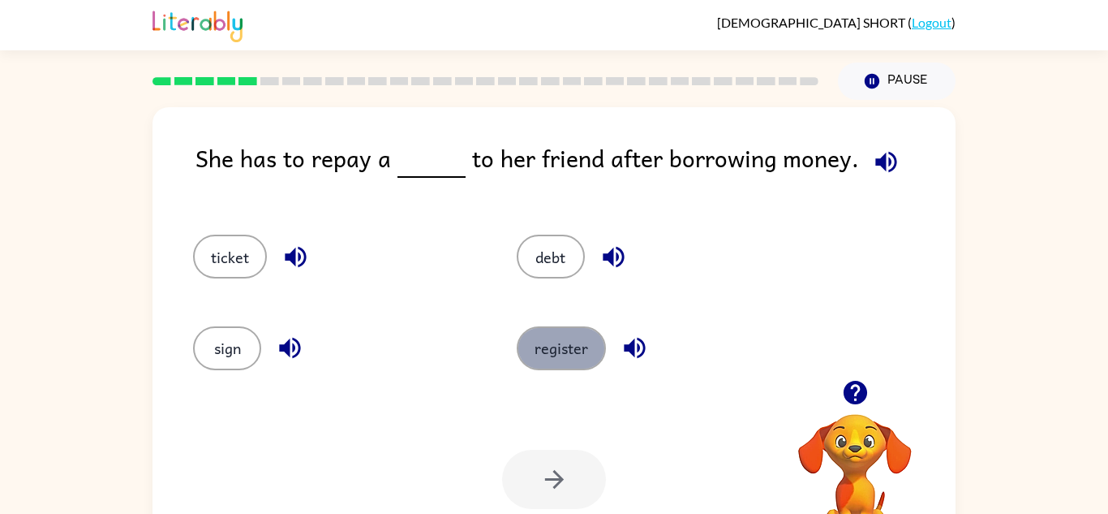
click at [557, 357] on button "register" at bounding box center [561, 348] width 89 height 44
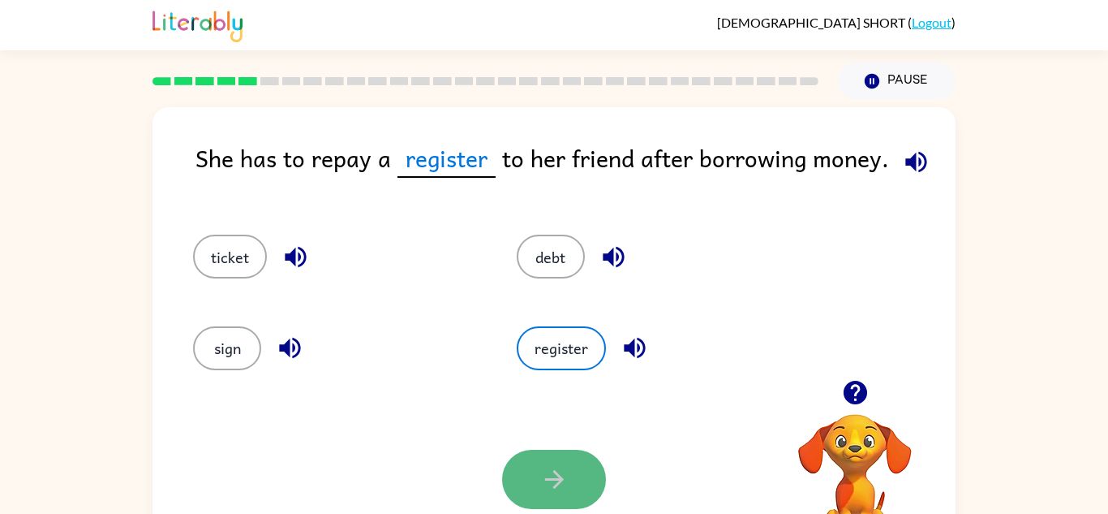
click at [553, 457] on button "button" at bounding box center [554, 478] width 104 height 59
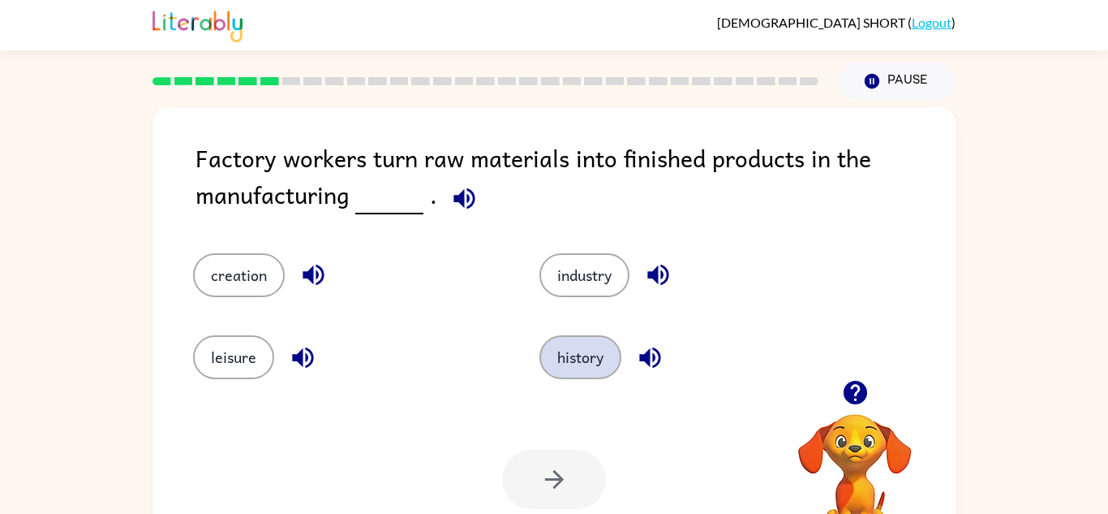
click at [576, 373] on button "history" at bounding box center [580, 357] width 82 height 44
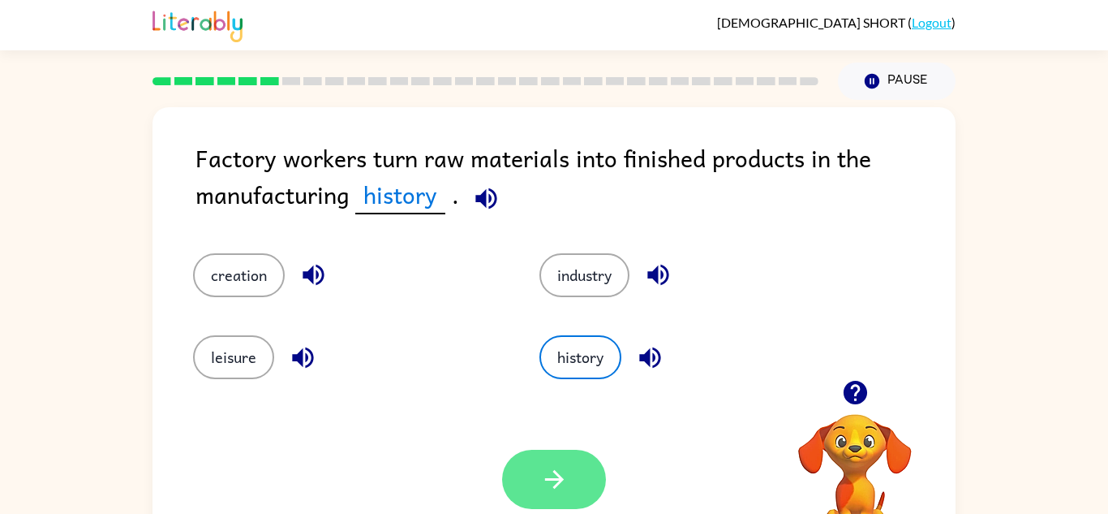
click at [560, 475] on icon "button" at bounding box center [554, 479] width 28 height 28
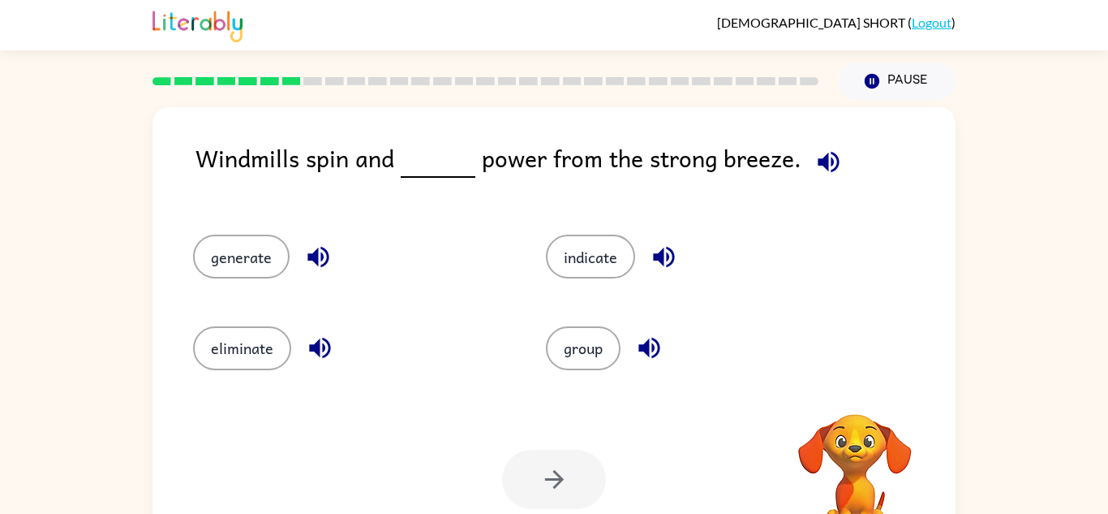
click at [572, 379] on div "group" at bounding box center [691, 340] width 353 height 91
click at [574, 367] on button "group" at bounding box center [583, 348] width 75 height 44
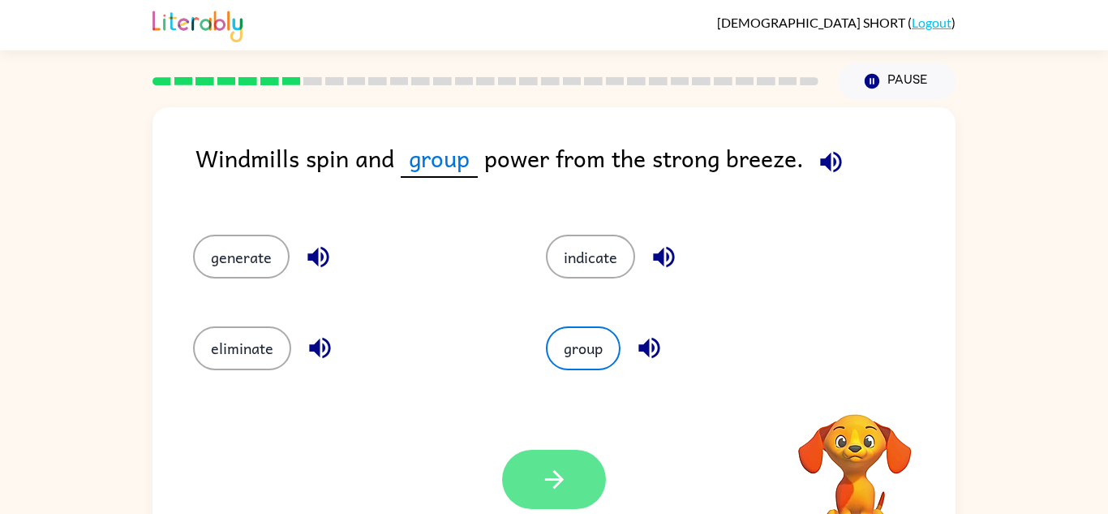
click at [565, 459] on button "button" at bounding box center [554, 478] width 104 height 59
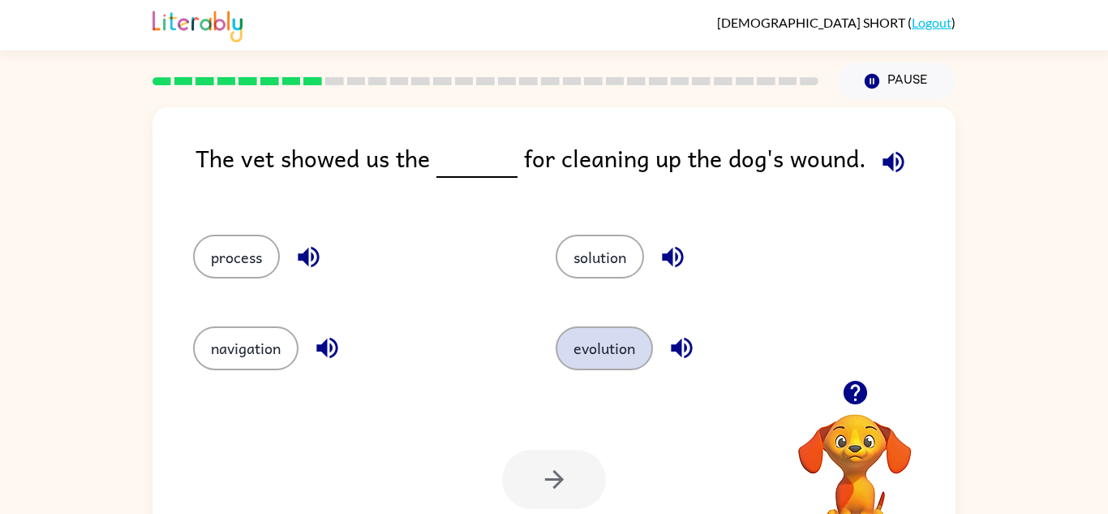
click at [595, 356] on button "evolution" at bounding box center [604, 348] width 97 height 44
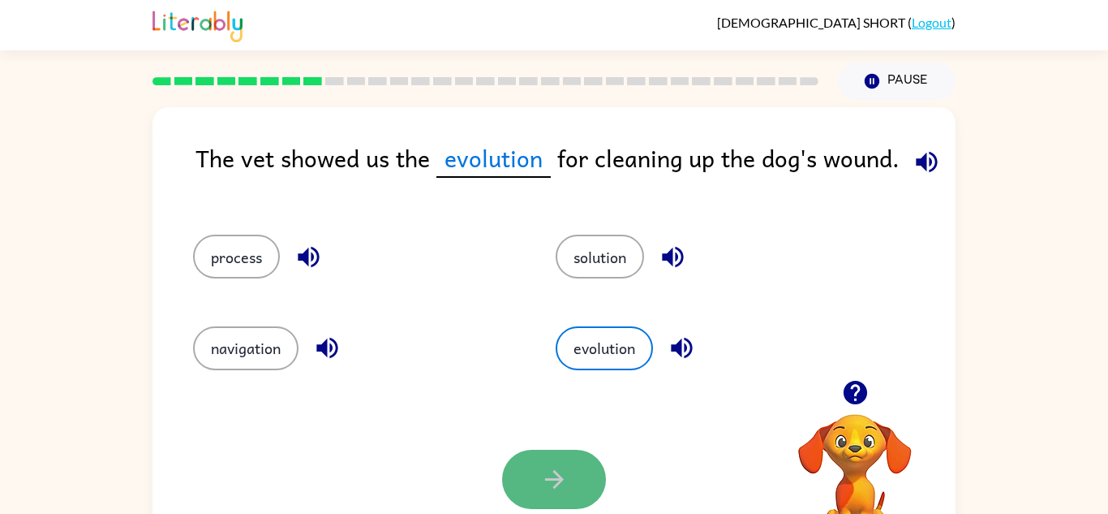
click at [587, 450] on button "button" at bounding box center [554, 478] width 104 height 59
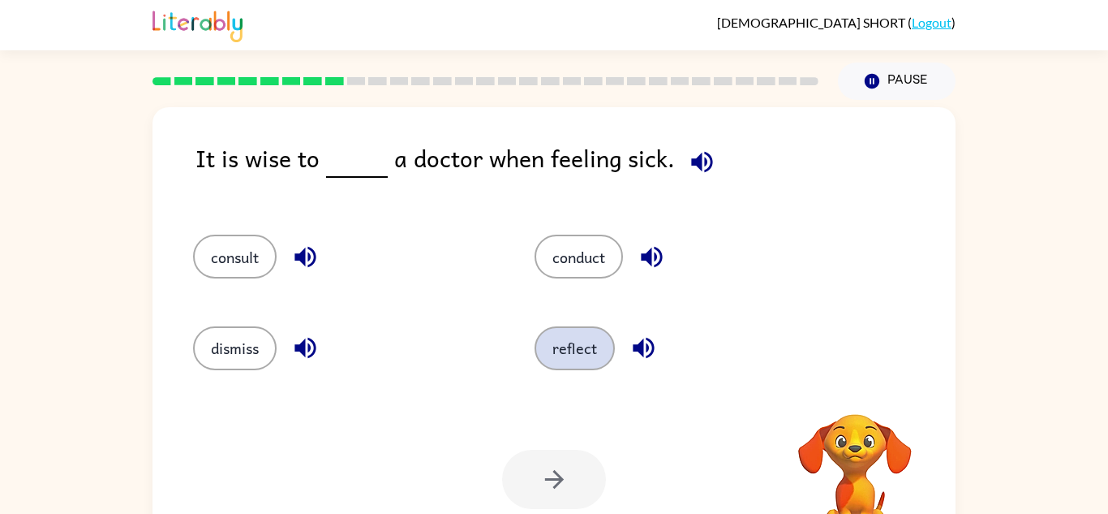
click at [584, 344] on button "reflect" at bounding box center [575, 348] width 80 height 44
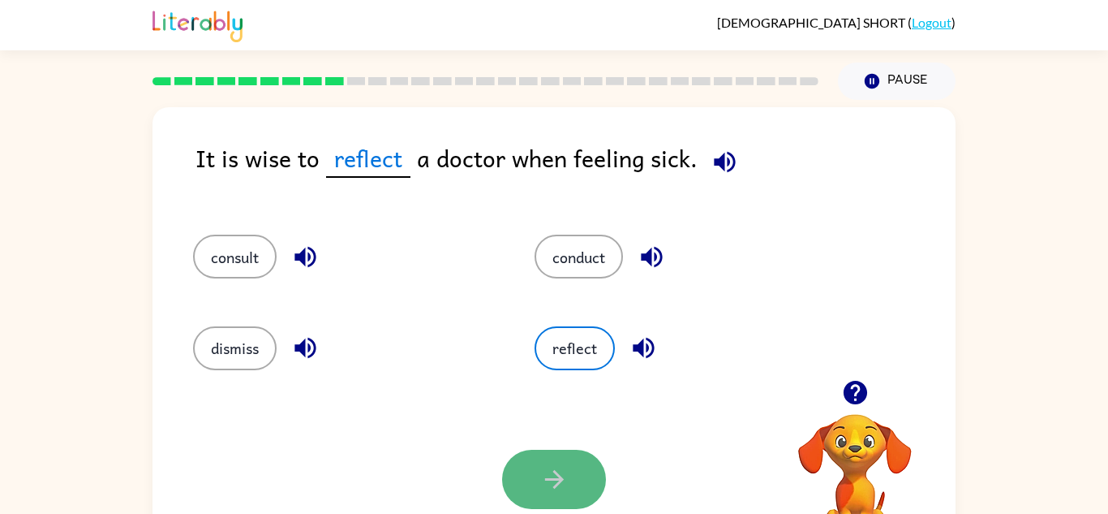
click at [587, 463] on button "button" at bounding box center [554, 478] width 104 height 59
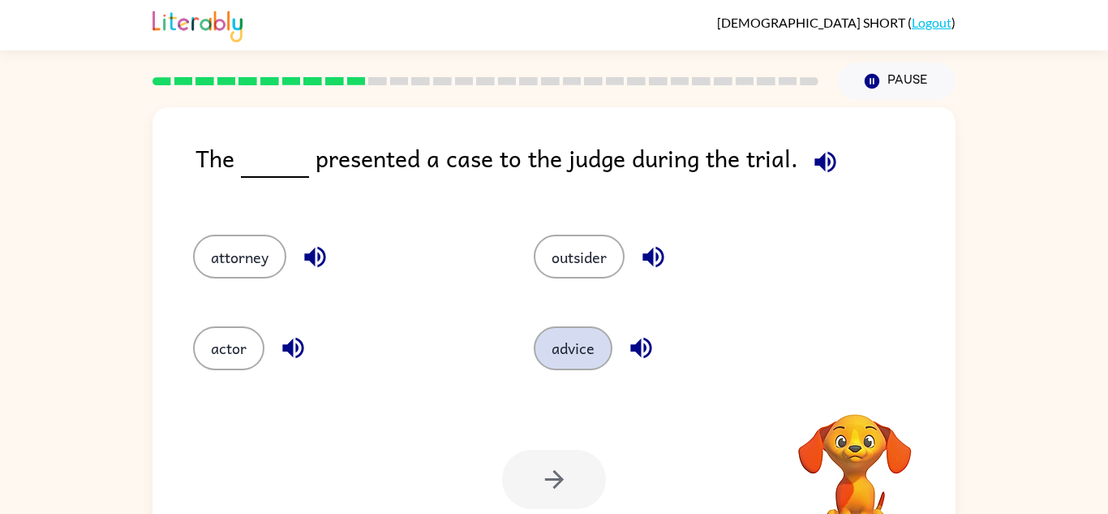
click at [571, 355] on button "advice" at bounding box center [573, 348] width 79 height 44
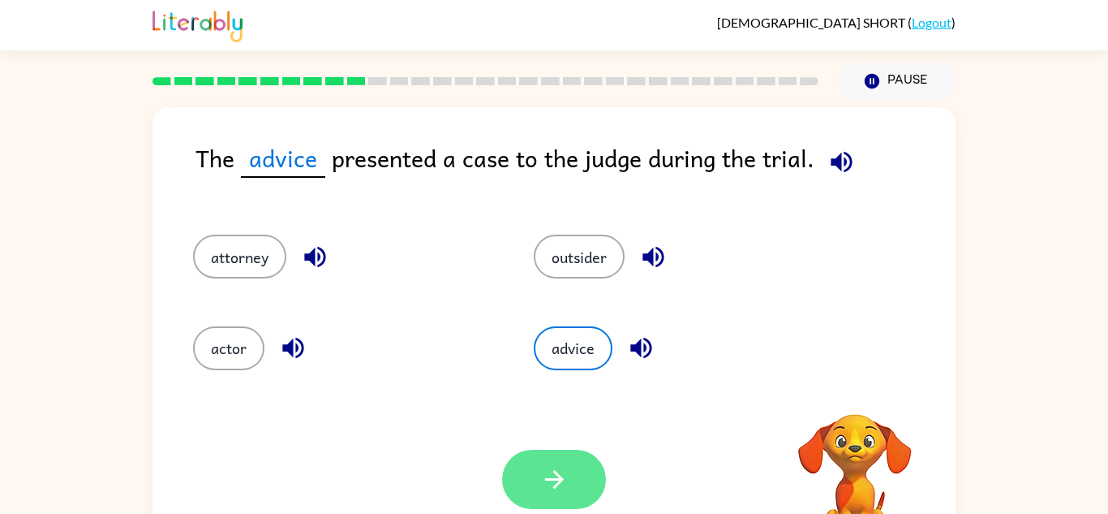
click at [564, 488] on icon "button" at bounding box center [554, 479] width 28 height 28
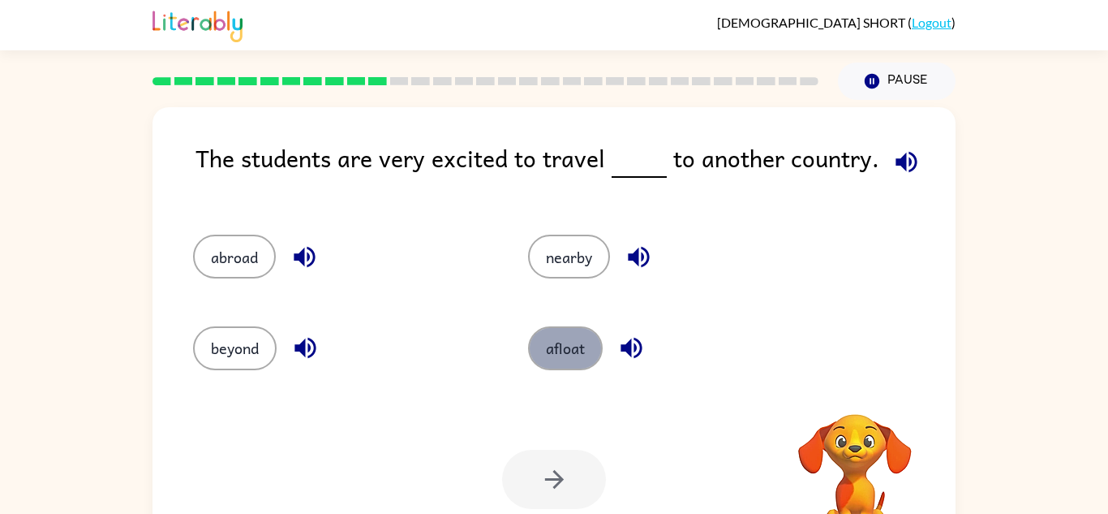
click at [558, 354] on button "afloat" at bounding box center [565, 348] width 75 height 44
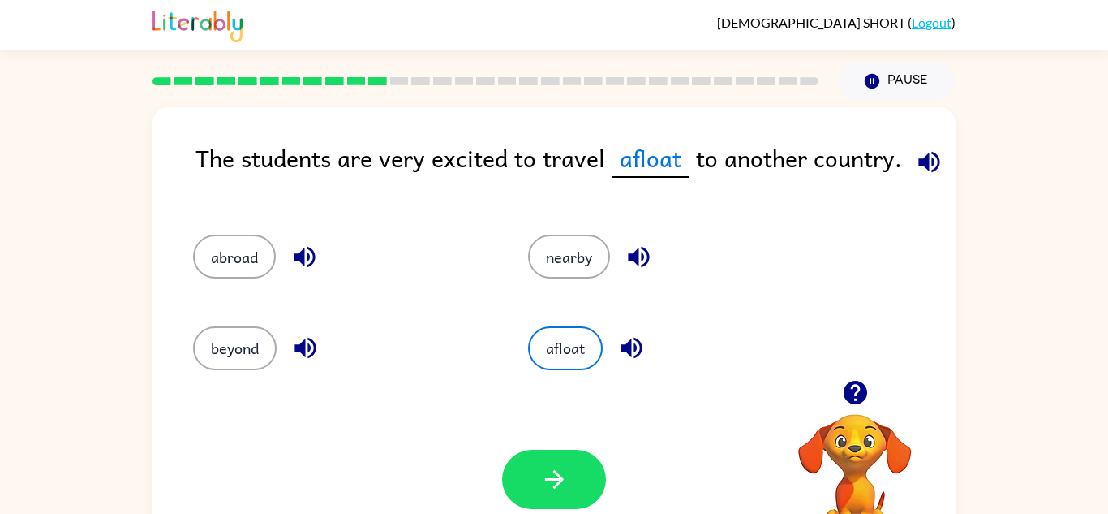
click at [559, 436] on div "Your browser must support playing .mp4 files to use Literably. Please try using…" at bounding box center [554, 479] width 803 height 183
click at [565, 457] on button "button" at bounding box center [554, 478] width 104 height 59
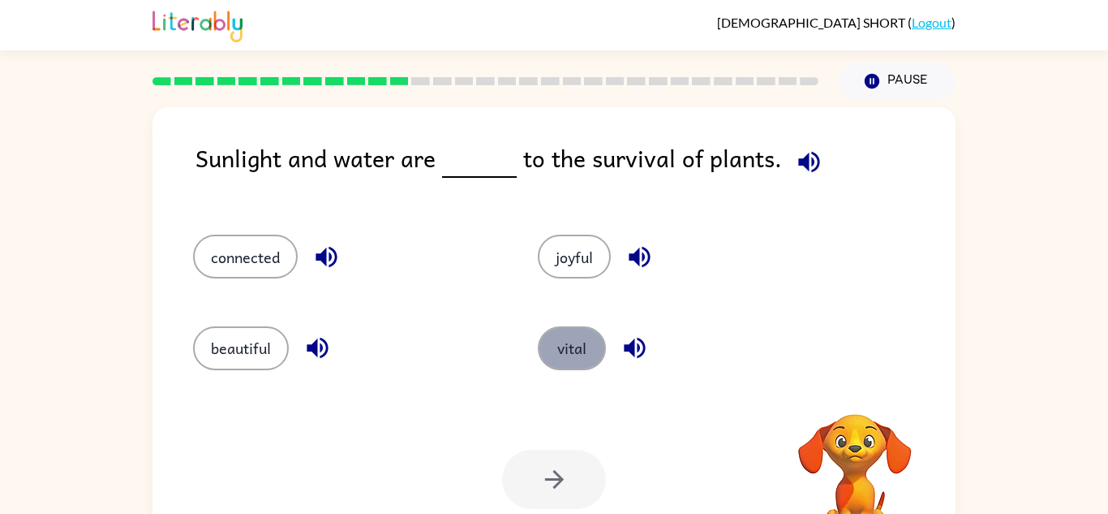
click at [575, 363] on button "vital" at bounding box center [572, 348] width 68 height 44
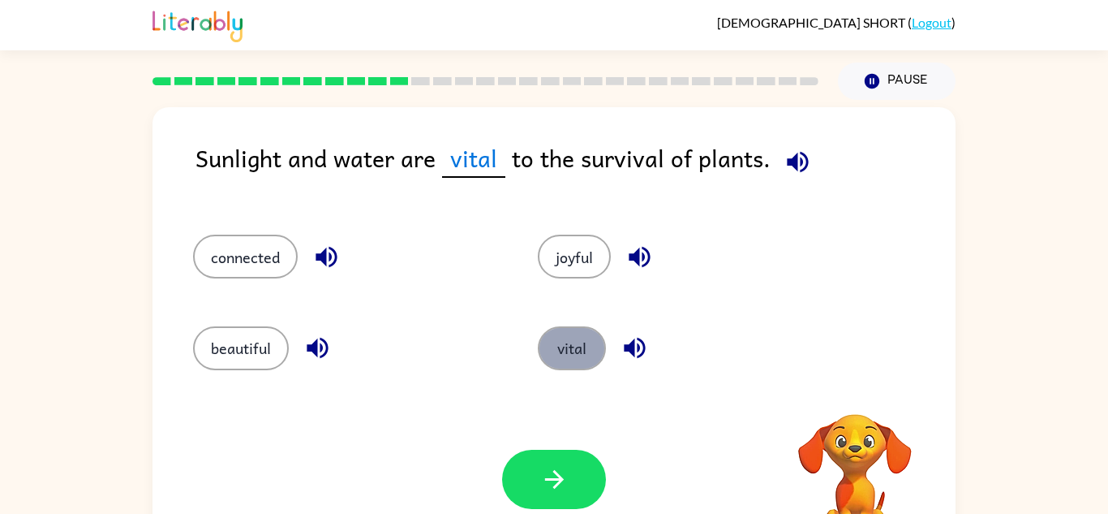
click at [570, 353] on button "vital" at bounding box center [572, 348] width 68 height 44
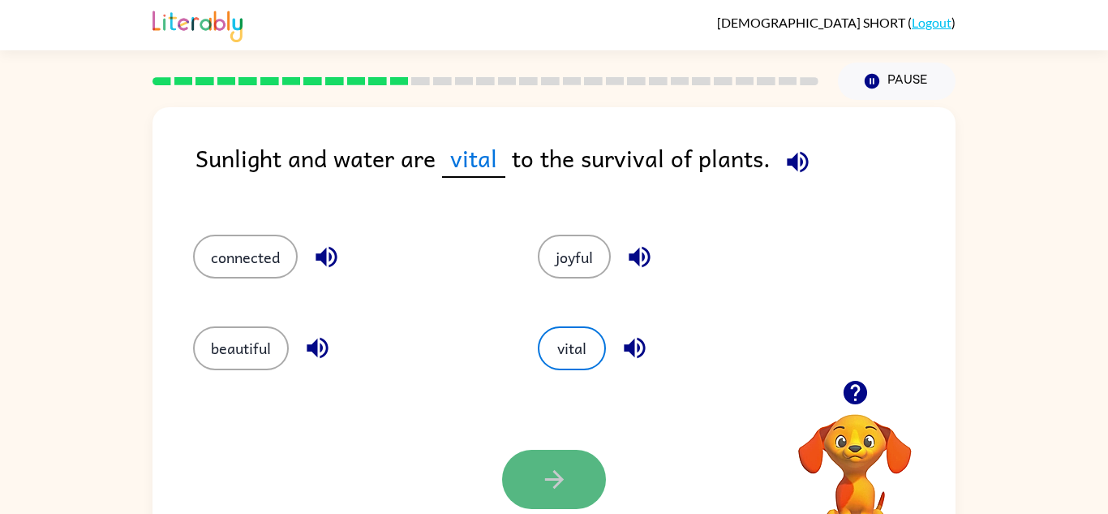
click at [549, 485] on icon "button" at bounding box center [554, 479] width 28 height 28
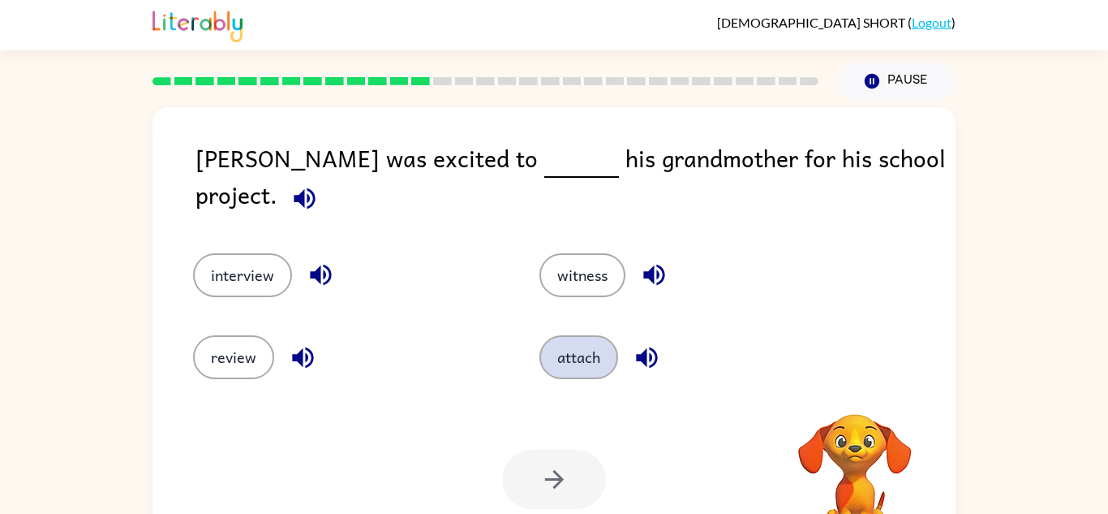
click at [574, 352] on button "attach" at bounding box center [578, 357] width 79 height 44
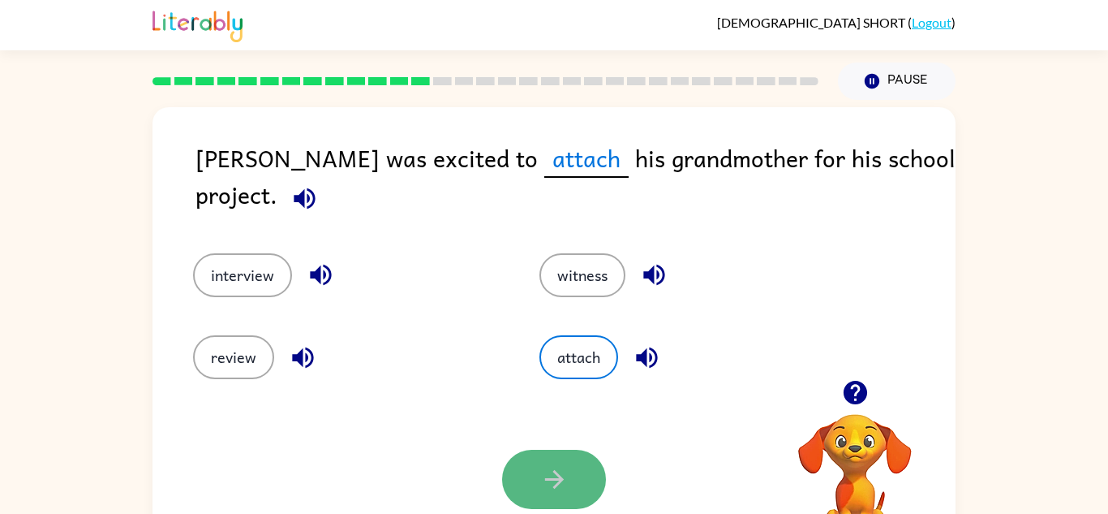
click at [574, 471] on button "button" at bounding box center [554, 478] width 104 height 59
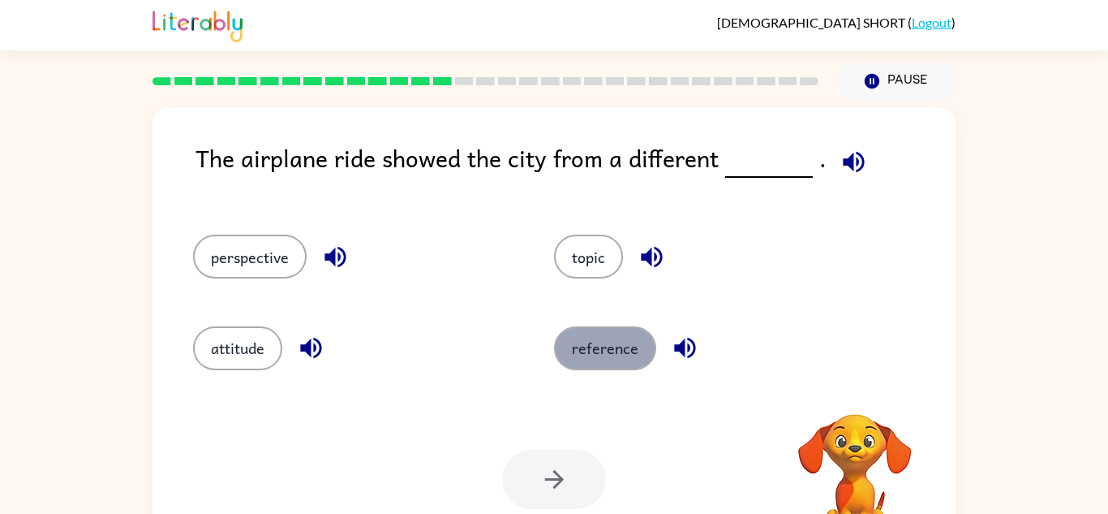
click at [621, 332] on button "reference" at bounding box center [605, 348] width 102 height 44
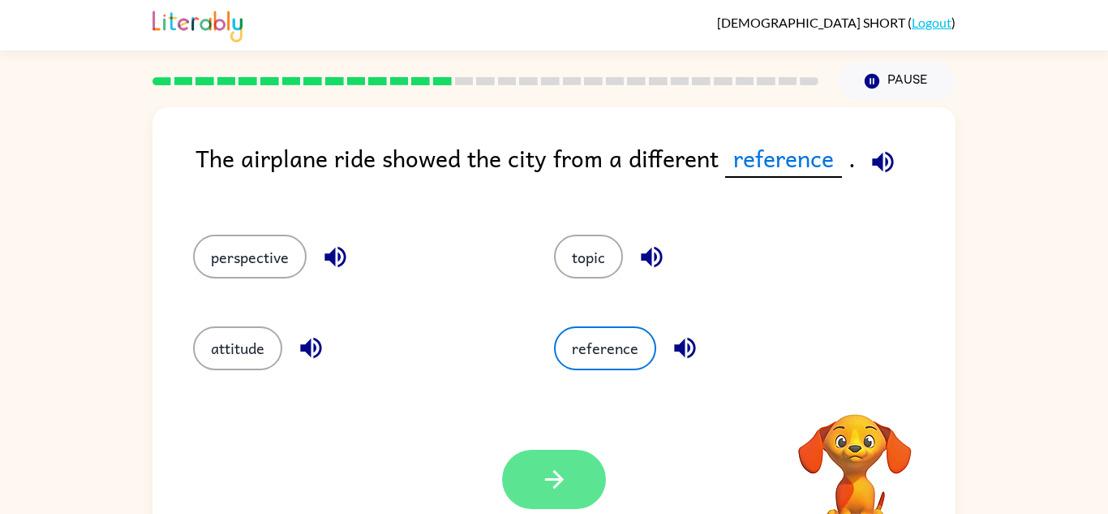
click at [576, 488] on button "button" at bounding box center [554, 478] width 104 height 59
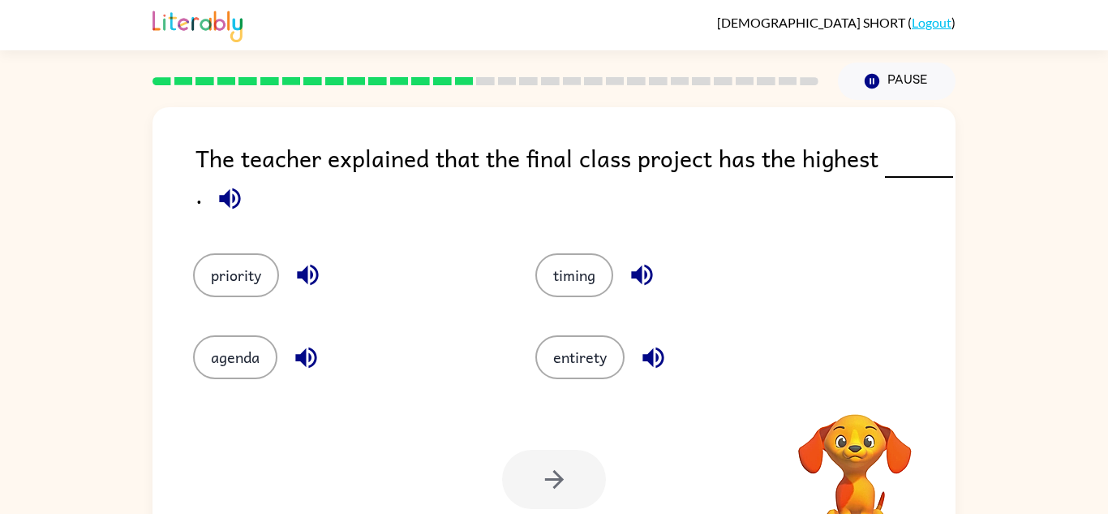
click at [591, 357] on button "entirety" at bounding box center [579, 357] width 89 height 44
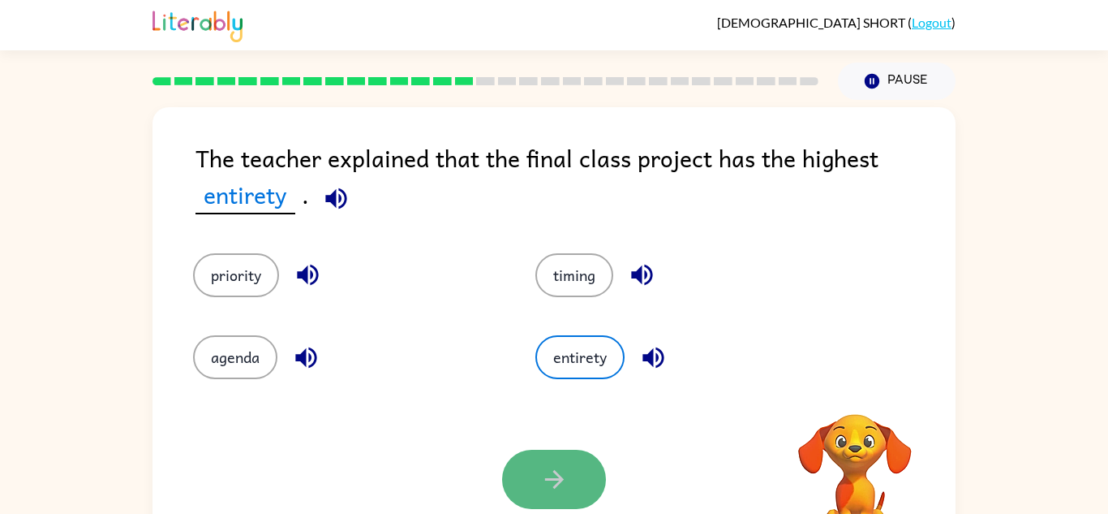
click at [559, 463] on button "button" at bounding box center [554, 478] width 104 height 59
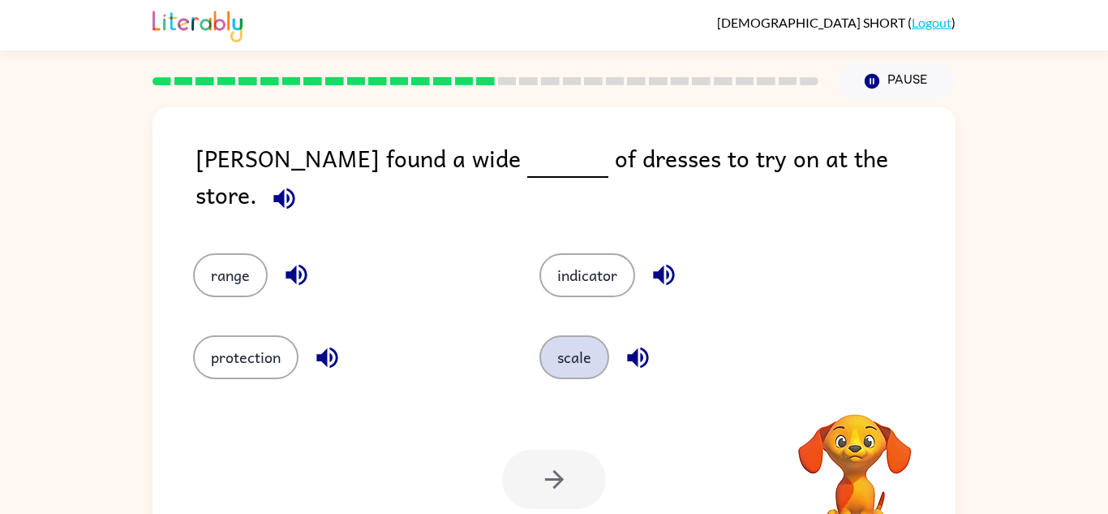
click at [573, 364] on button "scale" at bounding box center [574, 357] width 70 height 44
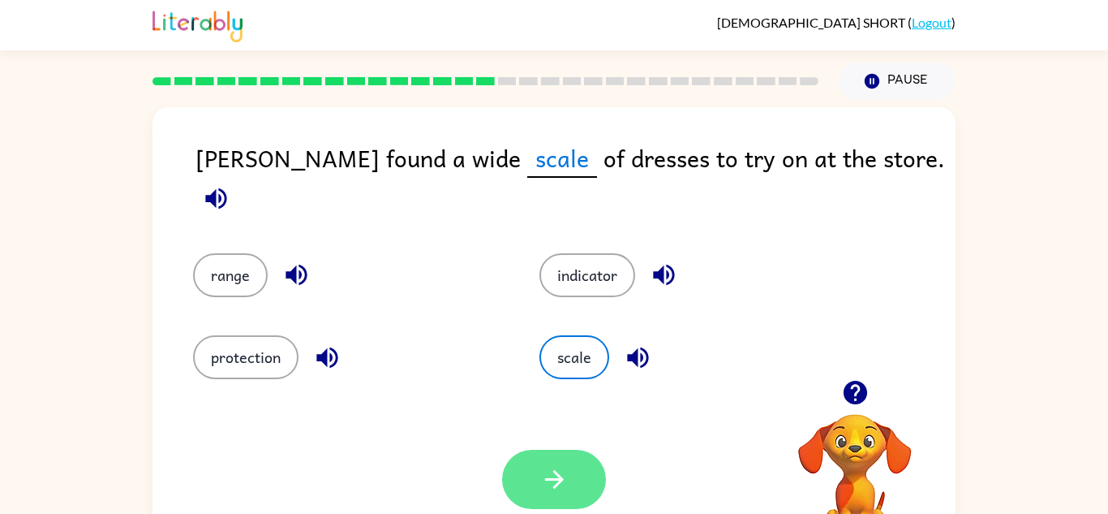
click at [561, 456] on button "button" at bounding box center [554, 478] width 104 height 59
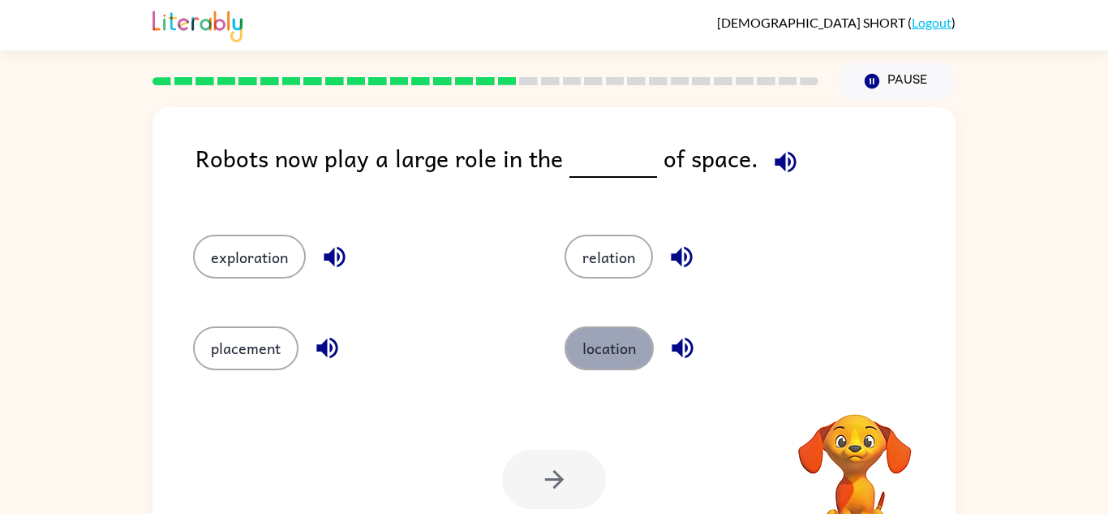
click at [581, 367] on button "location" at bounding box center [609, 348] width 89 height 44
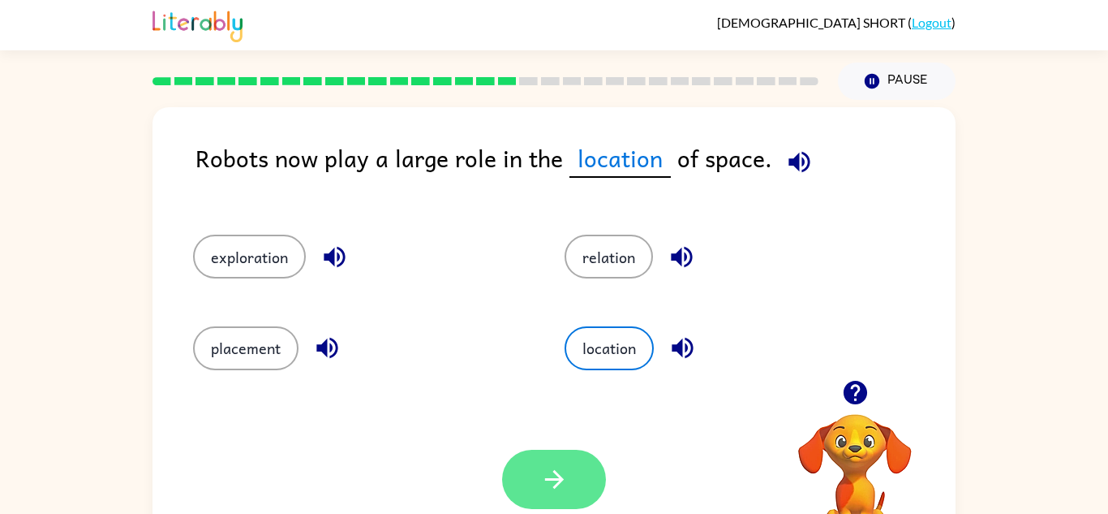
click at [559, 487] on icon "button" at bounding box center [554, 479] width 28 height 28
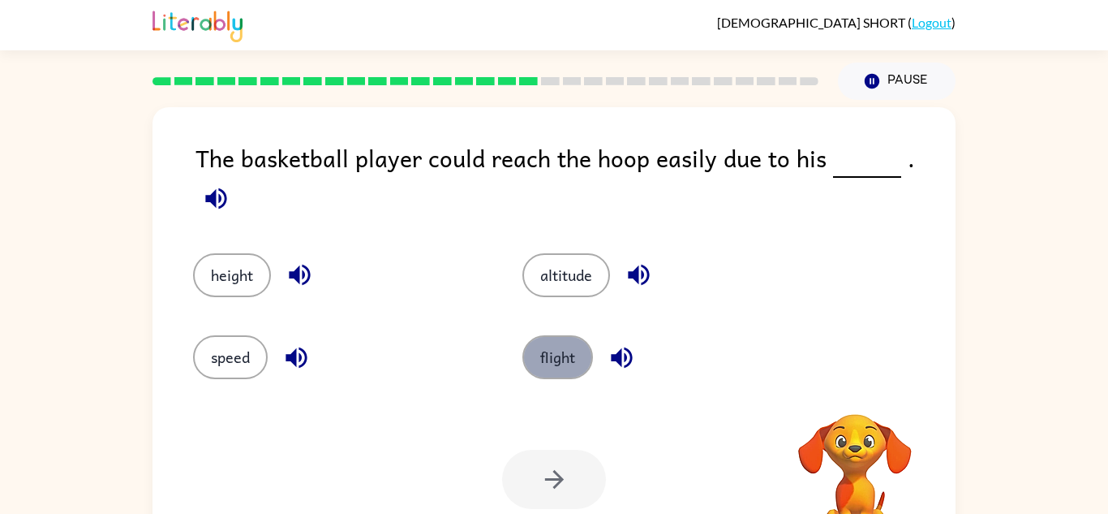
click at [578, 335] on button "flight" at bounding box center [557, 357] width 71 height 44
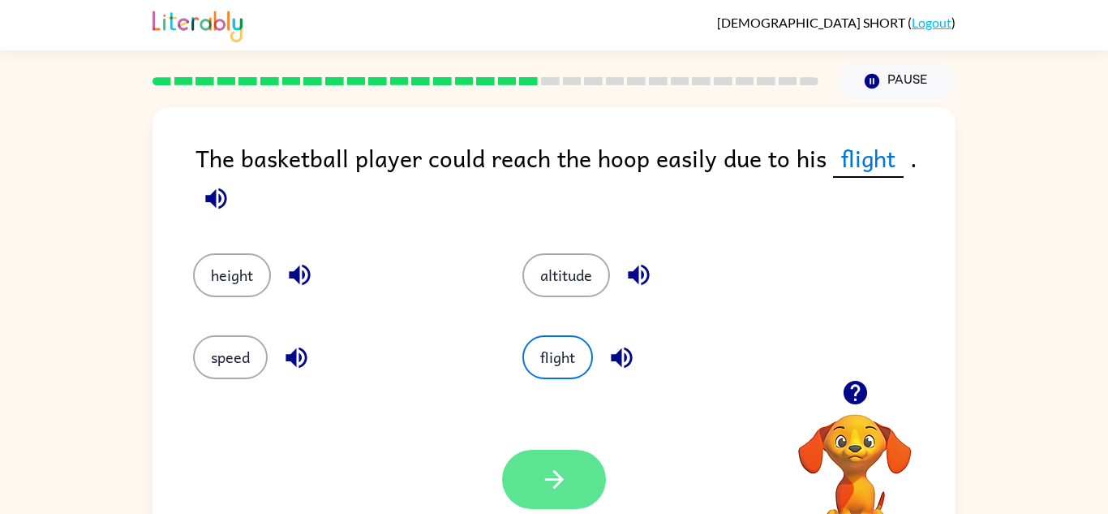
click at [548, 479] on icon "button" at bounding box center [553, 479] width 19 height 19
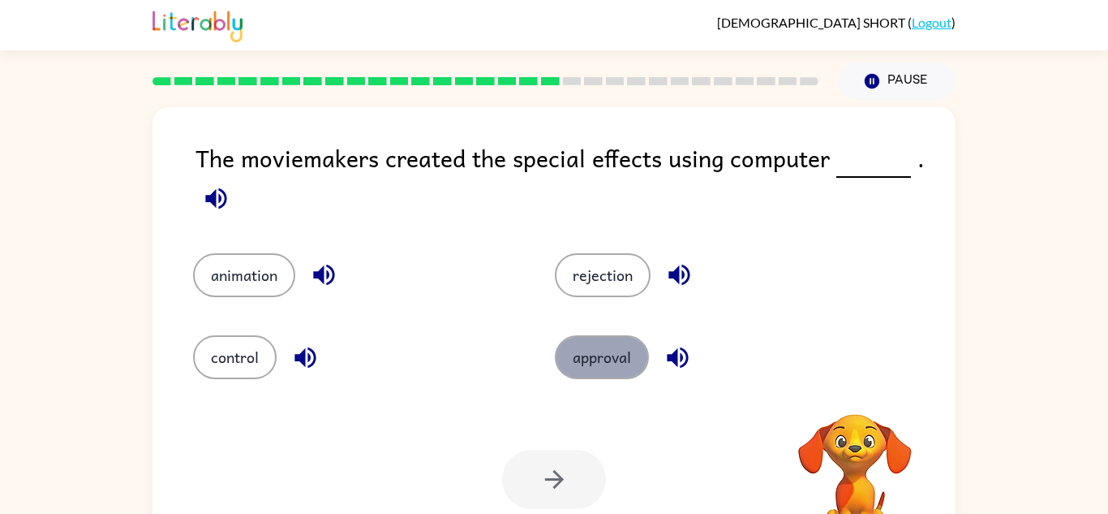
click at [570, 344] on button "approval" at bounding box center [602, 357] width 94 height 44
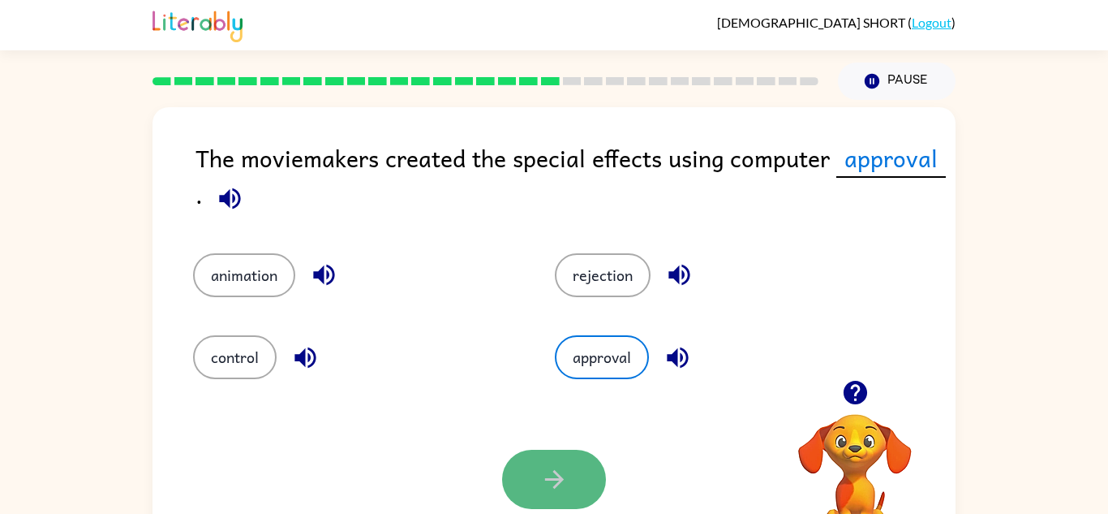
click at [570, 501] on button "button" at bounding box center [554, 478] width 104 height 59
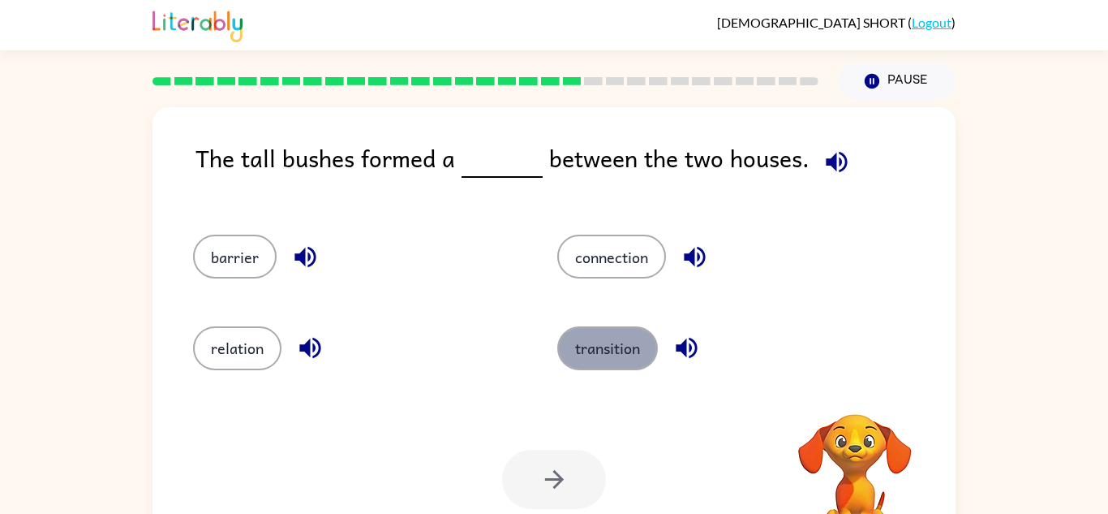
click at [602, 353] on button "transition" at bounding box center [607, 348] width 101 height 44
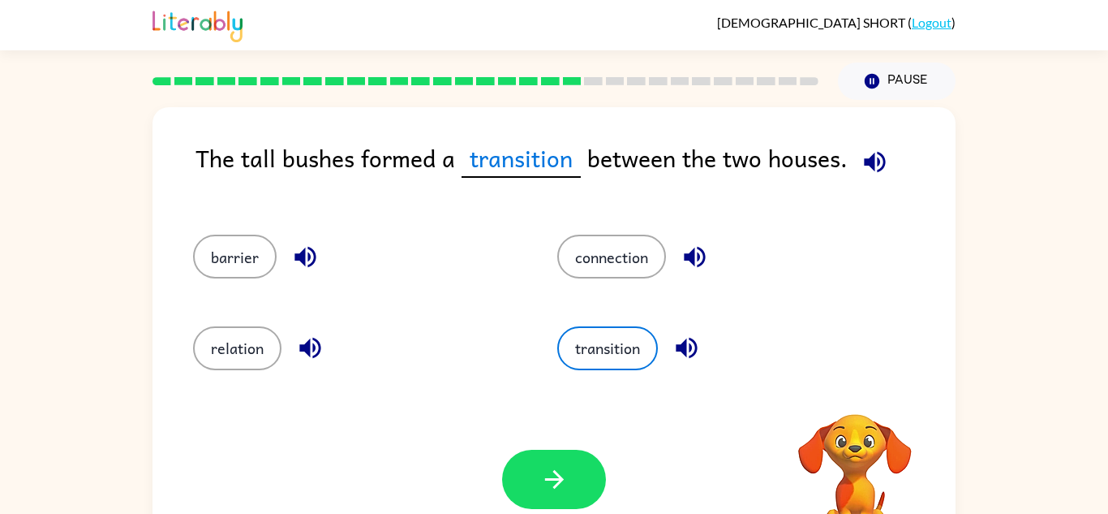
click at [588, 442] on div "Your browser must support playing .mp4 files to use Literably. Please try using…" at bounding box center [554, 479] width 803 height 183
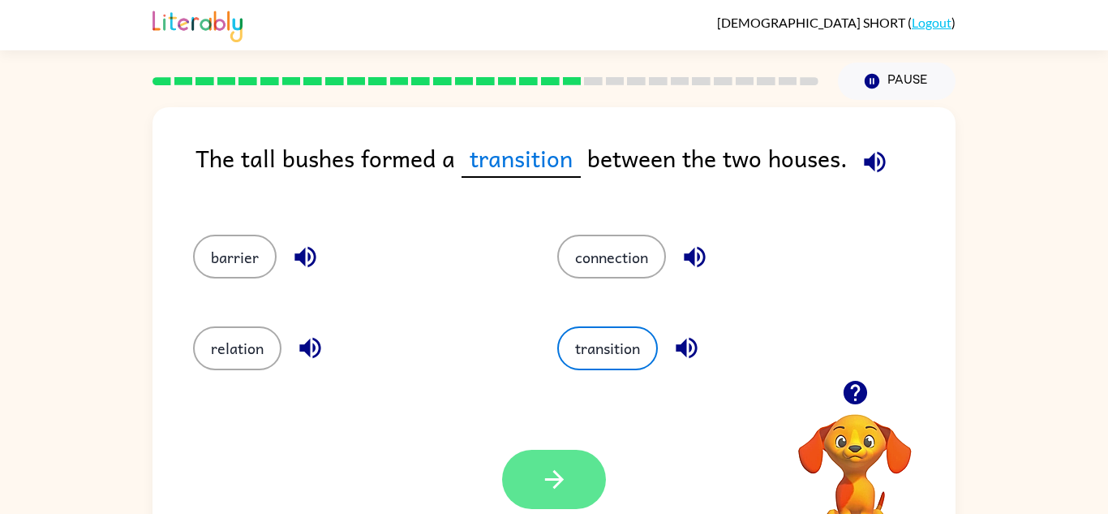
click at [578, 456] on button "button" at bounding box center [554, 478] width 104 height 59
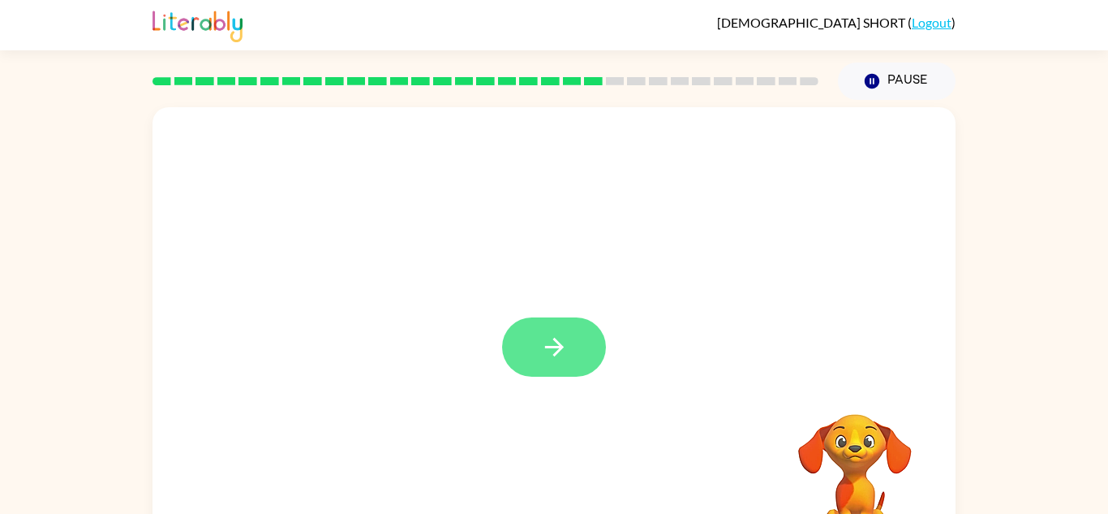
click at [578, 363] on button "button" at bounding box center [554, 346] width 104 height 59
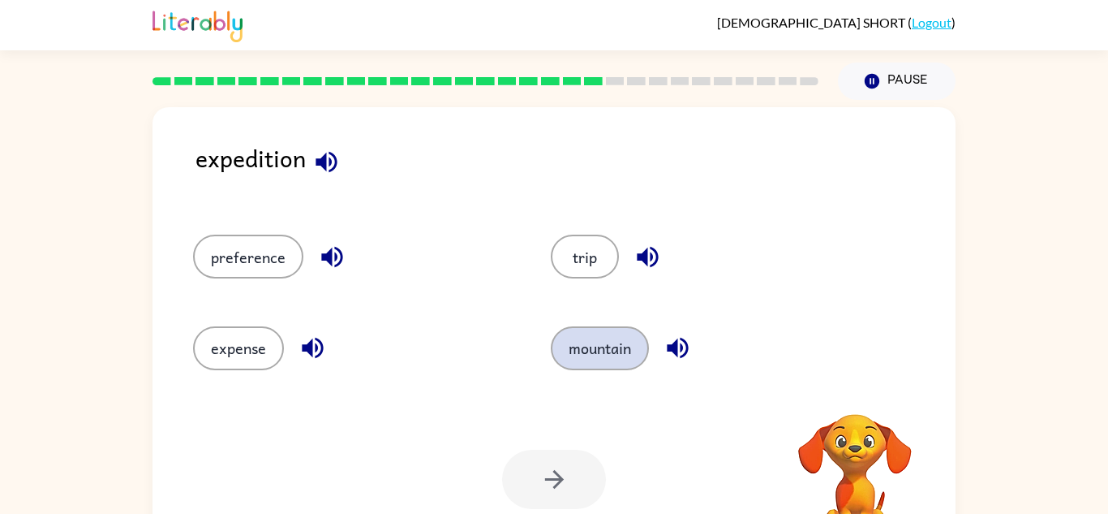
click at [584, 350] on button "mountain" at bounding box center [600, 348] width 98 height 44
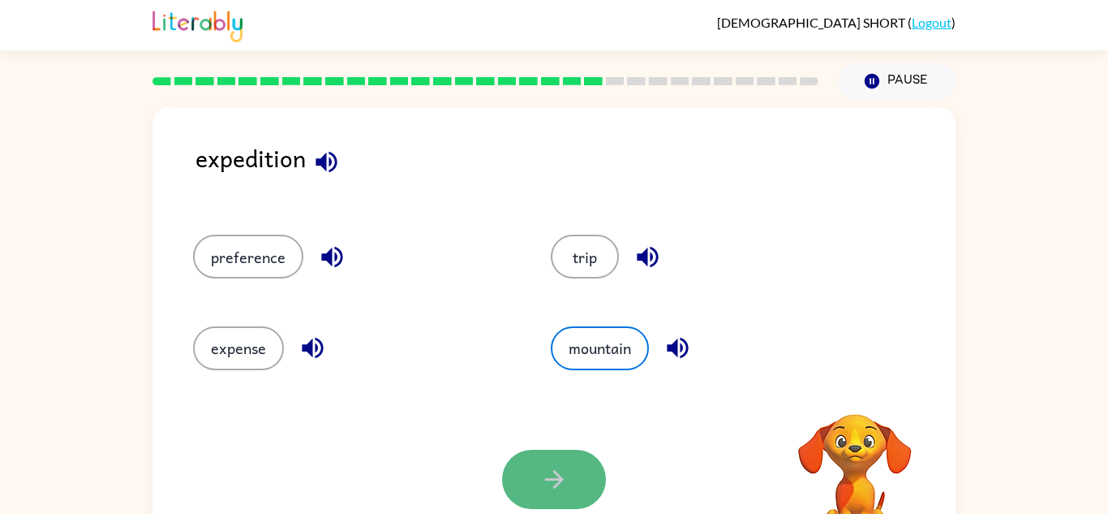
click at [562, 488] on icon "button" at bounding box center [554, 479] width 28 height 28
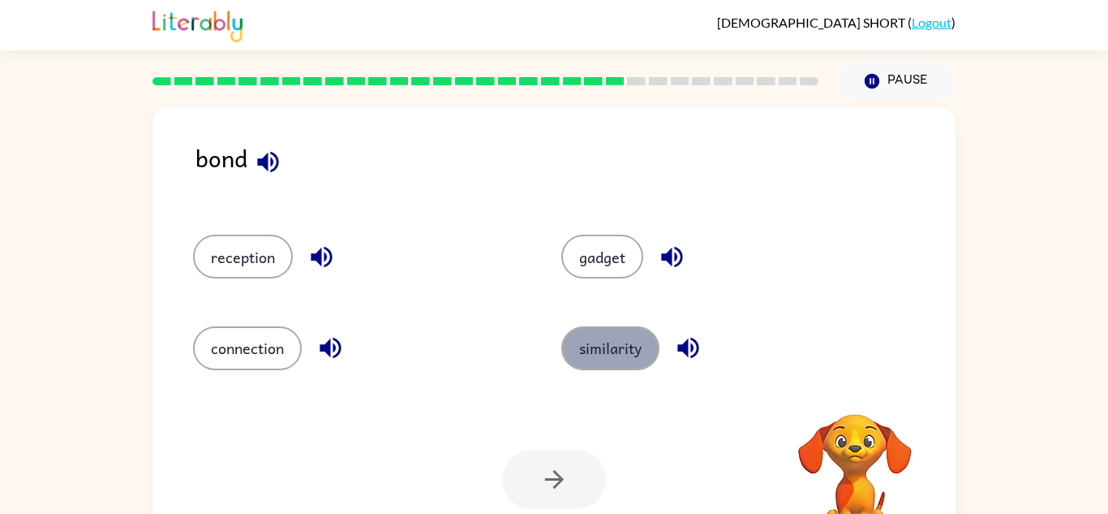
click at [612, 339] on button "similarity" at bounding box center [610, 348] width 98 height 44
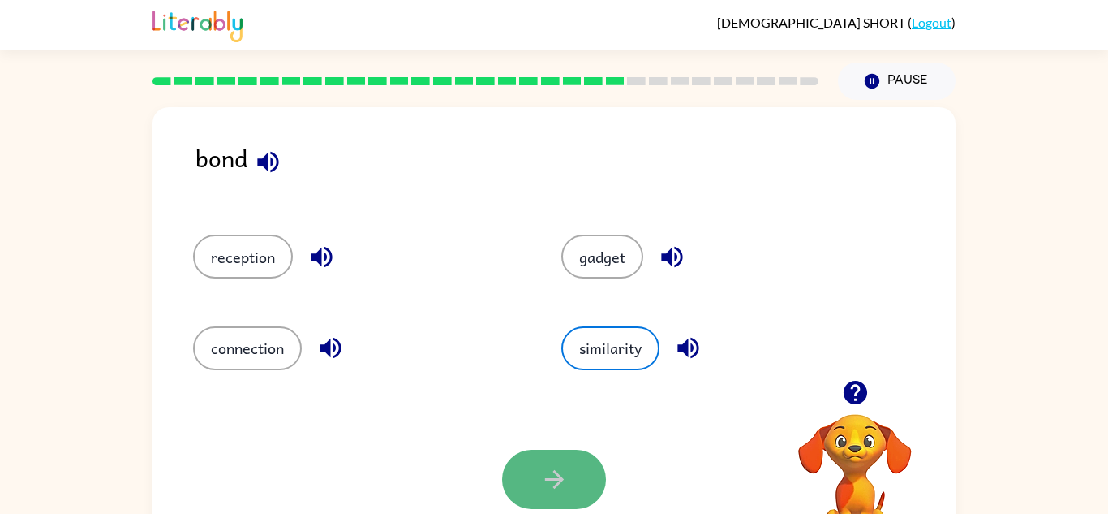
click at [521, 483] on button "button" at bounding box center [554, 478] width 104 height 59
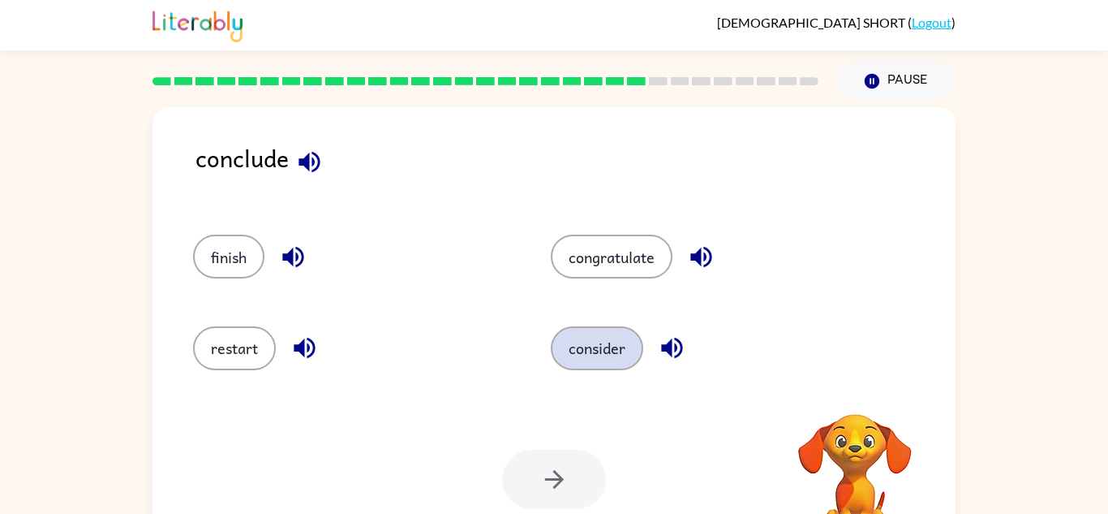
click at [618, 347] on button "consider" at bounding box center [597, 348] width 92 height 44
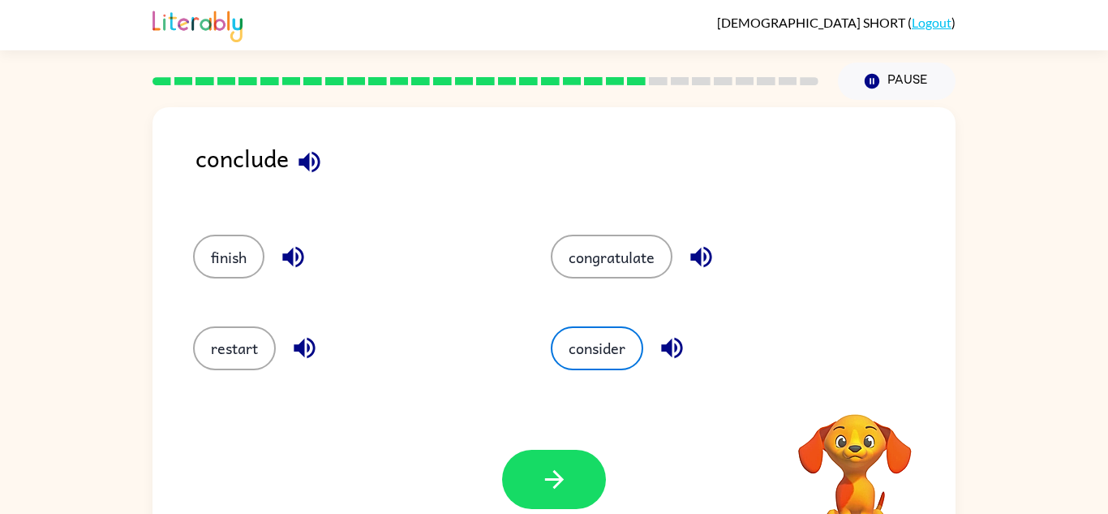
click at [603, 314] on div "consider" at bounding box center [699, 340] width 358 height 91
click at [566, 449] on button "button" at bounding box center [554, 478] width 104 height 59
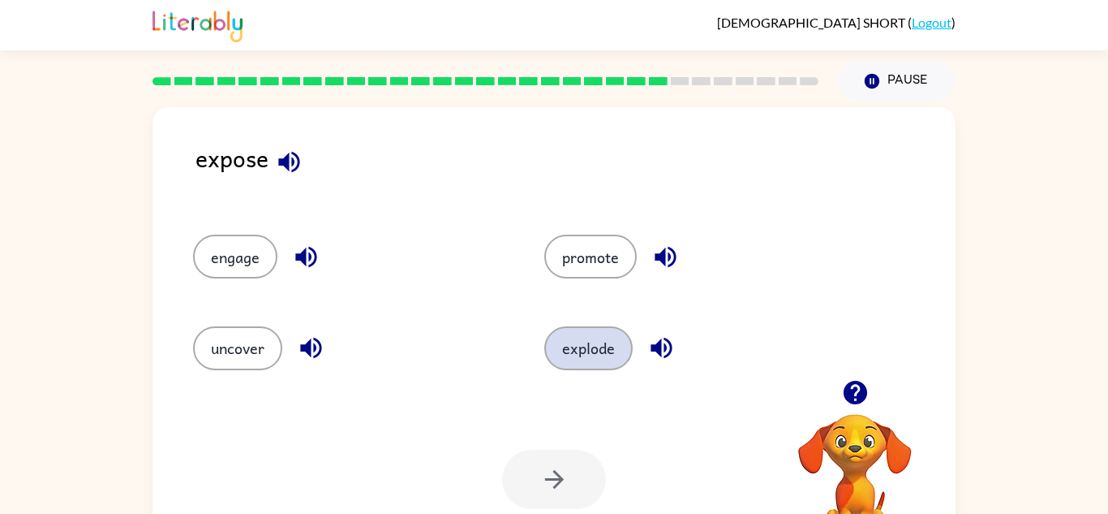
click at [591, 363] on button "explode" at bounding box center [588, 348] width 88 height 44
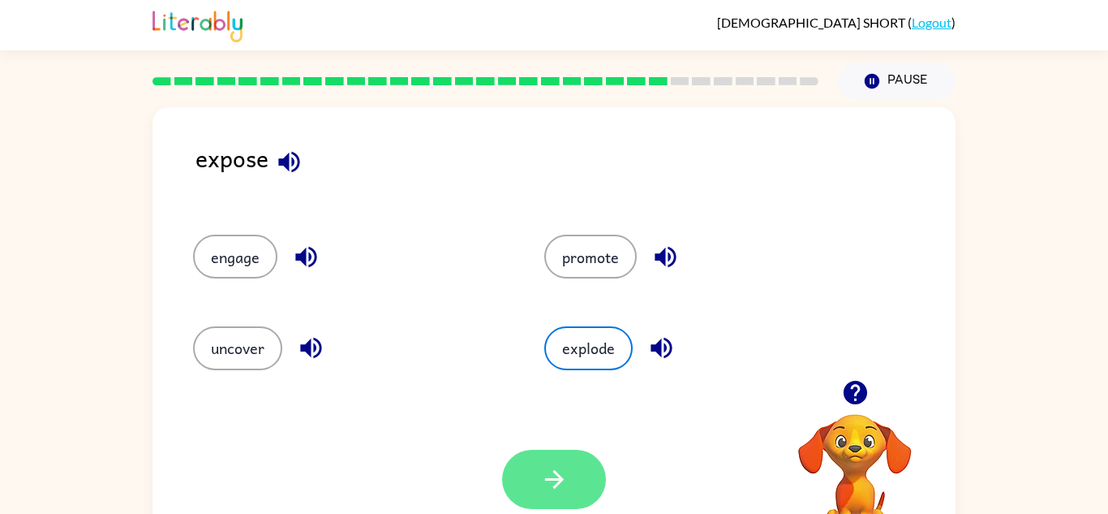
click at [569, 451] on button "button" at bounding box center [554, 478] width 104 height 59
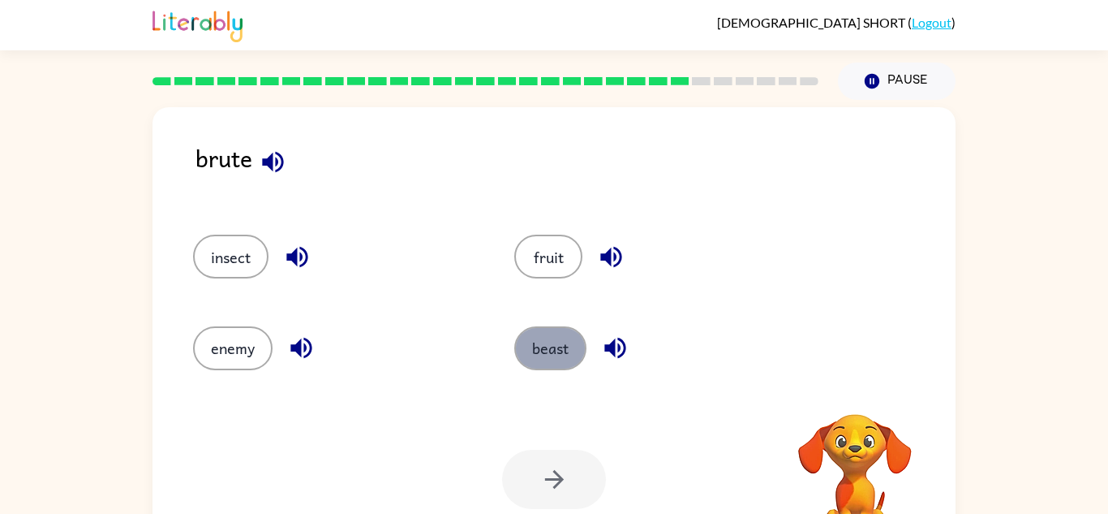
click at [574, 340] on button "beast" at bounding box center [550, 348] width 72 height 44
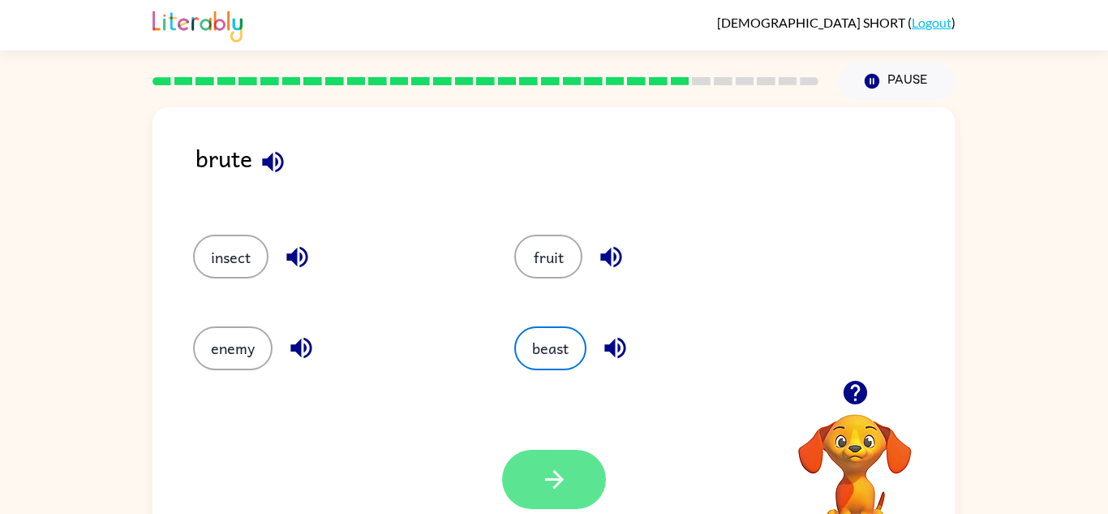
click at [575, 466] on button "button" at bounding box center [554, 478] width 104 height 59
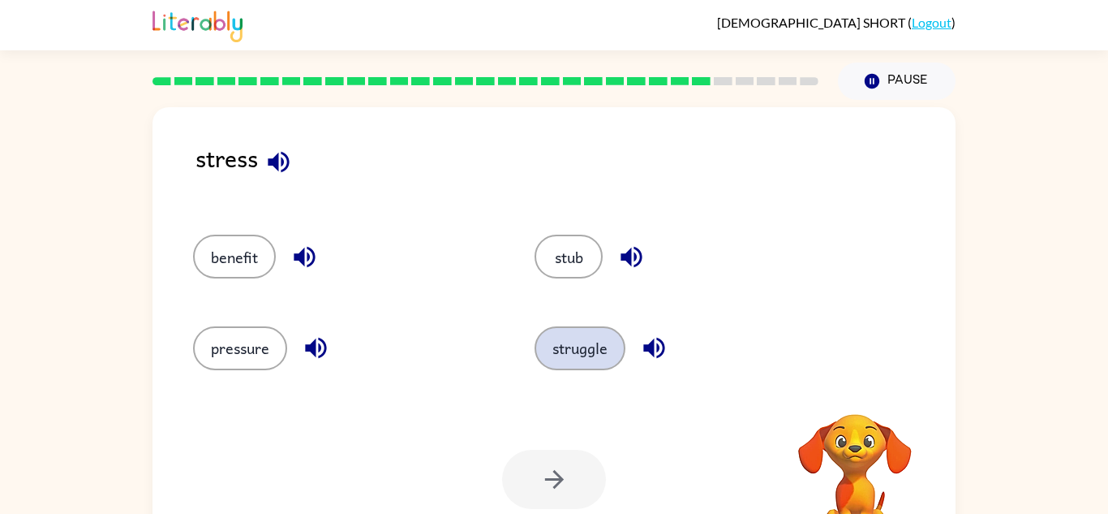
click at [578, 351] on button "struggle" at bounding box center [580, 348] width 91 height 44
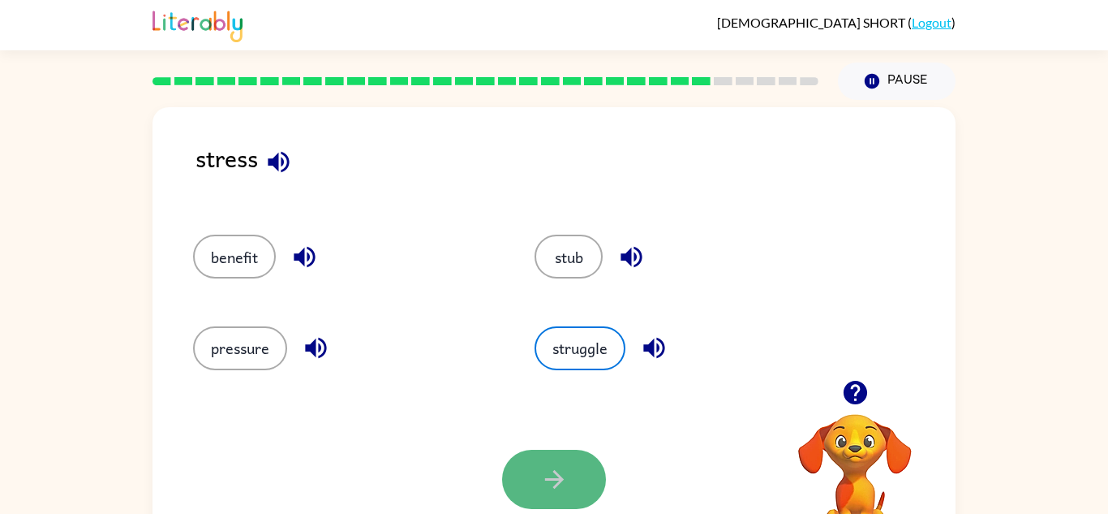
click at [549, 493] on button "button" at bounding box center [554, 478] width 104 height 59
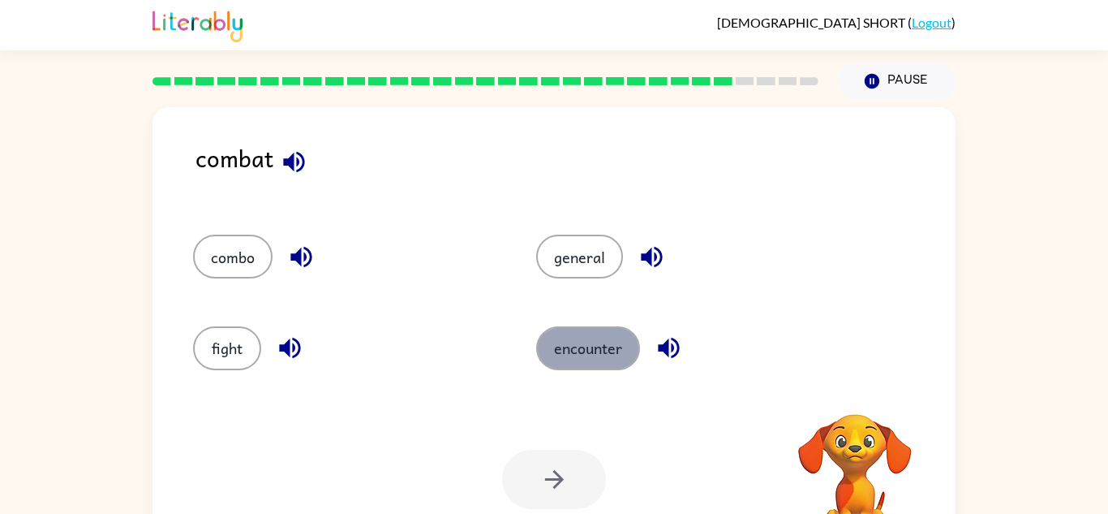
click at [597, 341] on button "encounter" at bounding box center [588, 348] width 104 height 44
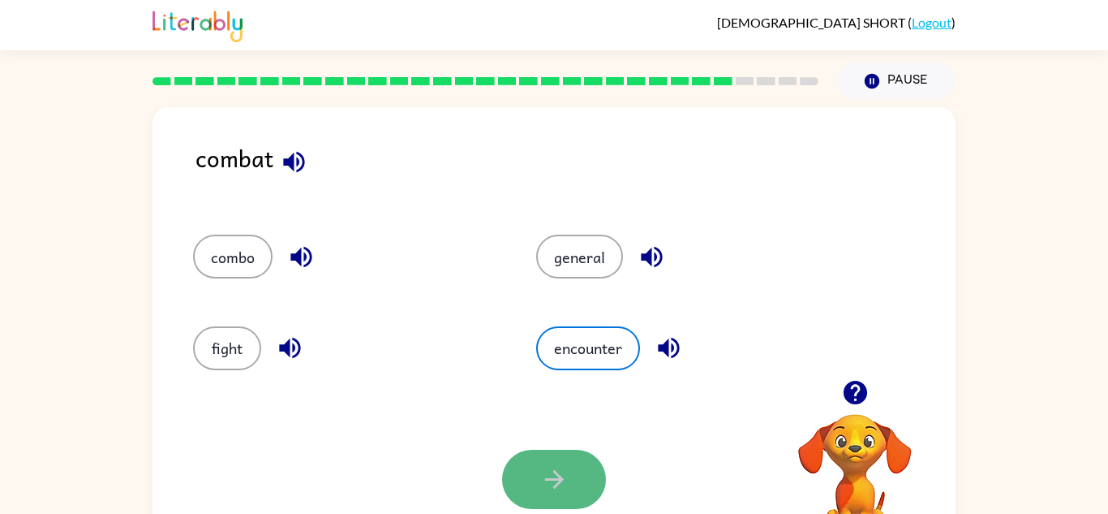
click at [552, 495] on button "button" at bounding box center [554, 478] width 104 height 59
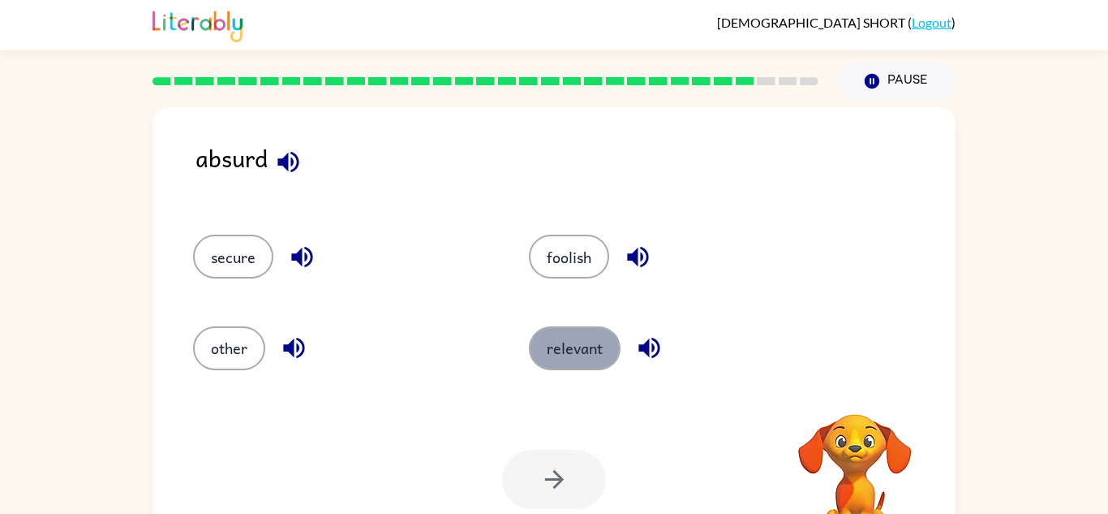
click at [568, 346] on button "relevant" at bounding box center [575, 348] width 92 height 44
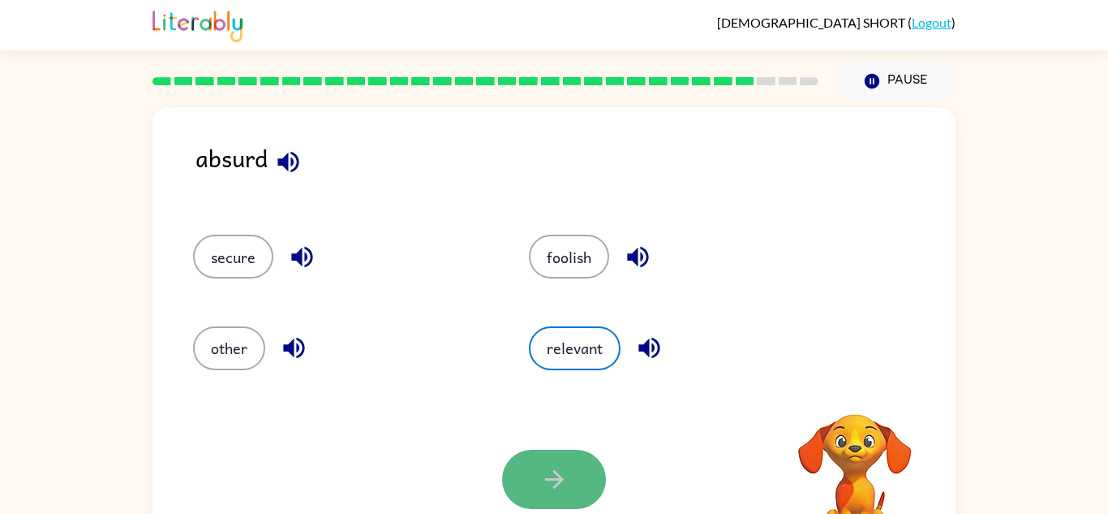
click at [549, 470] on icon "button" at bounding box center [554, 479] width 28 height 28
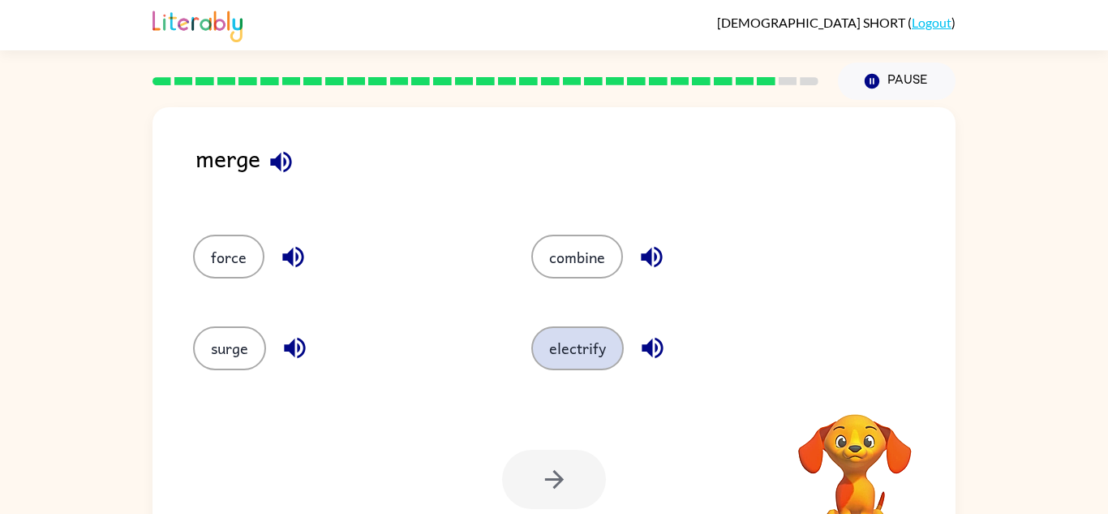
click at [600, 360] on button "electrify" at bounding box center [577, 348] width 92 height 44
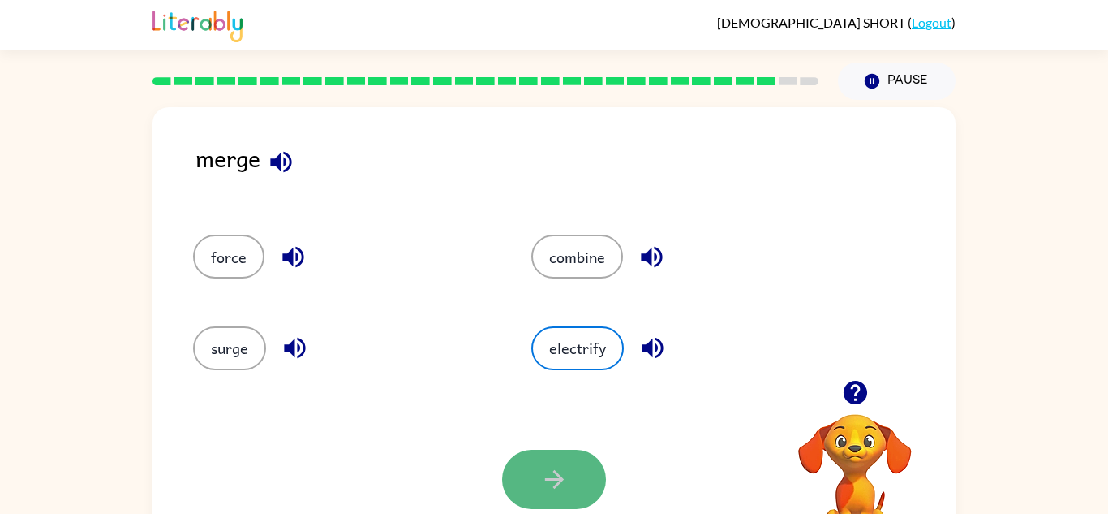
click at [567, 484] on icon "button" at bounding box center [554, 479] width 28 height 28
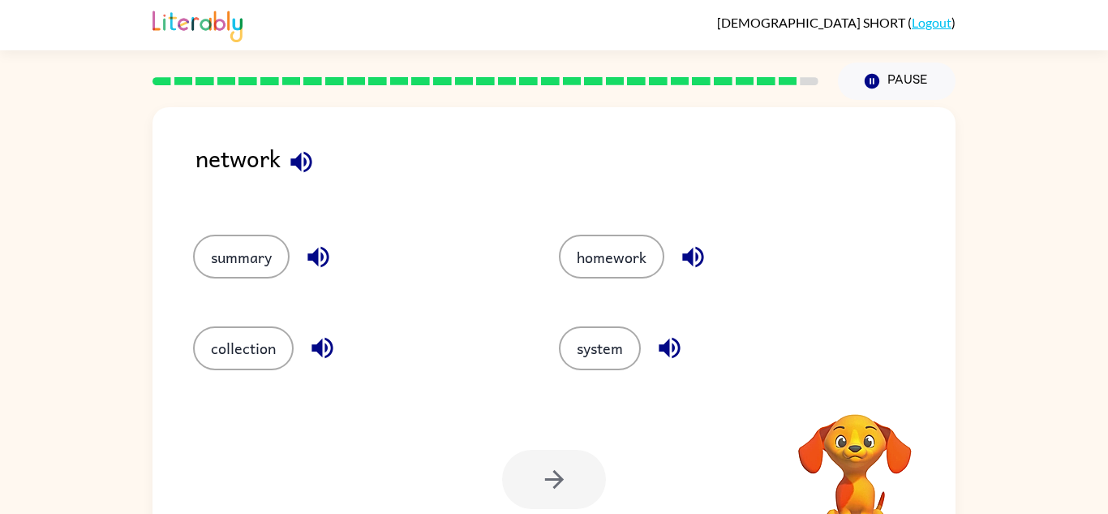
click at [570, 319] on div "system" at bounding box center [711, 340] width 366 height 91
click at [595, 358] on button "system" at bounding box center [600, 348] width 82 height 44
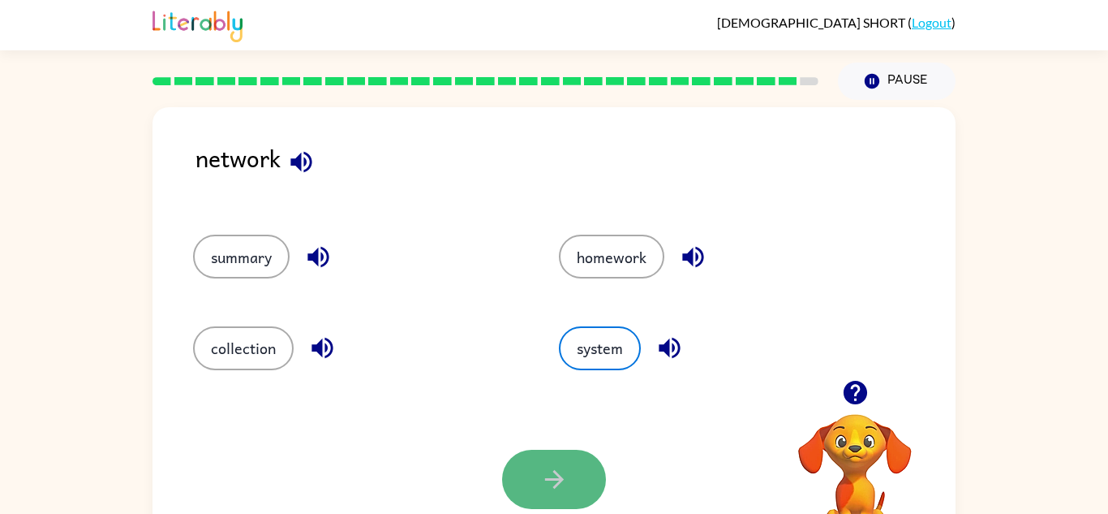
click at [584, 482] on button "button" at bounding box center [554, 478] width 104 height 59
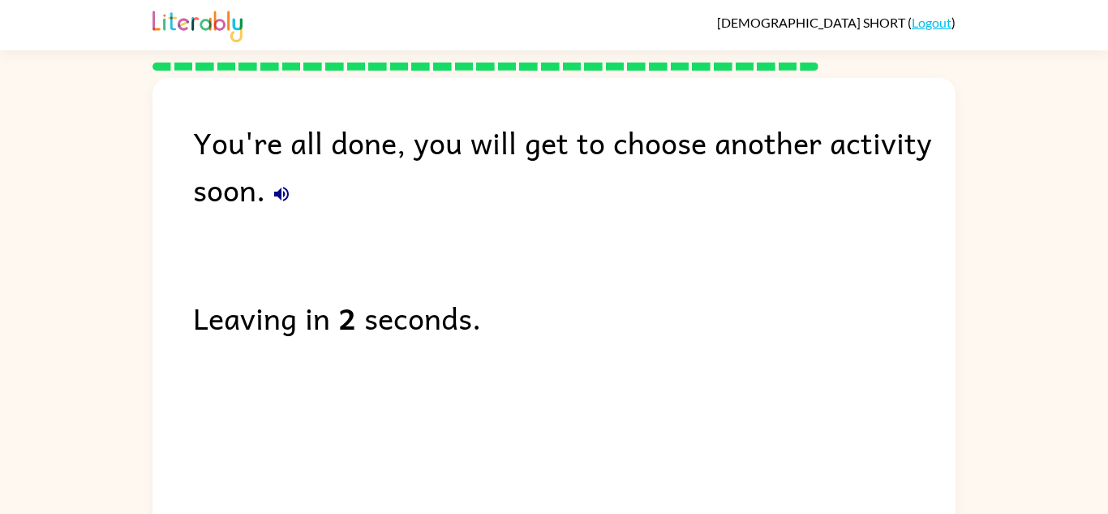
click at [561, 330] on div "Leaving in 2 seconds." at bounding box center [574, 317] width 763 height 47
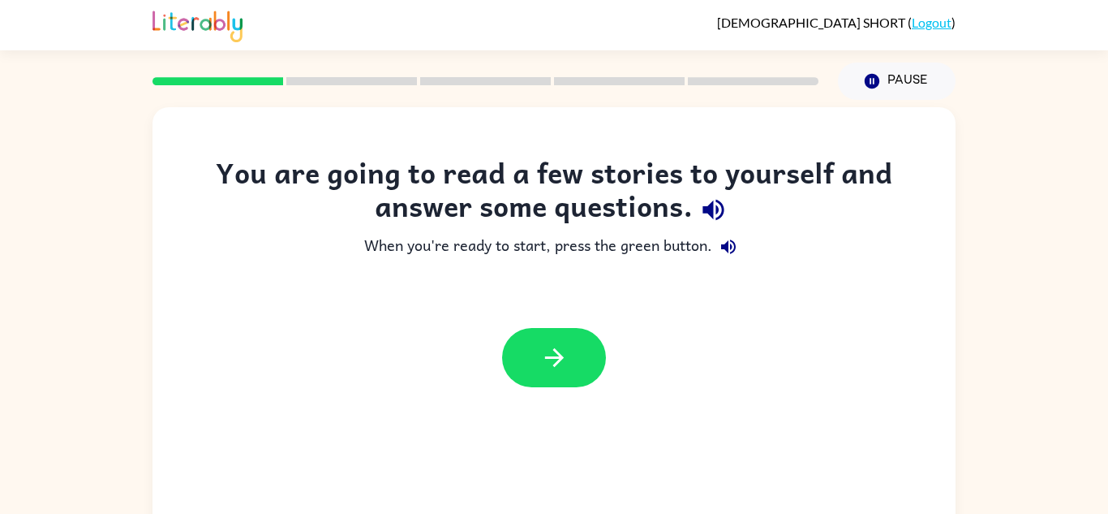
click at [550, 332] on button "button" at bounding box center [554, 357] width 104 height 59
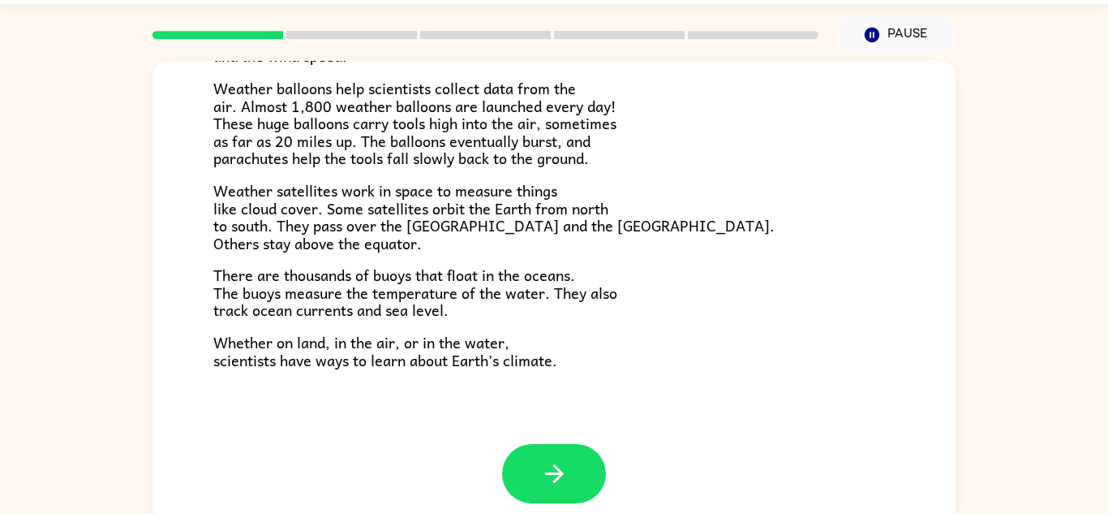
scroll to position [454, 0]
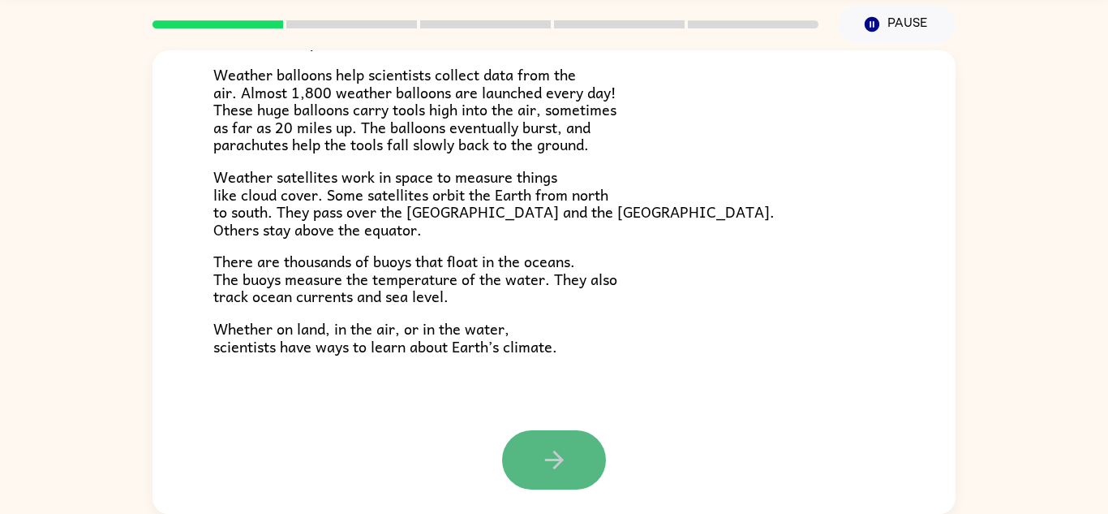
click at [518, 462] on button "button" at bounding box center [554, 459] width 104 height 59
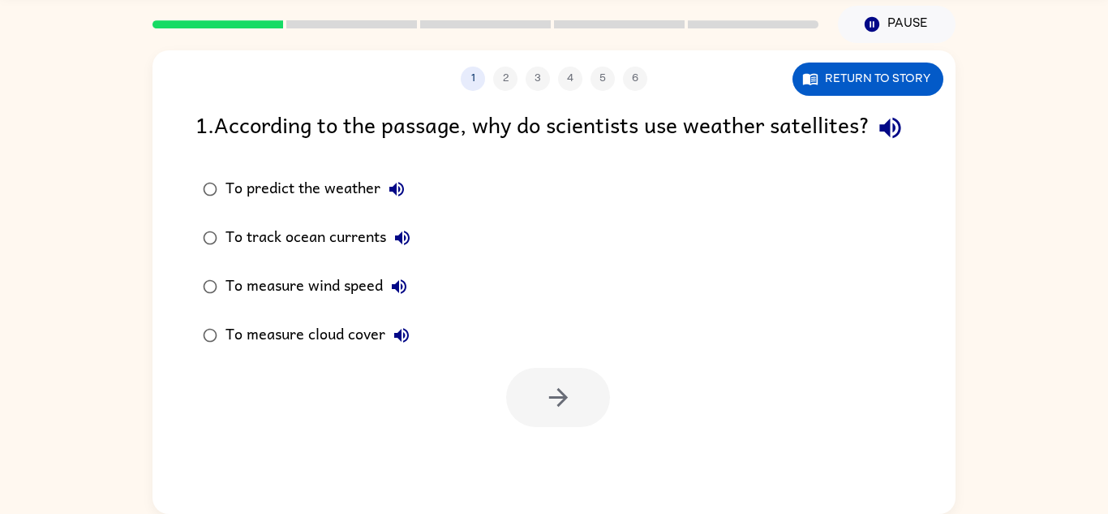
click at [230, 205] on div "To predict the weather" at bounding box center [319, 189] width 187 height 32
click at [549, 411] on icon "button" at bounding box center [558, 397] width 28 height 28
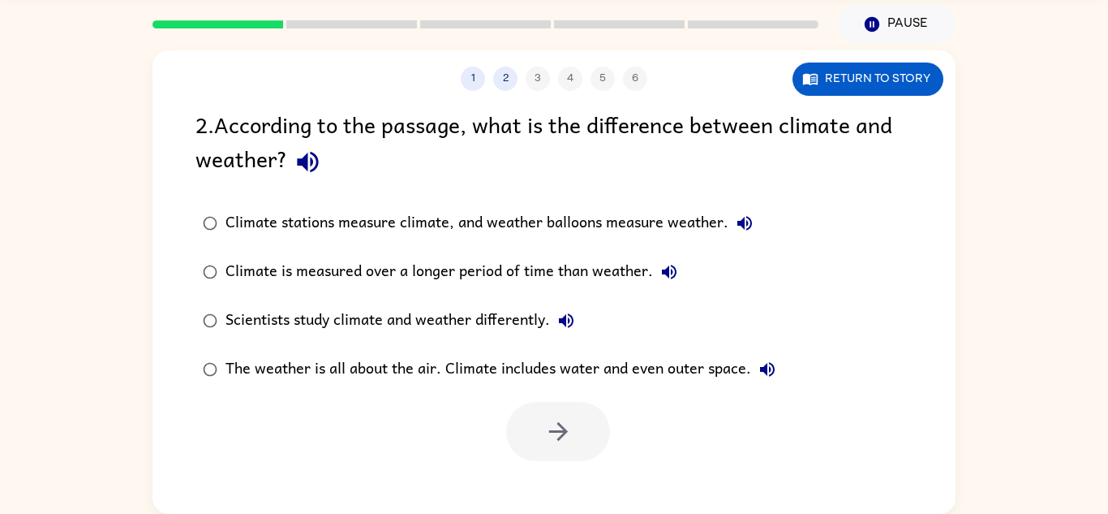
click at [340, 224] on div "Climate stations measure climate, and weather balloons measure weather." at bounding box center [493, 223] width 535 height 32
click at [552, 425] on icon "button" at bounding box center [558, 431] width 28 height 28
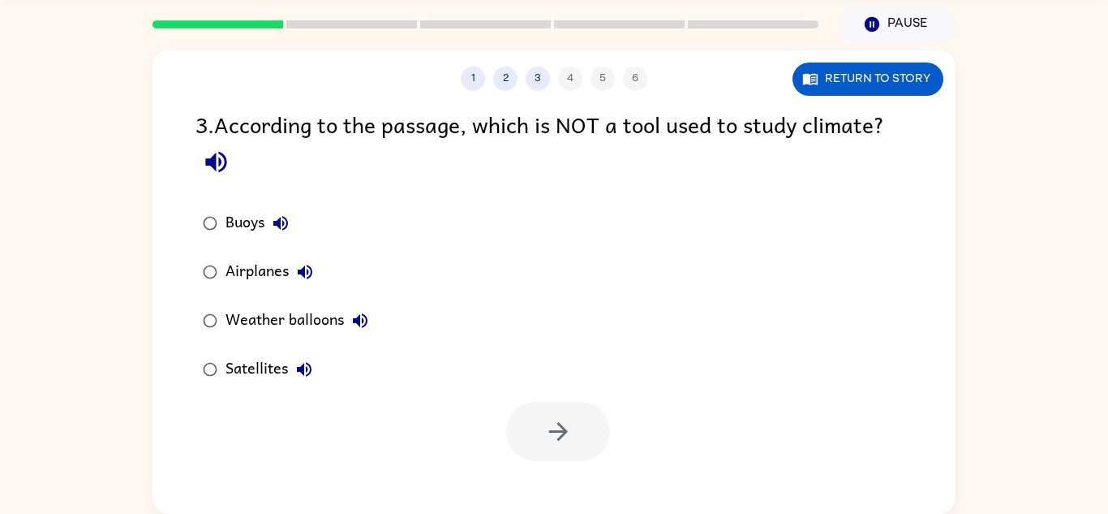
click at [260, 219] on div "Buoys" at bounding box center [261, 223] width 71 height 32
click at [562, 419] on icon "button" at bounding box center [558, 431] width 28 height 28
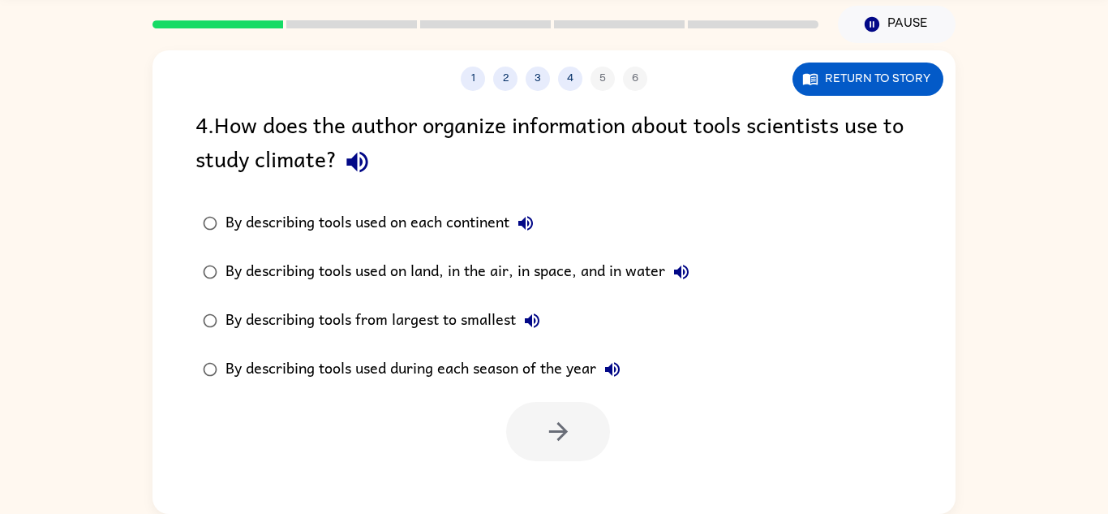
click at [354, 285] on div "By describing tools used on land, in the air, in space, and in water" at bounding box center [462, 272] width 472 height 32
click at [582, 464] on div "1 2 3 4 5 6 Return to story 4 . How does the author organize information about …" at bounding box center [554, 281] width 803 height 463
click at [539, 370] on div "By describing tools used during each season of the year" at bounding box center [427, 369] width 403 height 32
click at [554, 428] on icon "button" at bounding box center [558, 431] width 28 height 28
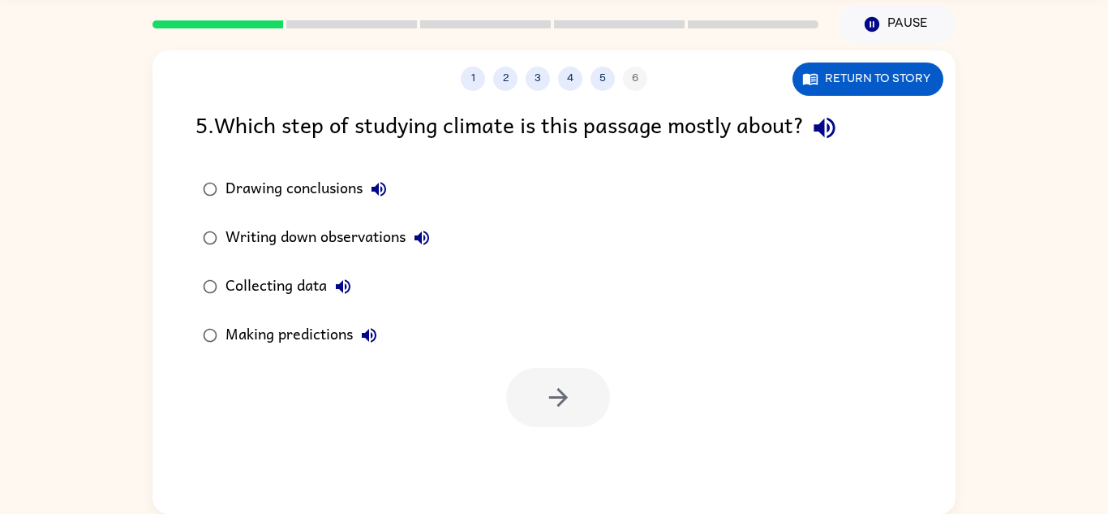
click at [304, 282] on div "Collecting data" at bounding box center [293, 286] width 134 height 32
click at [553, 384] on icon "button" at bounding box center [558, 397] width 28 height 28
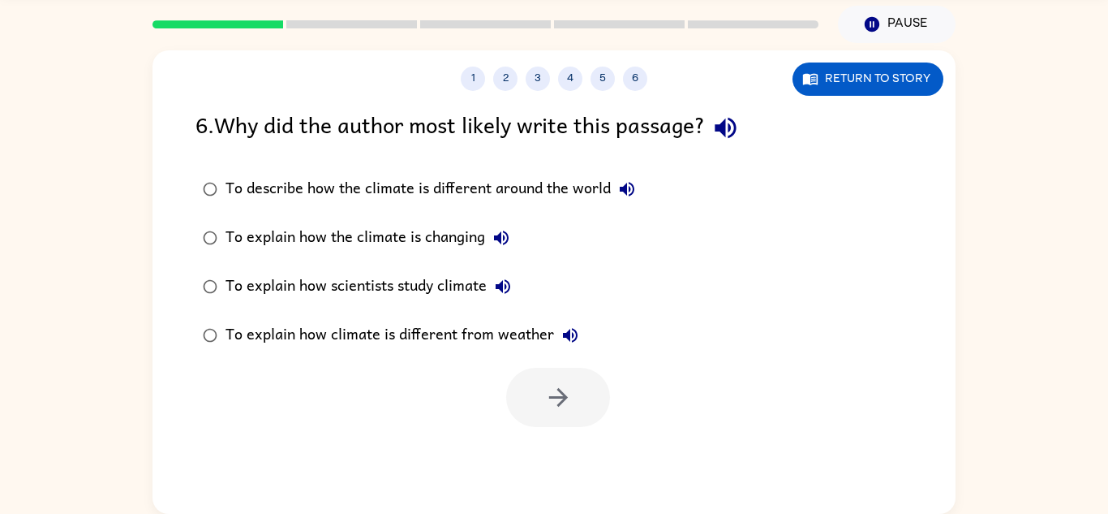
click at [396, 286] on div "To explain how scientists study climate" at bounding box center [373, 286] width 294 height 32
click at [548, 408] on icon "button" at bounding box center [558, 397] width 28 height 28
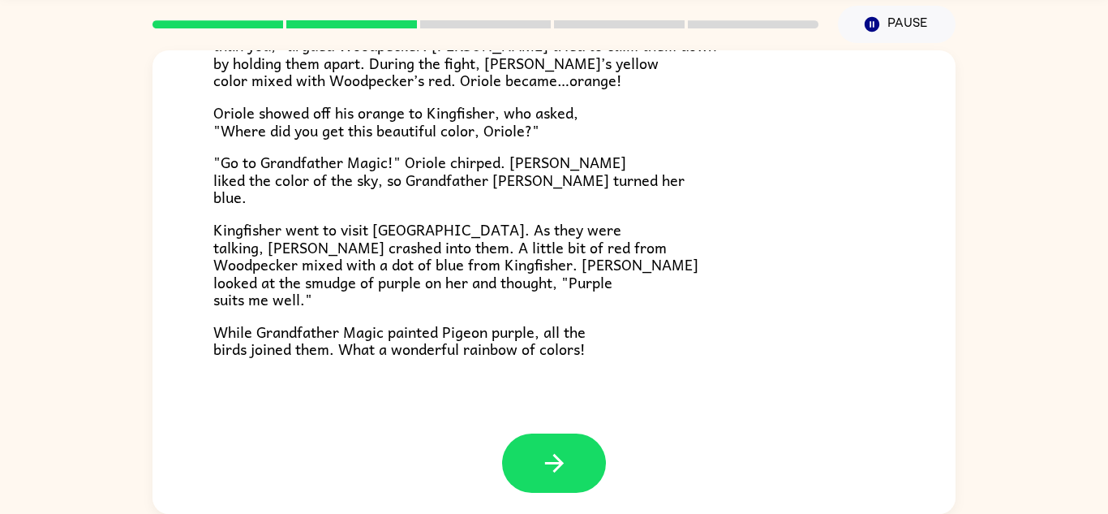
scroll to position [419, 0]
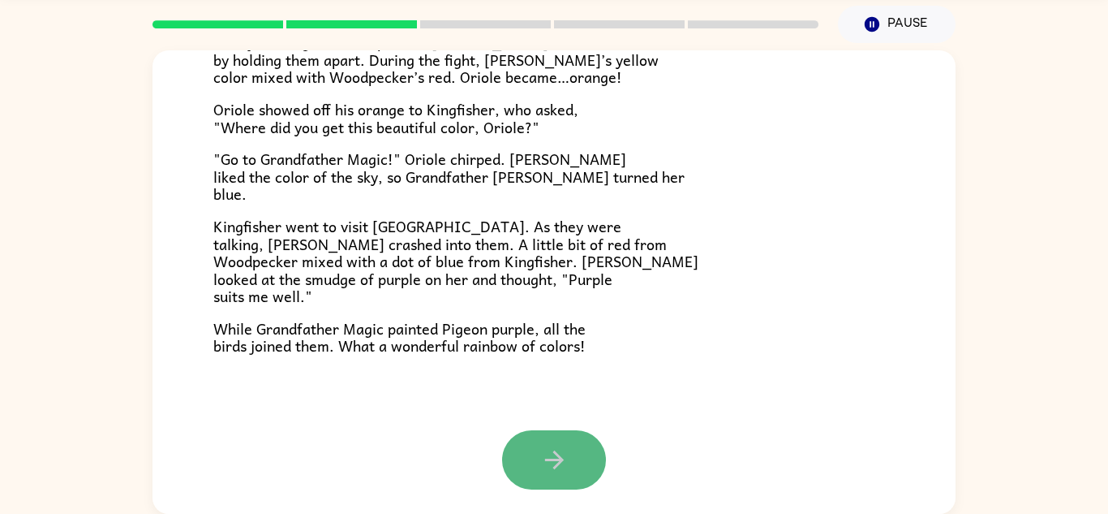
click at [549, 438] on button "button" at bounding box center [554, 459] width 104 height 59
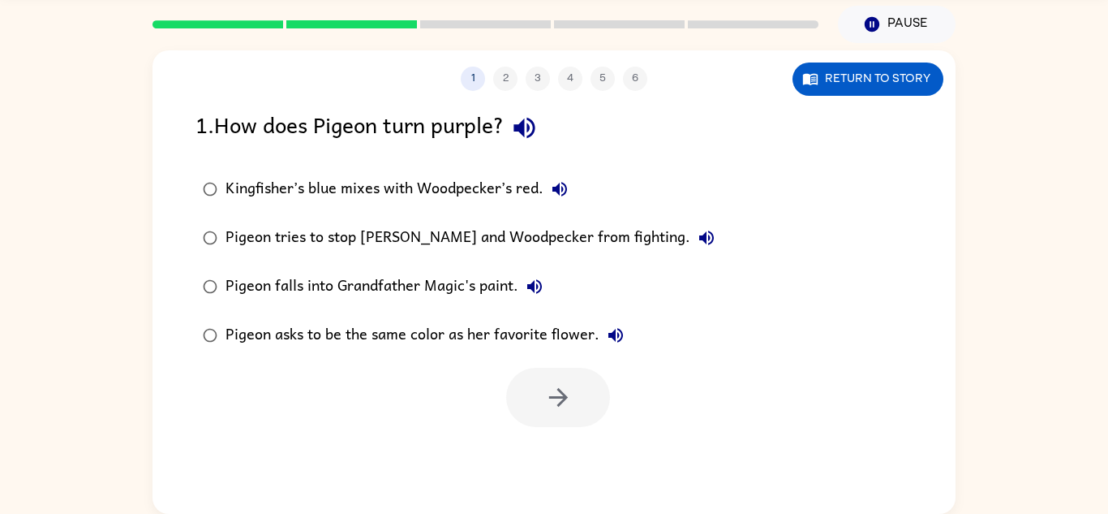
click at [449, 279] on div "Pigeon falls into Grandfather Magic's paint." at bounding box center [388, 286] width 325 height 32
click at [565, 389] on icon "button" at bounding box center [558, 397] width 28 height 28
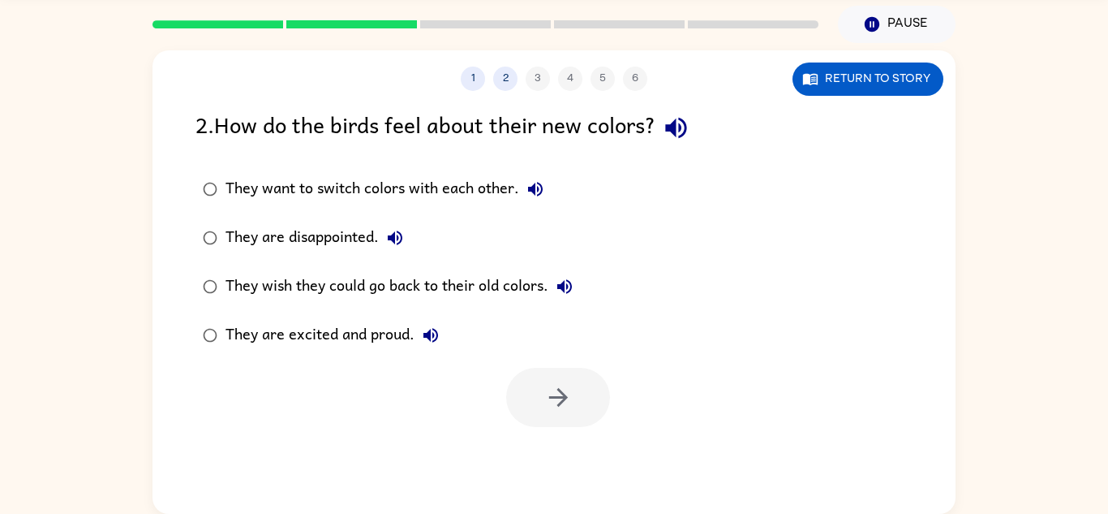
click at [467, 285] on div "They wish they could go back to their old colors." at bounding box center [403, 286] width 355 height 32
click at [549, 406] on icon "button" at bounding box center [558, 397] width 28 height 28
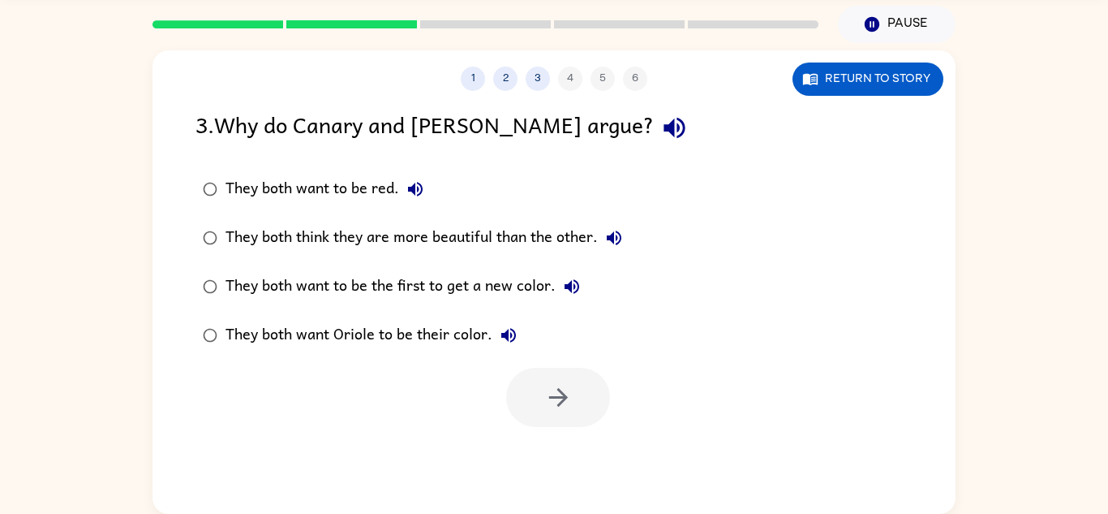
click at [466, 288] on div "They both want to be the first to get a new color." at bounding box center [407, 286] width 363 height 32
click at [544, 385] on icon "button" at bounding box center [558, 397] width 28 height 28
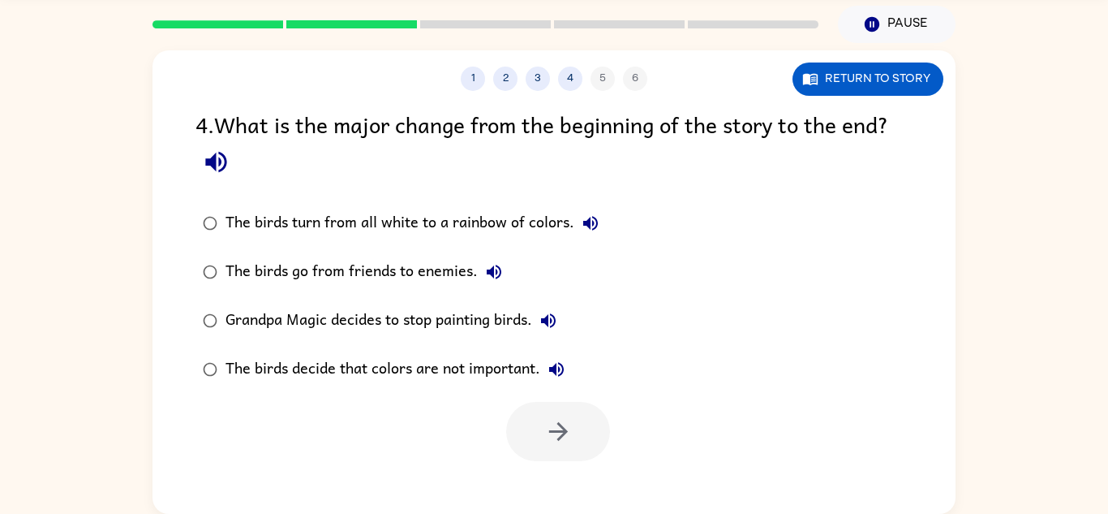
click at [518, 371] on div "The birds decide that colors are not important." at bounding box center [399, 369] width 347 height 32
click at [549, 419] on icon "button" at bounding box center [558, 431] width 28 height 28
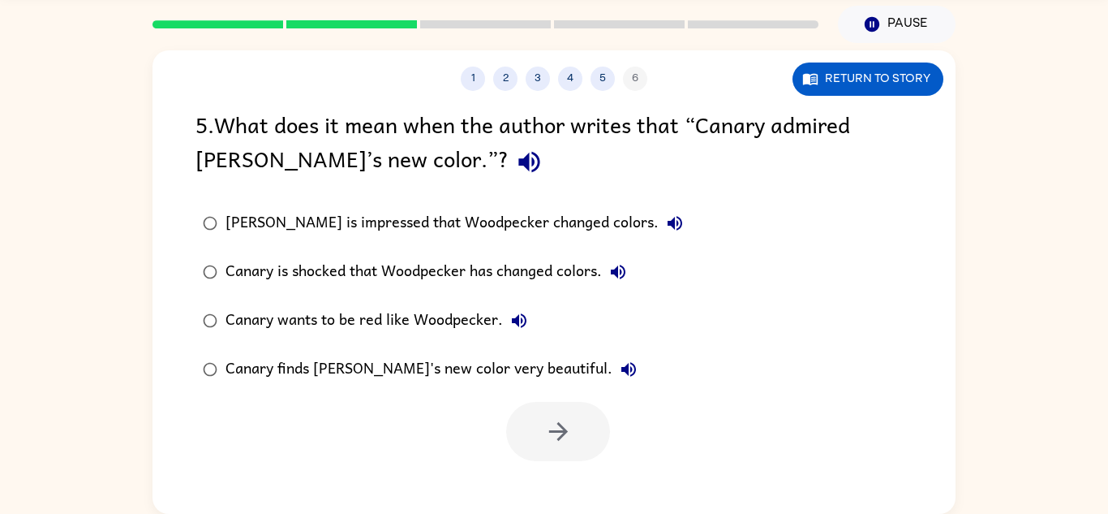
click at [544, 369] on div "Canary finds [PERSON_NAME]'s new color very beautiful." at bounding box center [435, 369] width 419 height 32
click at [552, 404] on button "button" at bounding box center [558, 431] width 104 height 59
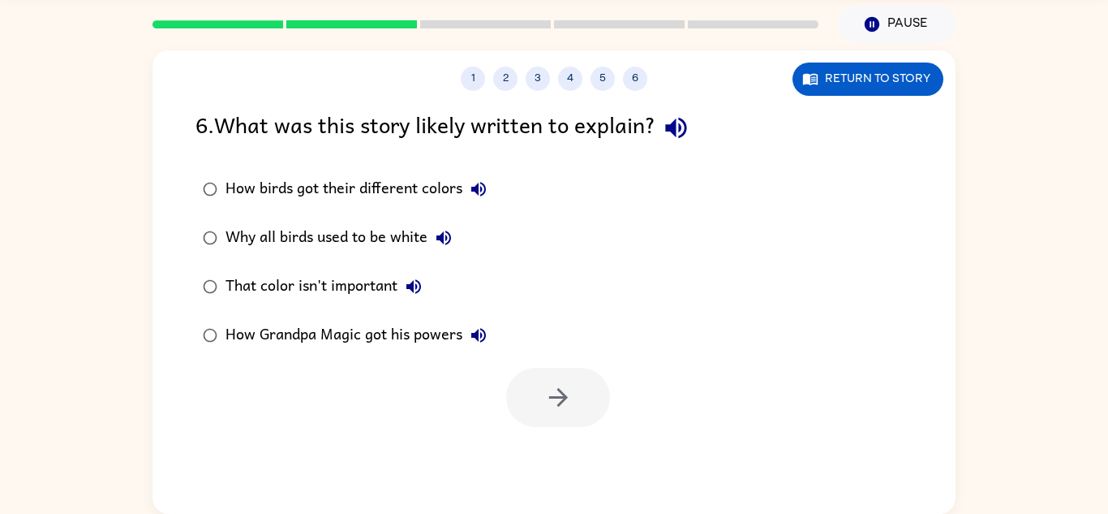
click at [473, 341] on icon "button" at bounding box center [478, 334] width 19 height 19
click at [438, 340] on div "How Grandpa Magic got his powers" at bounding box center [360, 335] width 269 height 32
click at [578, 417] on button "button" at bounding box center [558, 397] width 104 height 59
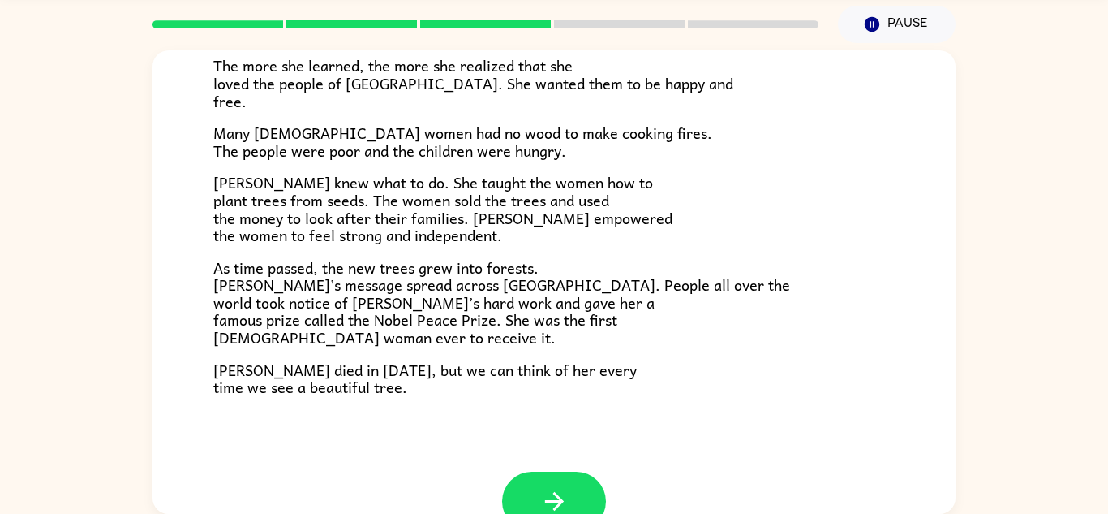
scroll to position [457, 0]
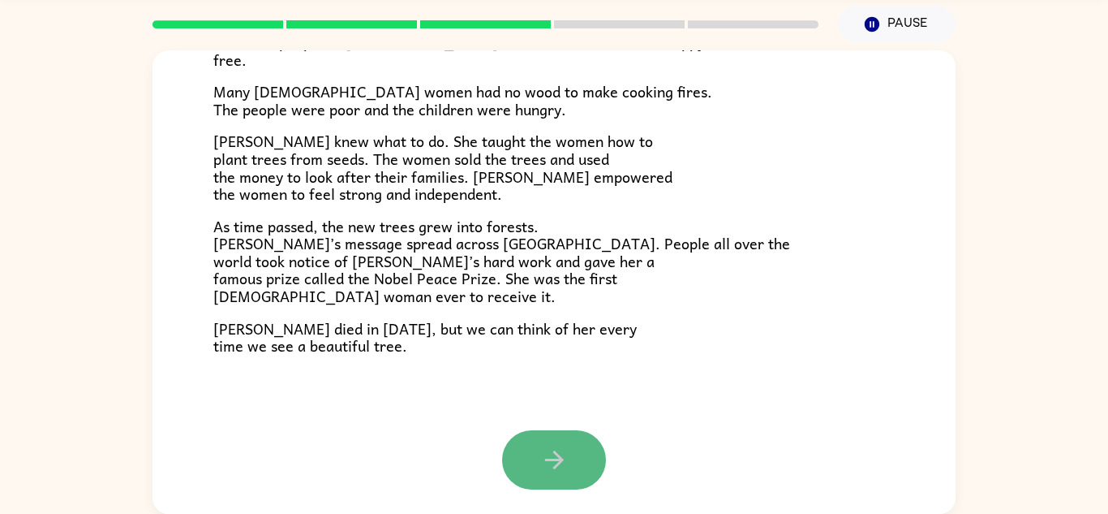
click at [552, 447] on icon "button" at bounding box center [554, 459] width 28 height 28
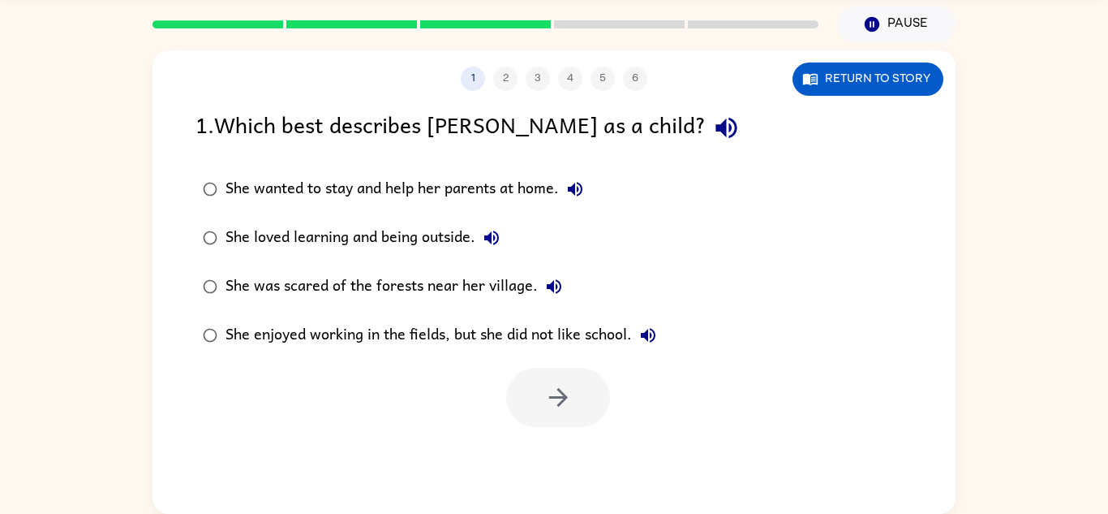
click at [431, 307] on label "She was scared of the forests near her village." at bounding box center [430, 286] width 486 height 49
click at [595, 407] on button "button" at bounding box center [558, 397] width 104 height 59
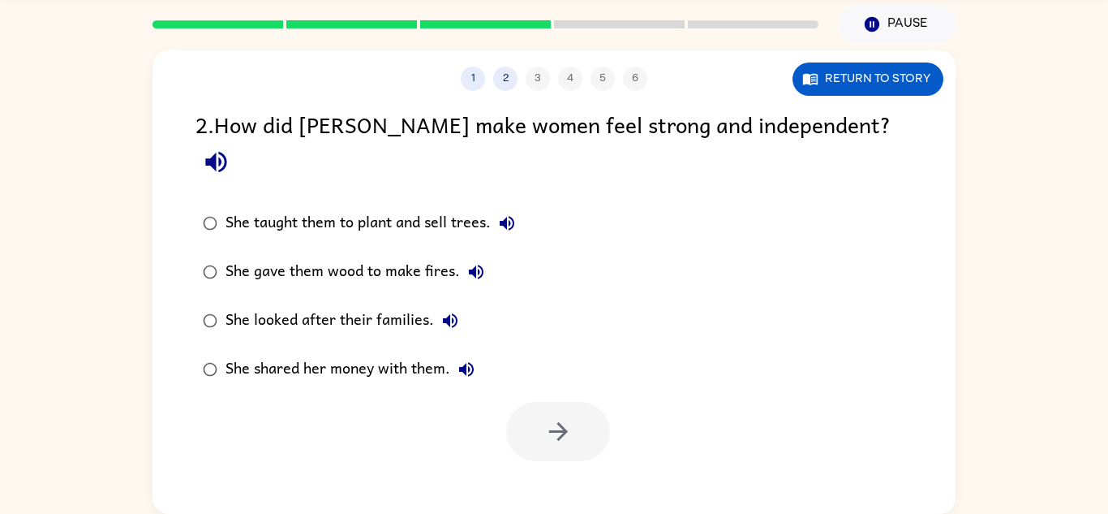
click at [398, 353] on div "She shared her money with them." at bounding box center [354, 369] width 257 height 32
click at [576, 415] on button "button" at bounding box center [558, 431] width 104 height 59
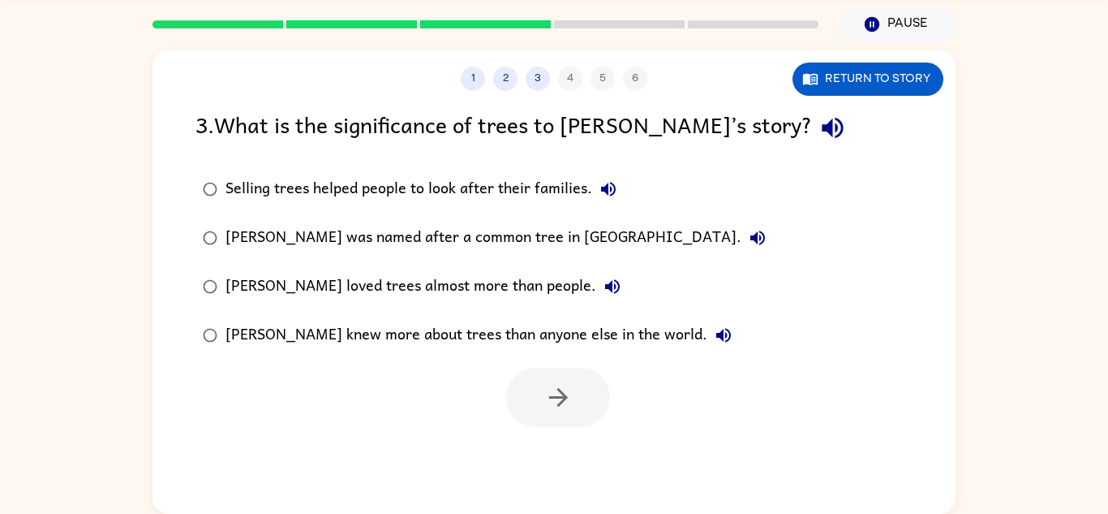
click at [499, 331] on div "[PERSON_NAME] knew more about trees than anyone else in the world." at bounding box center [483, 335] width 514 height 32
click at [537, 389] on button "button" at bounding box center [558, 397] width 104 height 59
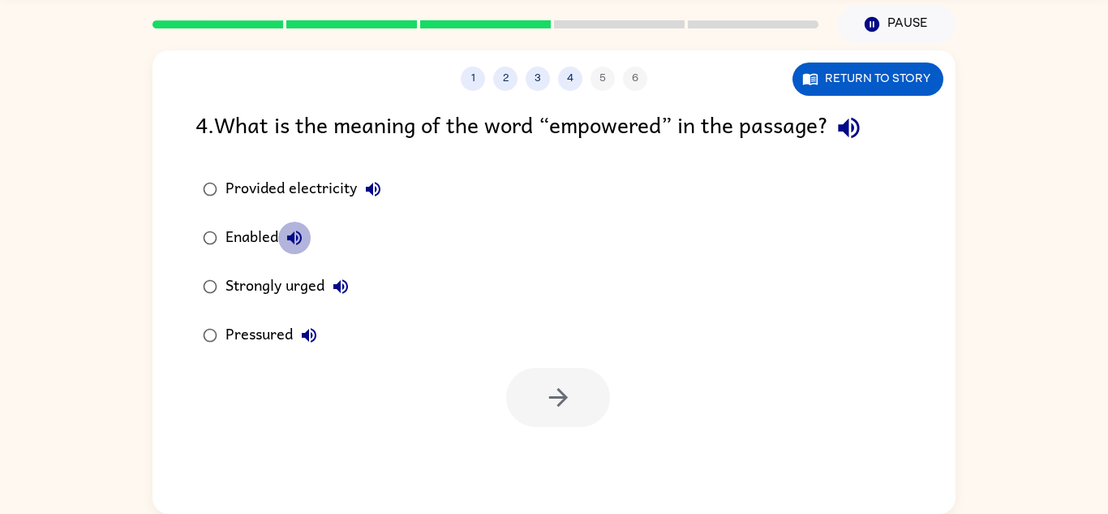
click at [292, 239] on icon "button" at bounding box center [294, 237] width 15 height 15
click at [259, 232] on div "Enabled" at bounding box center [268, 237] width 85 height 32
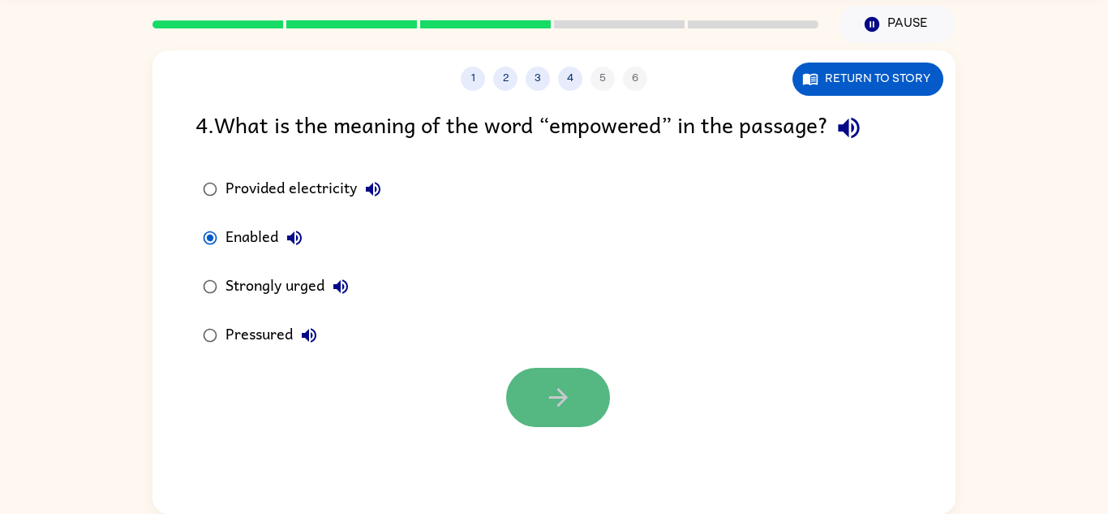
click at [558, 408] on icon "button" at bounding box center [558, 397] width 28 height 28
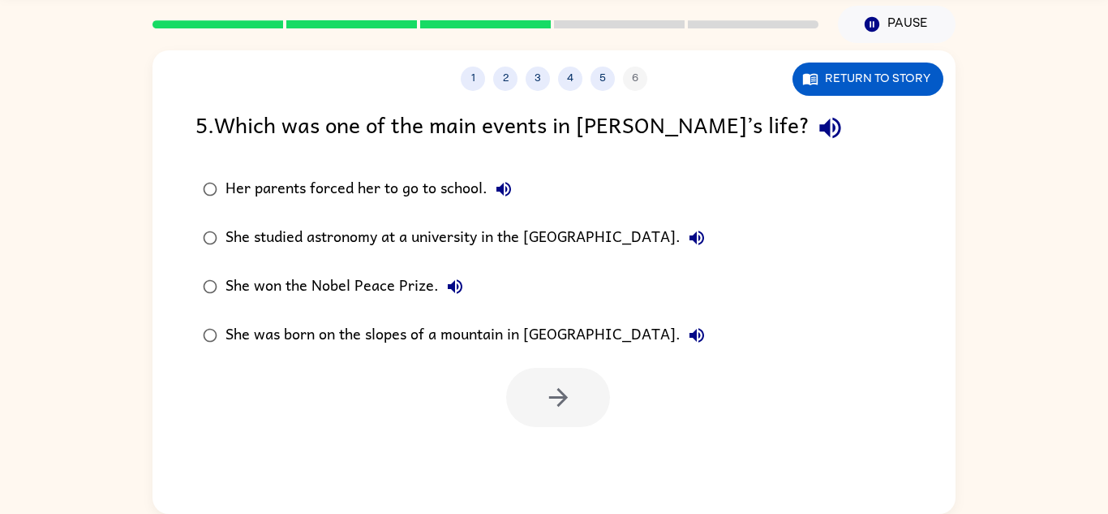
click at [422, 281] on div "She won the Nobel Peace Prize." at bounding box center [349, 286] width 246 height 32
click at [540, 388] on button "button" at bounding box center [558, 397] width 104 height 59
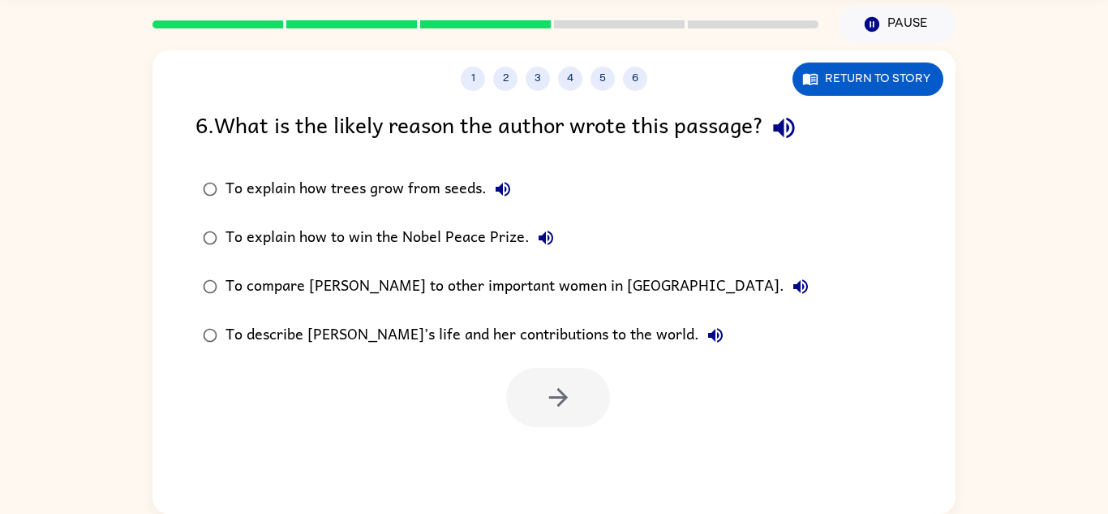
click at [403, 243] on div "To explain how to win the Nobel Peace Prize." at bounding box center [394, 237] width 337 height 32
click at [565, 384] on icon "button" at bounding box center [558, 397] width 28 height 28
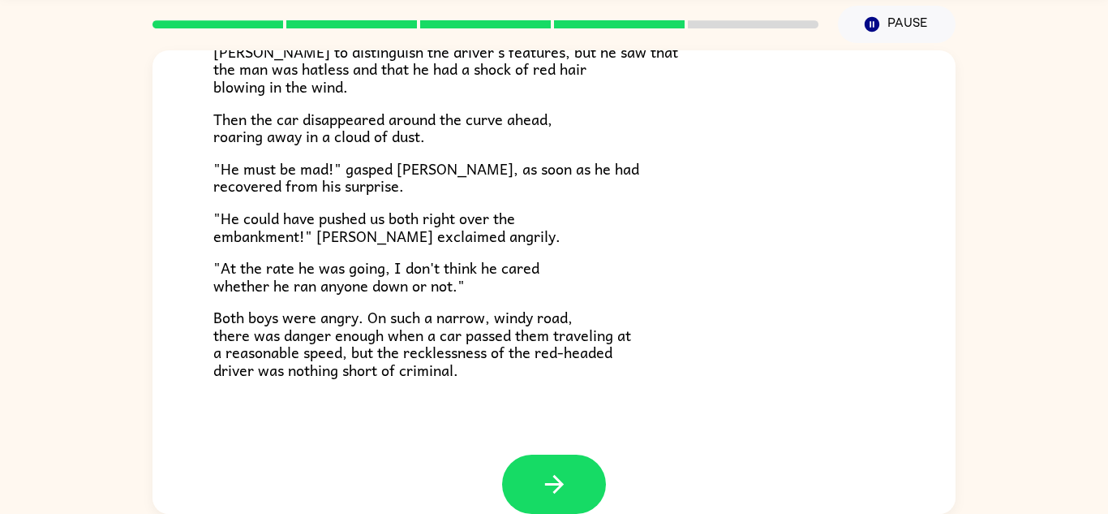
scroll to position [450, 0]
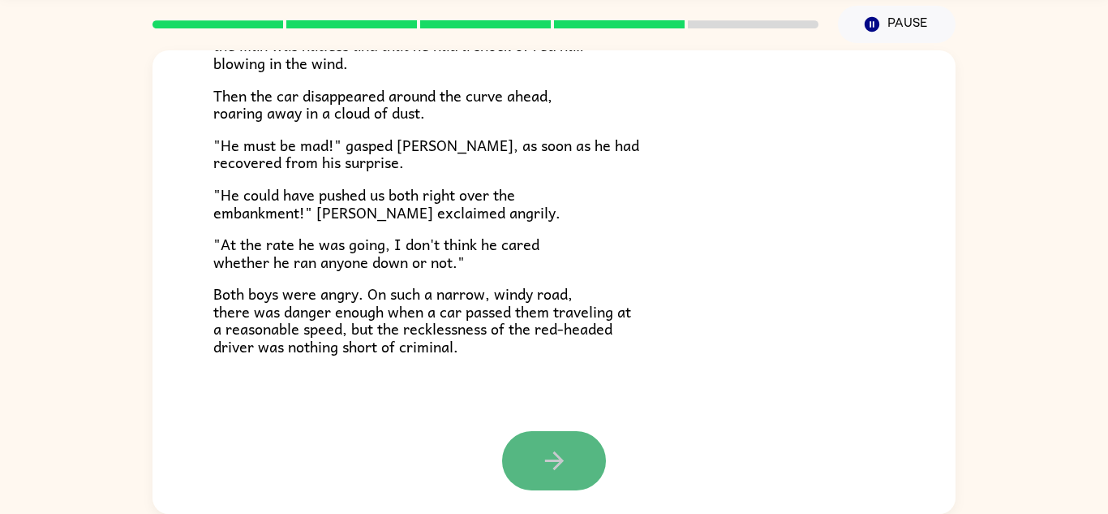
click at [531, 457] on button "button" at bounding box center [554, 460] width 104 height 59
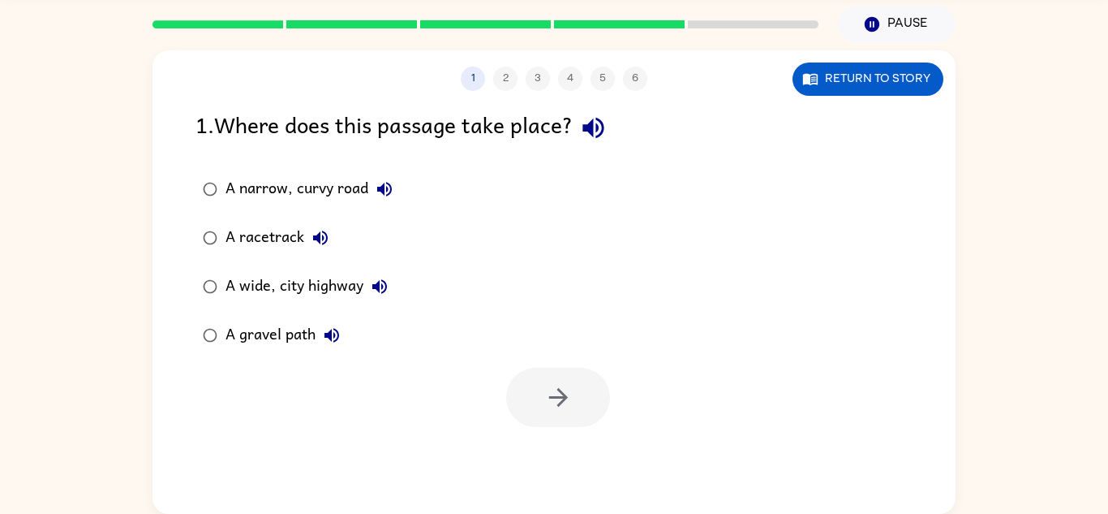
click at [261, 230] on div "A racetrack" at bounding box center [281, 237] width 111 height 32
click at [565, 419] on button "button" at bounding box center [558, 397] width 104 height 59
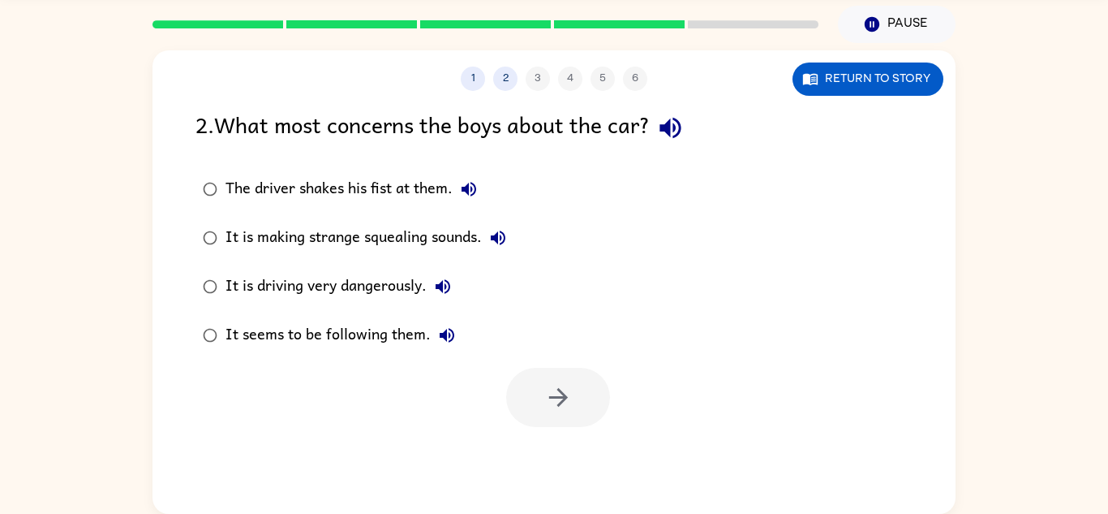
click at [372, 330] on div "It seems to be following them." at bounding box center [345, 335] width 238 height 32
click at [584, 423] on button "button" at bounding box center [558, 397] width 104 height 59
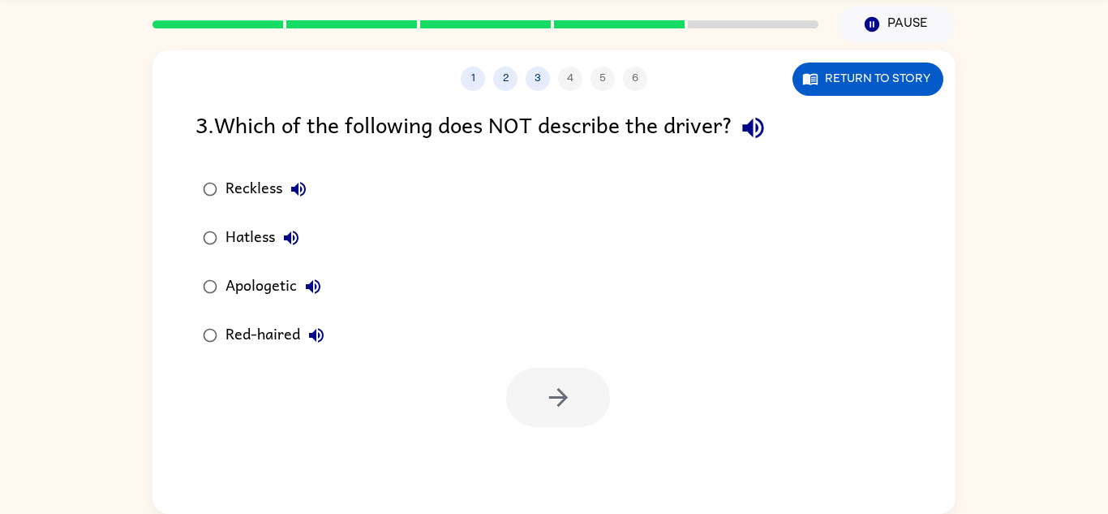
click at [260, 333] on div "Red-haired" at bounding box center [279, 335] width 107 height 32
click at [554, 408] on icon "button" at bounding box center [558, 397] width 28 height 28
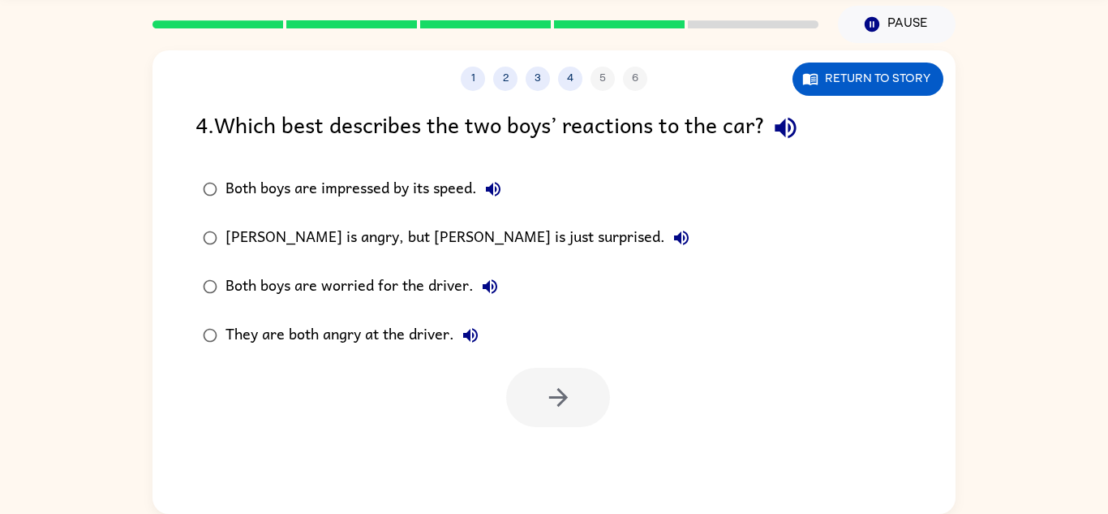
click at [243, 286] on div "Both boys are worried for the driver." at bounding box center [366, 286] width 281 height 32
click at [538, 378] on button "button" at bounding box center [558, 397] width 104 height 59
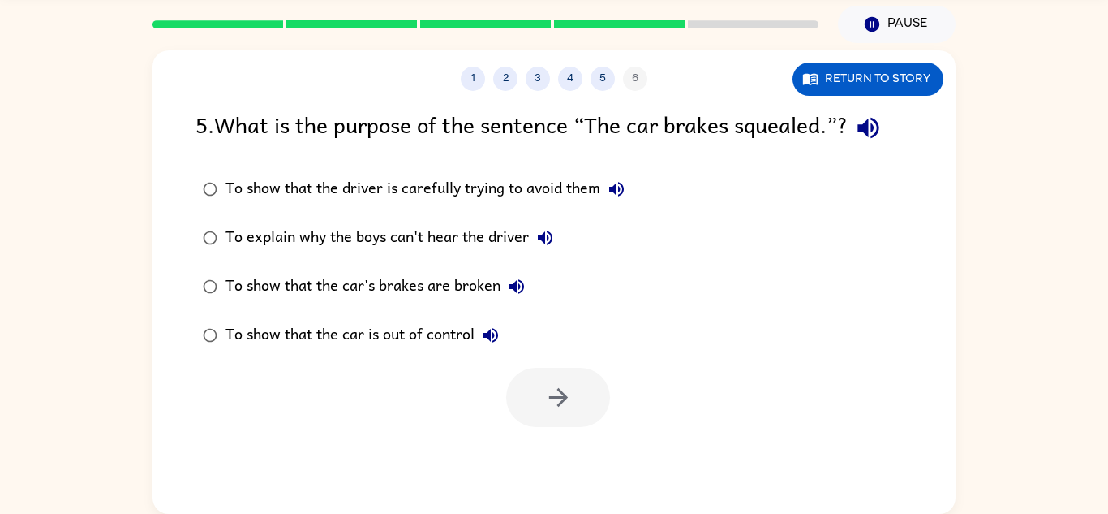
click at [429, 336] on div "To show that the car is out of control" at bounding box center [367, 335] width 282 height 32
click at [518, 381] on button "button" at bounding box center [558, 397] width 104 height 59
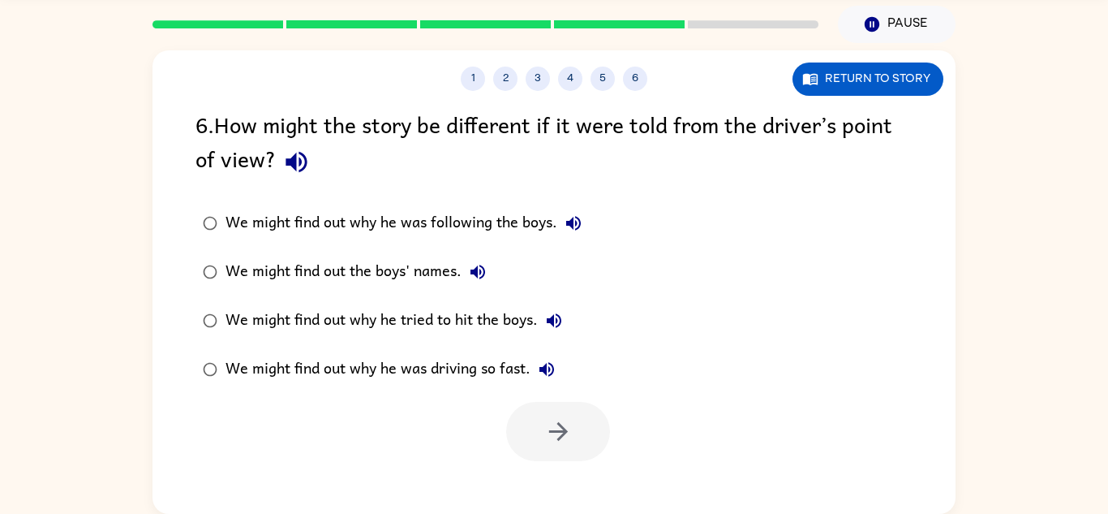
click at [449, 353] on div "We might find out why he was driving so fast." at bounding box center [394, 369] width 337 height 32
click at [534, 426] on button "button" at bounding box center [558, 431] width 104 height 59
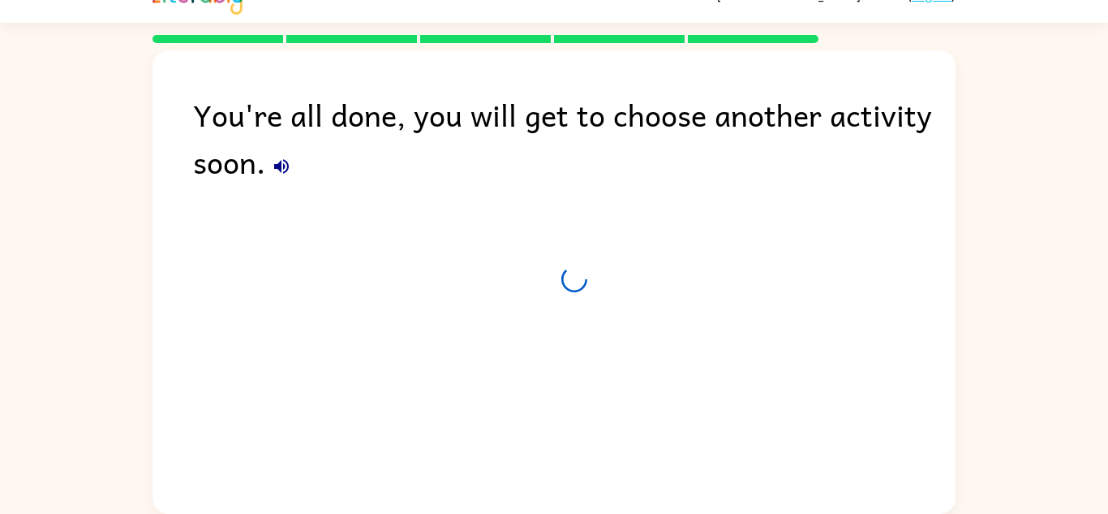
scroll to position [28, 0]
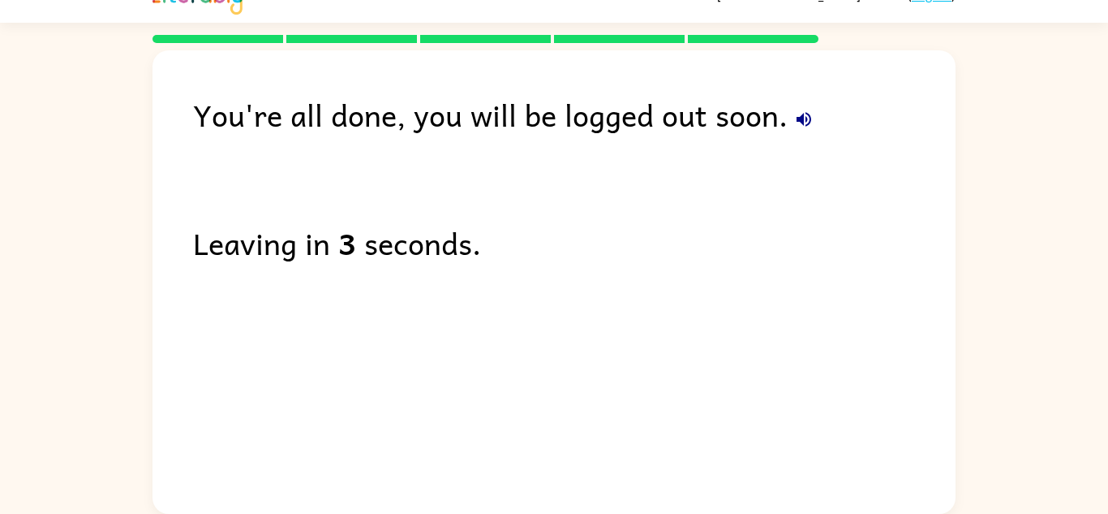
click at [419, 346] on div "You're all done, you will be logged out soon. Leaving in 3 seconds." at bounding box center [554, 277] width 803 height 455
